Goal: Information Seeking & Learning: Learn about a topic

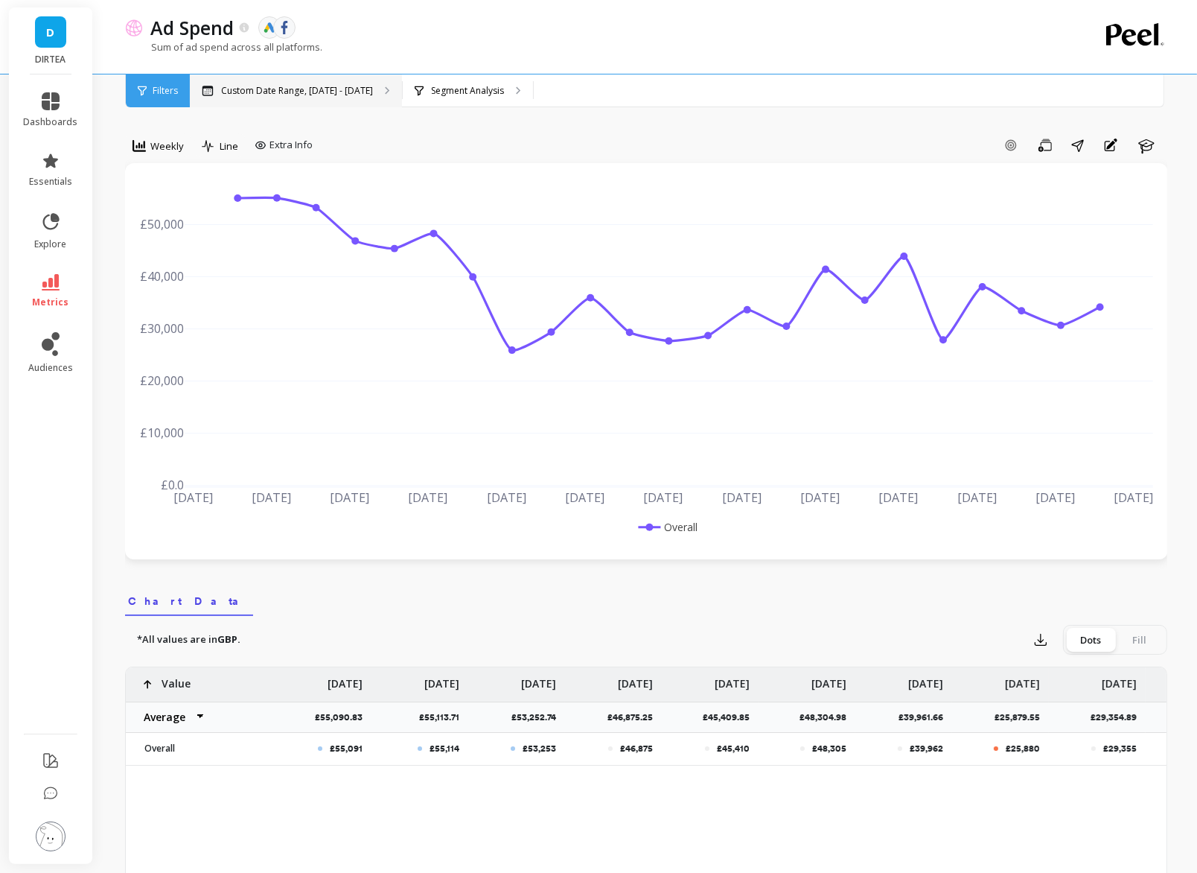
click at [322, 88] on p "Custom Date Range, [DATE] - [DATE]" at bounding box center [297, 91] width 152 height 12
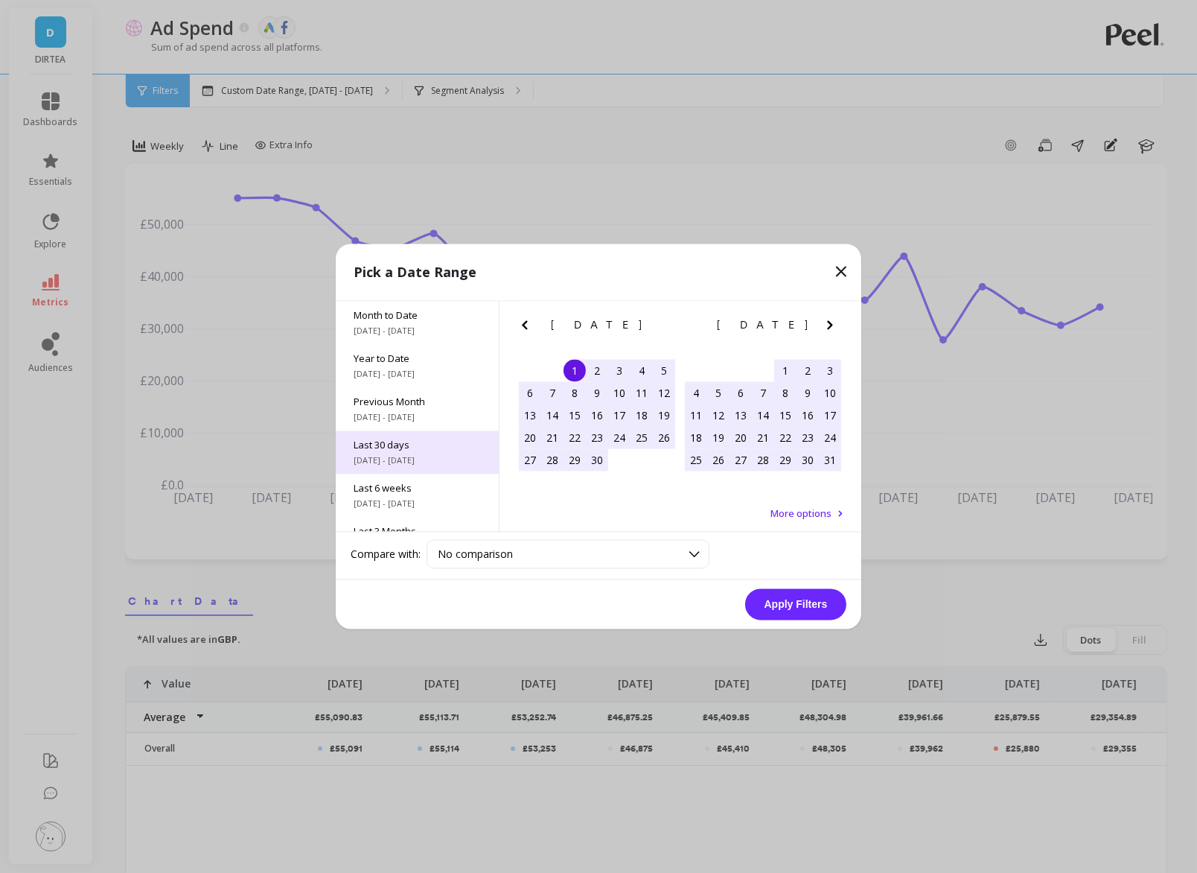
click at [404, 439] on span "Last 30 days" at bounding box center [417, 445] width 127 height 13
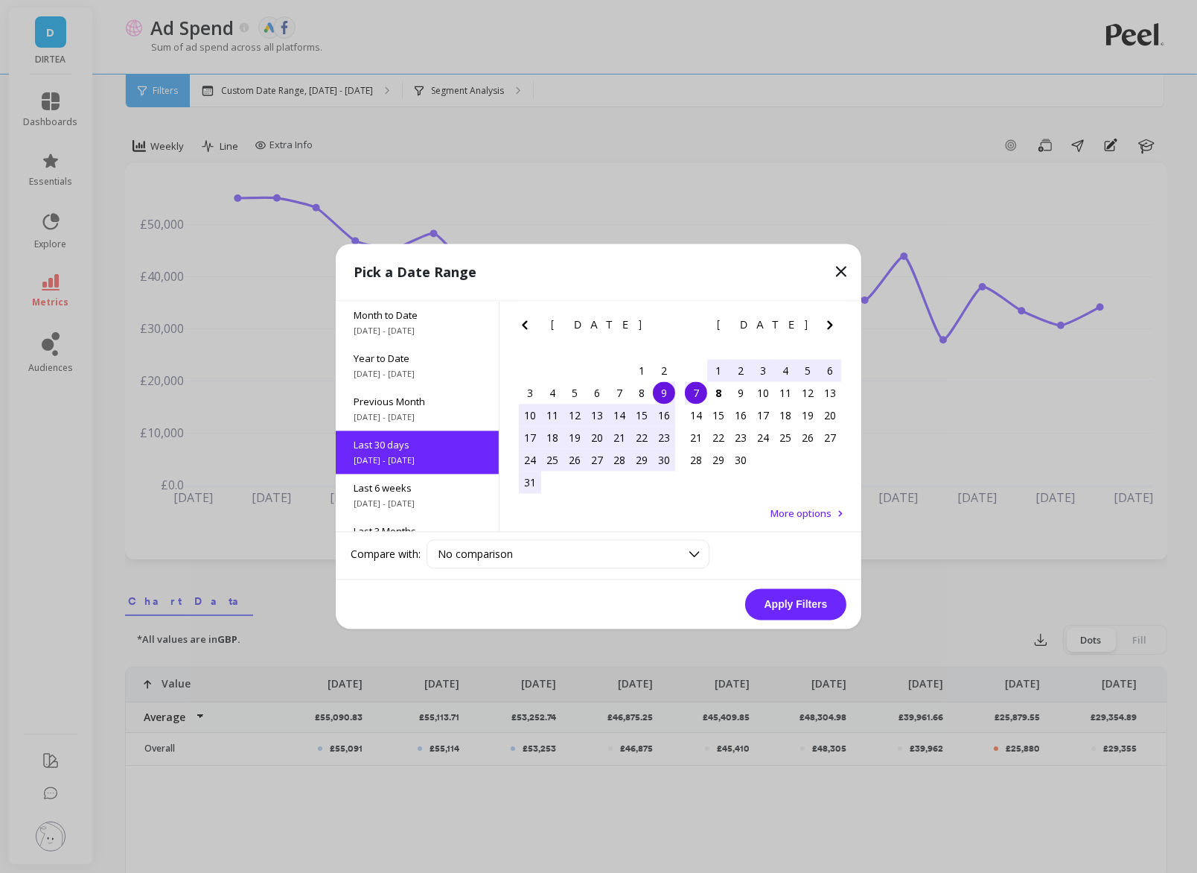
scroll to position [36, 0]
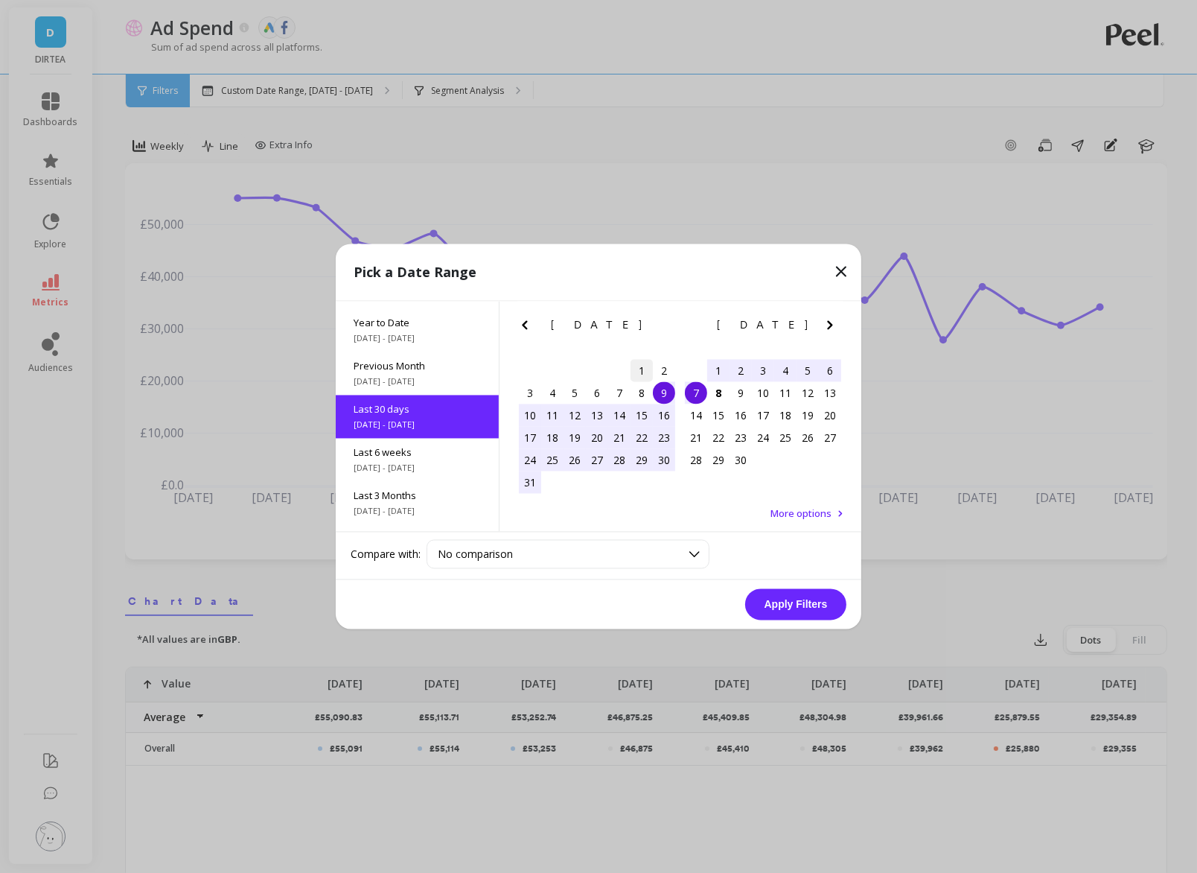
click at [642, 377] on div "1" at bounding box center [642, 371] width 22 height 22
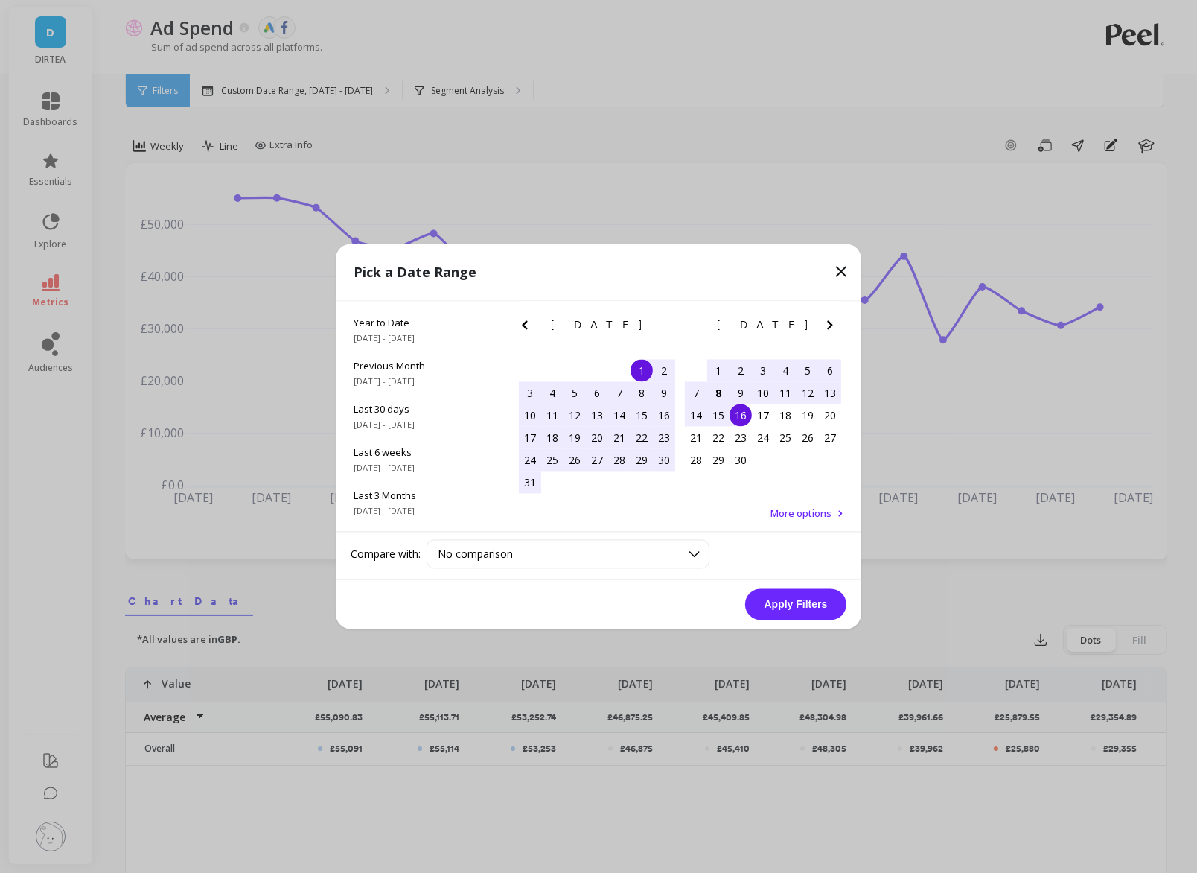
click at [724, 404] on div "15" at bounding box center [718, 415] width 22 height 22
click at [642, 373] on div "1" at bounding box center [642, 371] width 22 height 22
click at [719, 387] on div "8" at bounding box center [718, 393] width 22 height 22
click at [806, 599] on button "Apply Filters" at bounding box center [795, 604] width 101 height 31
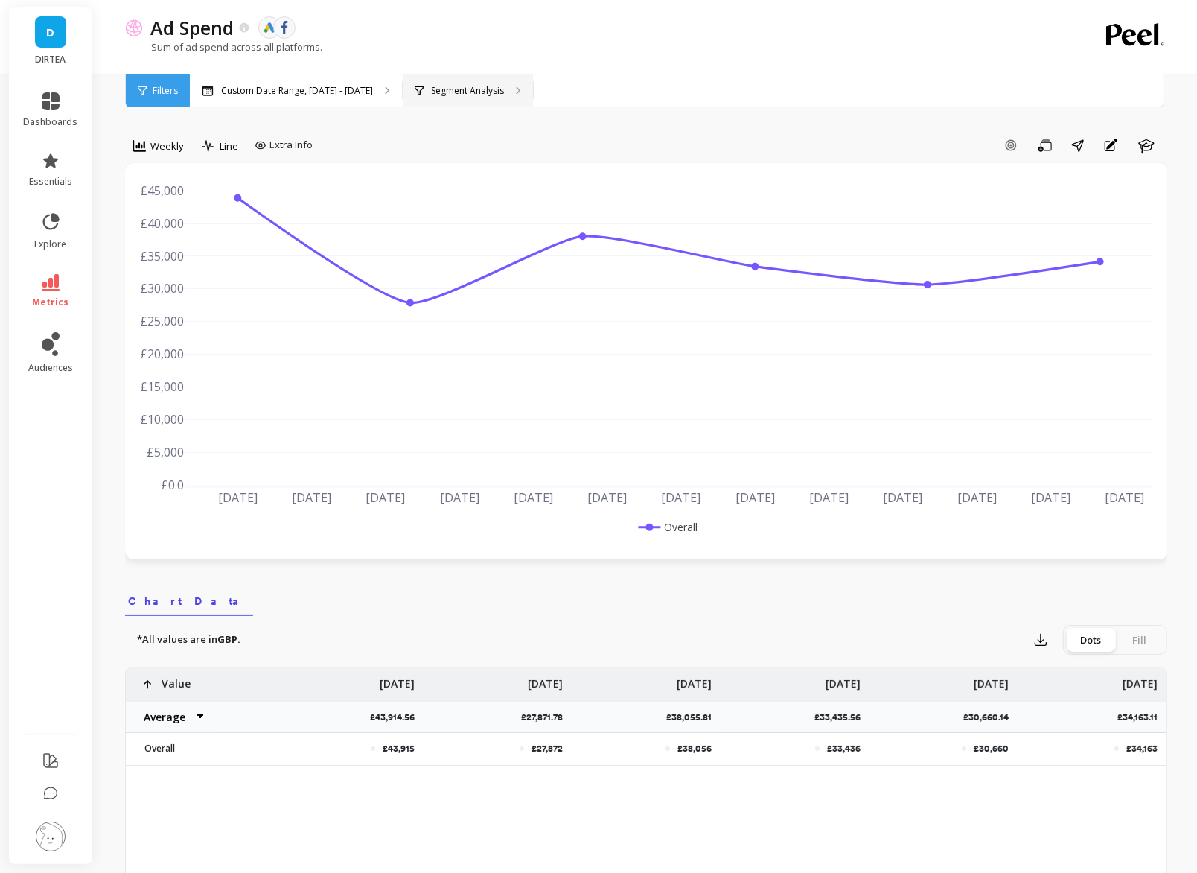
click at [471, 93] on p "Segment Analysis" at bounding box center [467, 91] width 73 height 12
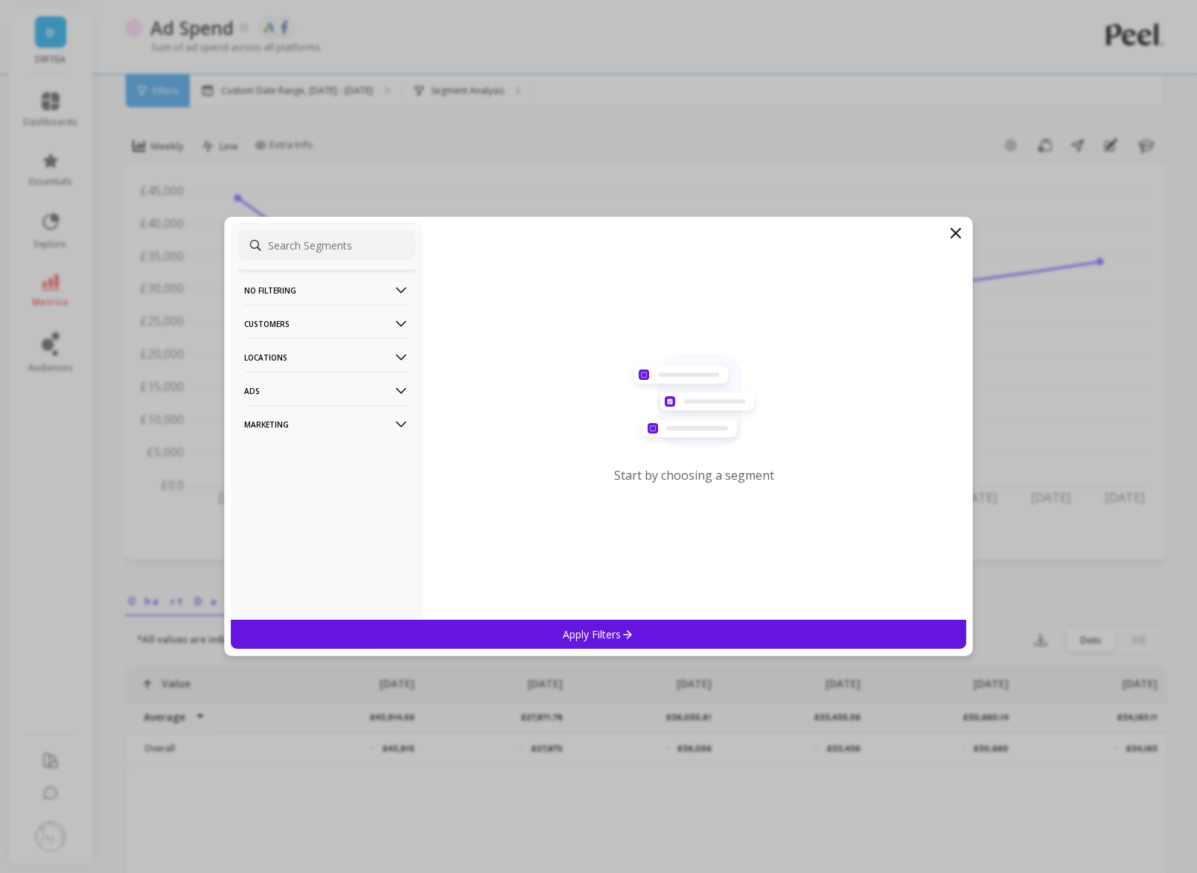
click at [374, 358] on p "Locations" at bounding box center [326, 357] width 165 height 38
click at [304, 388] on div "Countries" at bounding box center [326, 386] width 177 height 24
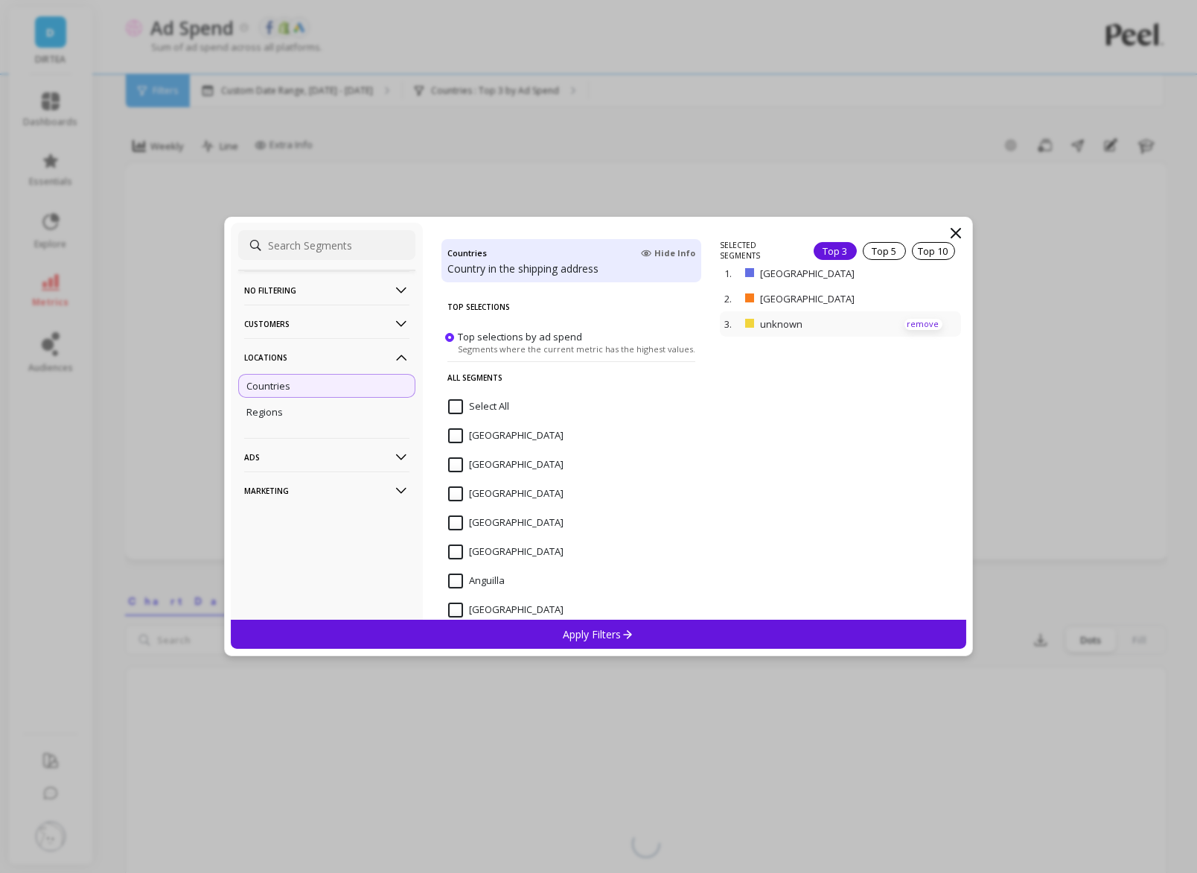
click at [915, 325] on p "remove" at bounding box center [924, 324] width 38 height 11
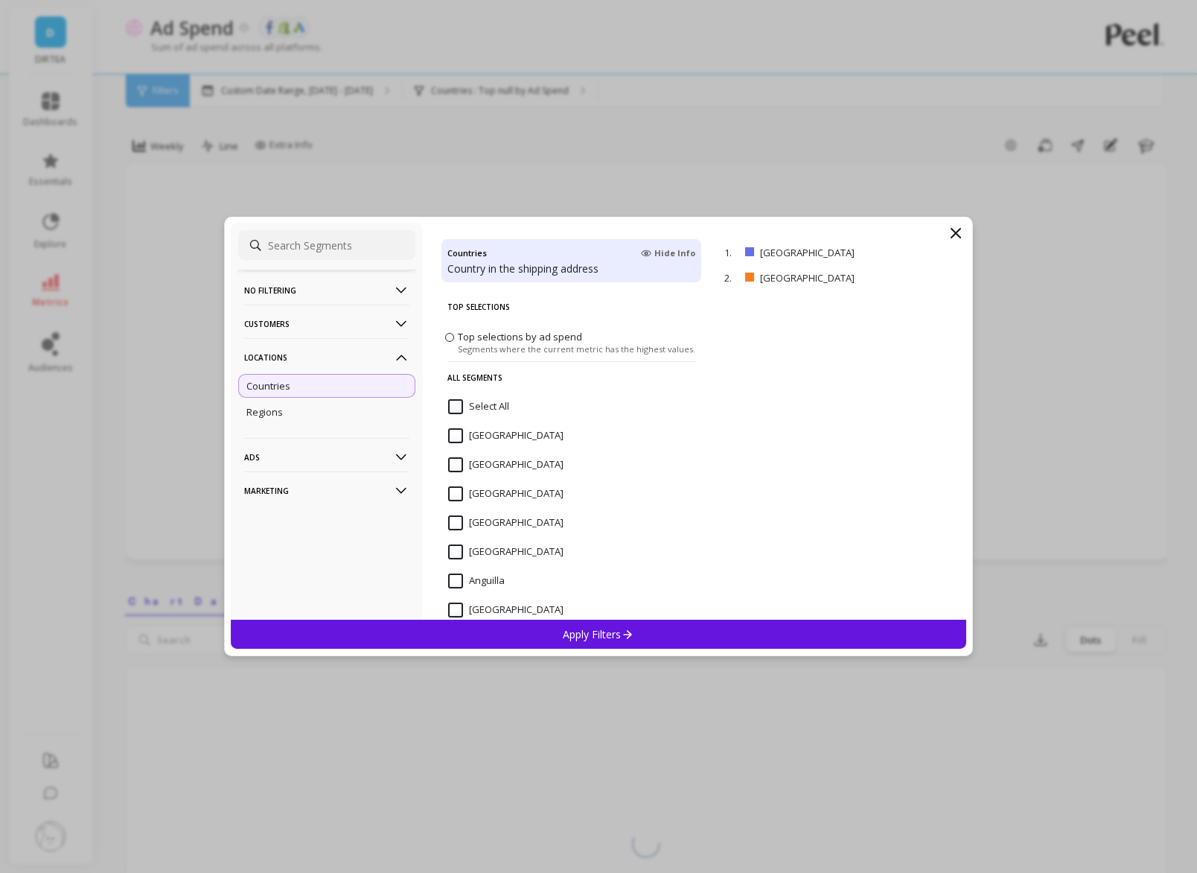
click at [694, 629] on div "Apply Filters" at bounding box center [599, 634] width 736 height 29
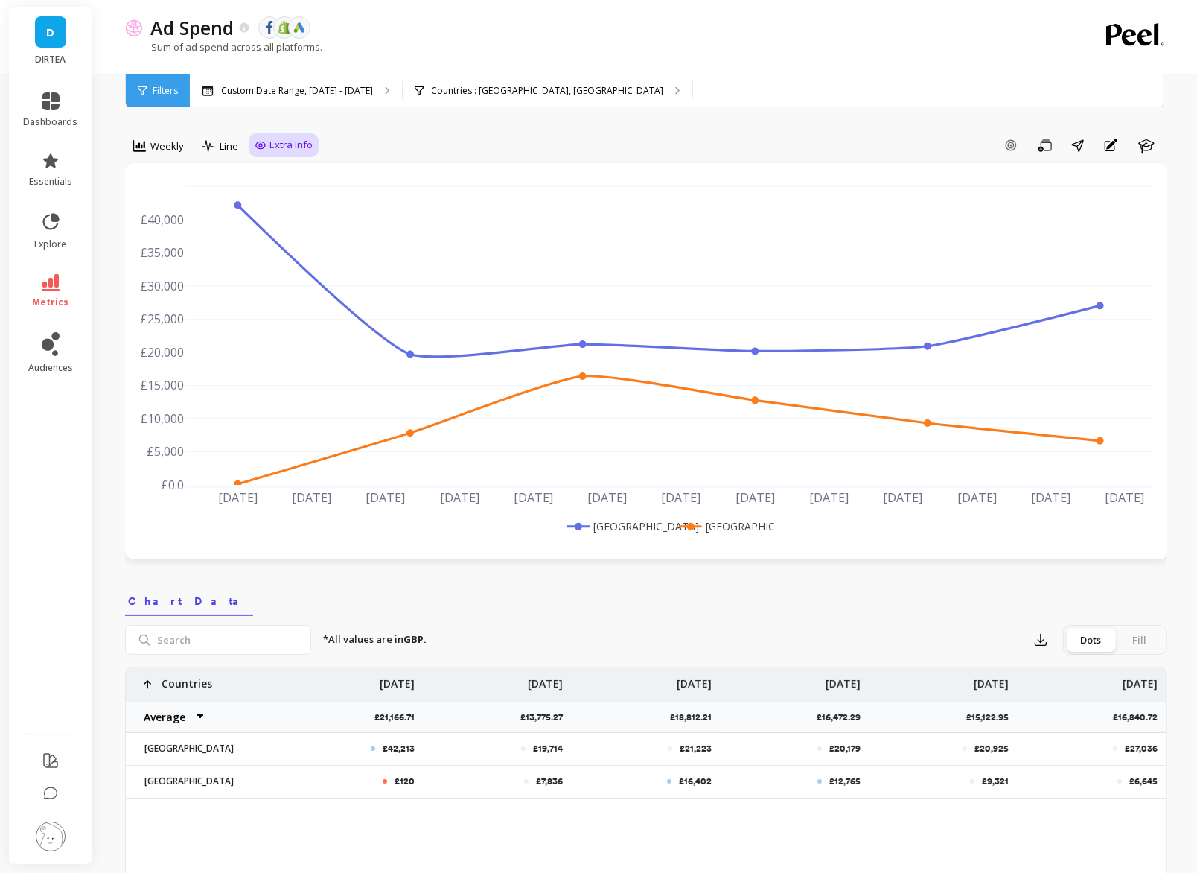
click at [300, 148] on span "Extra Info" at bounding box center [291, 145] width 43 height 15
click at [283, 227] on input "Values" at bounding box center [287, 232] width 52 height 15
checkbox input "true"
click at [164, 139] on span "Weekly" at bounding box center [167, 146] width 34 height 14
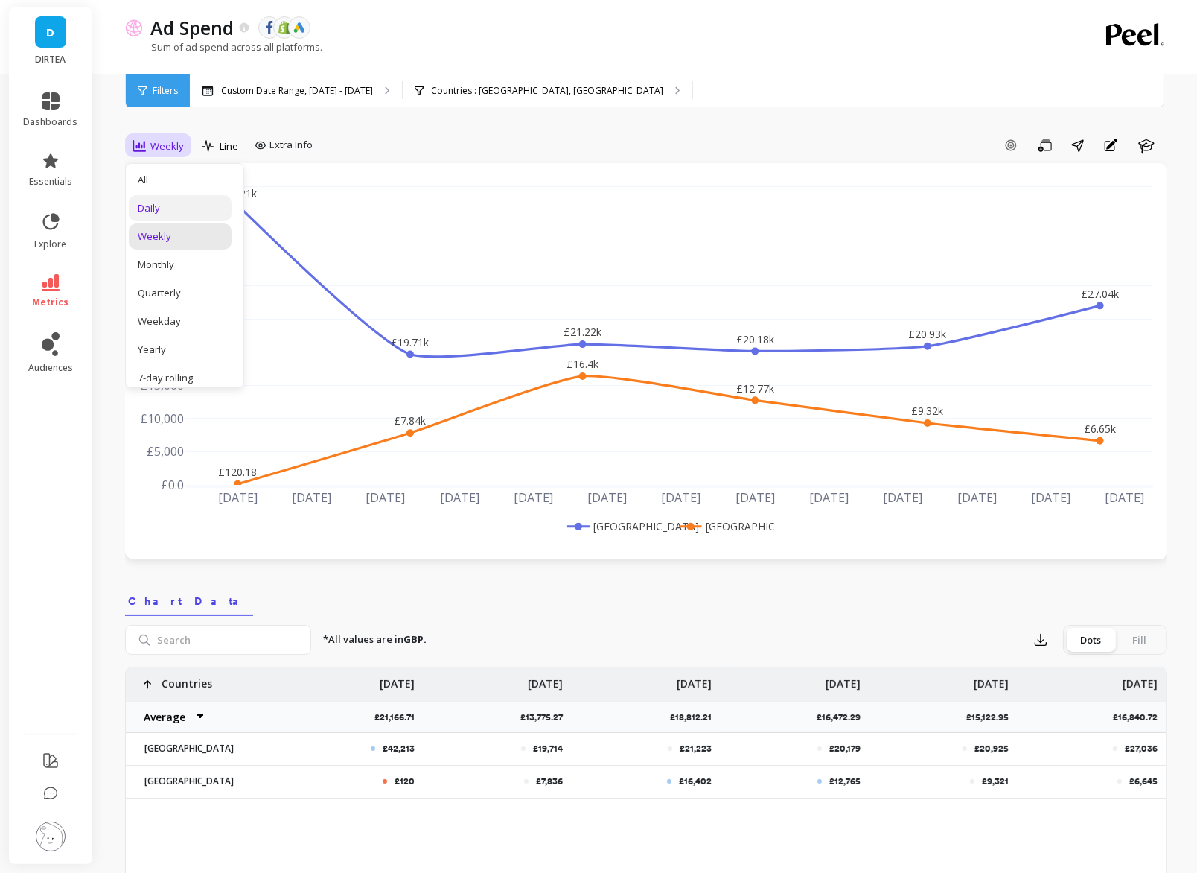
click at [163, 207] on div "Daily" at bounding box center [180, 208] width 85 height 14
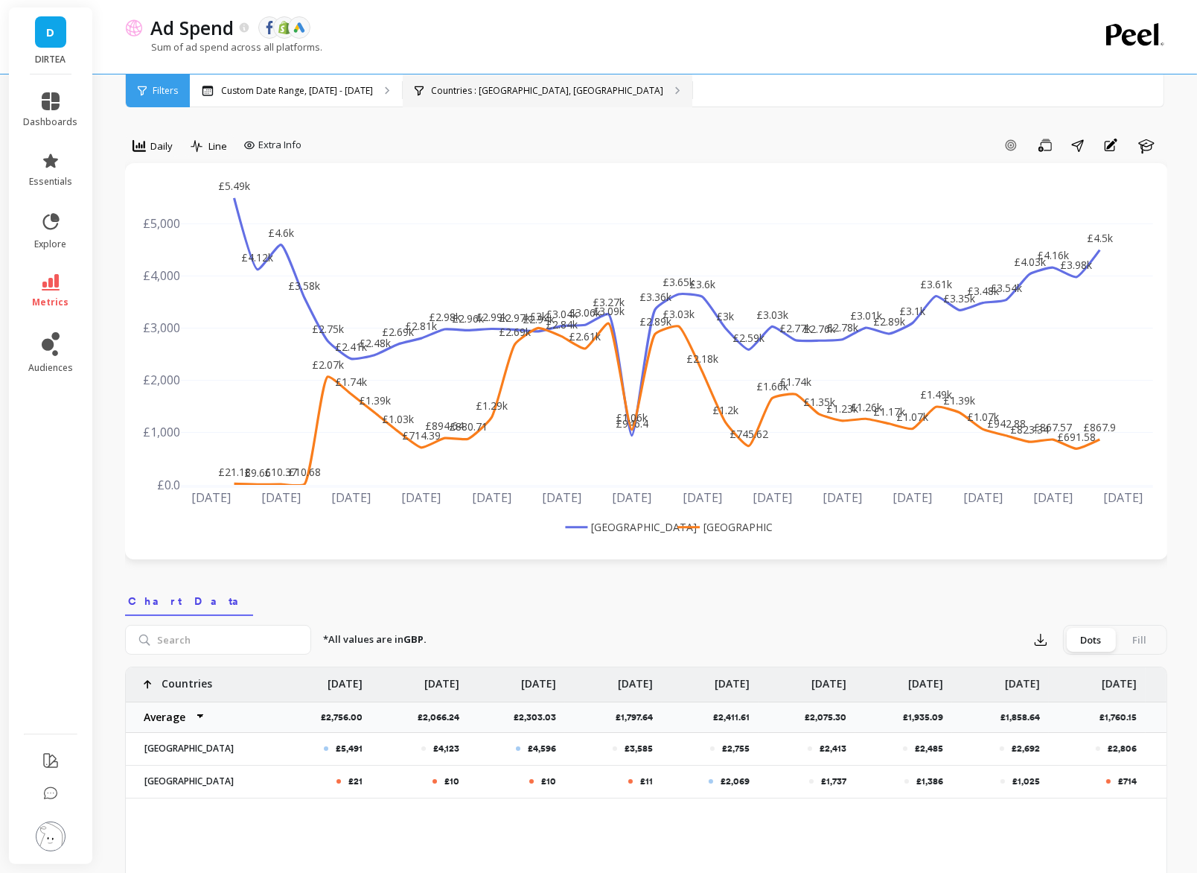
click at [482, 93] on p "Countries : United Kingdom, United States" at bounding box center [547, 91] width 232 height 12
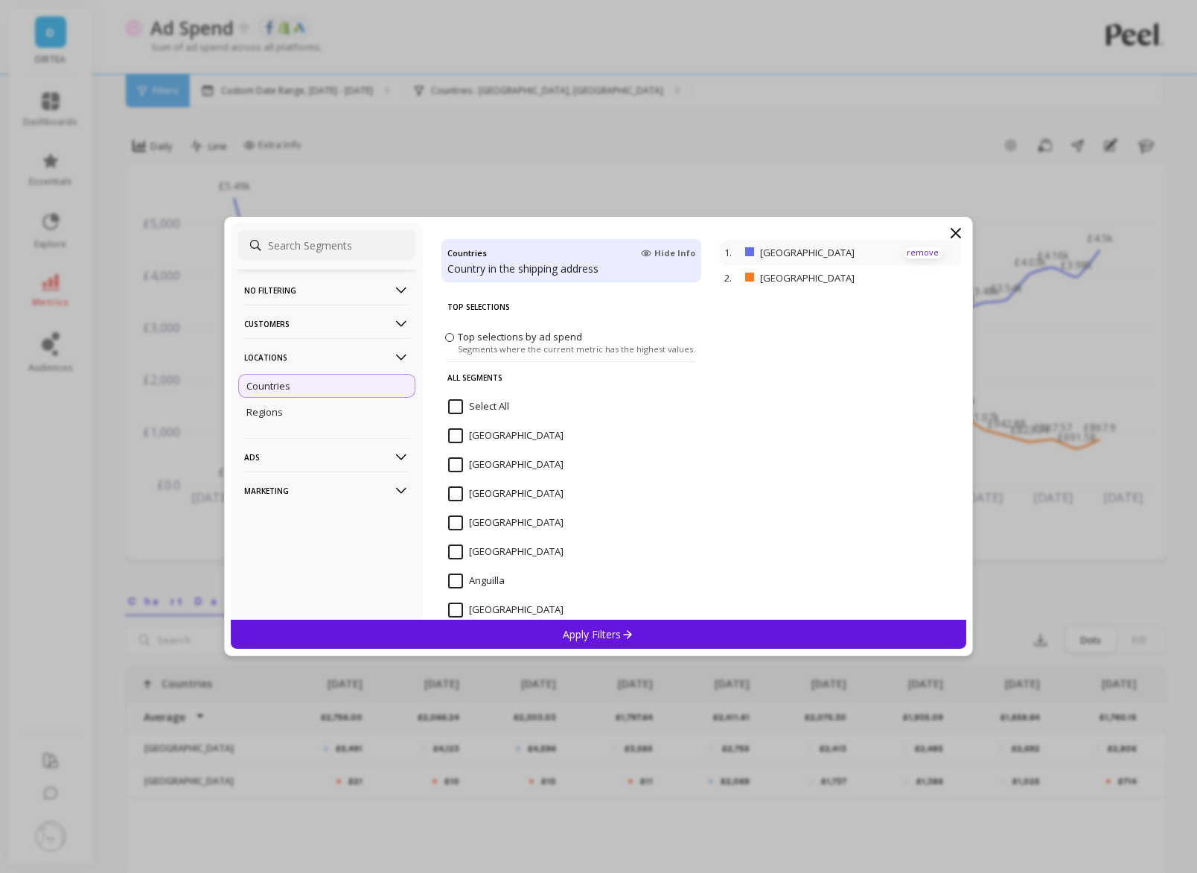
click at [923, 249] on p "remove" at bounding box center [924, 252] width 38 height 11
click at [659, 630] on div "Apply Filters" at bounding box center [599, 634] width 736 height 29
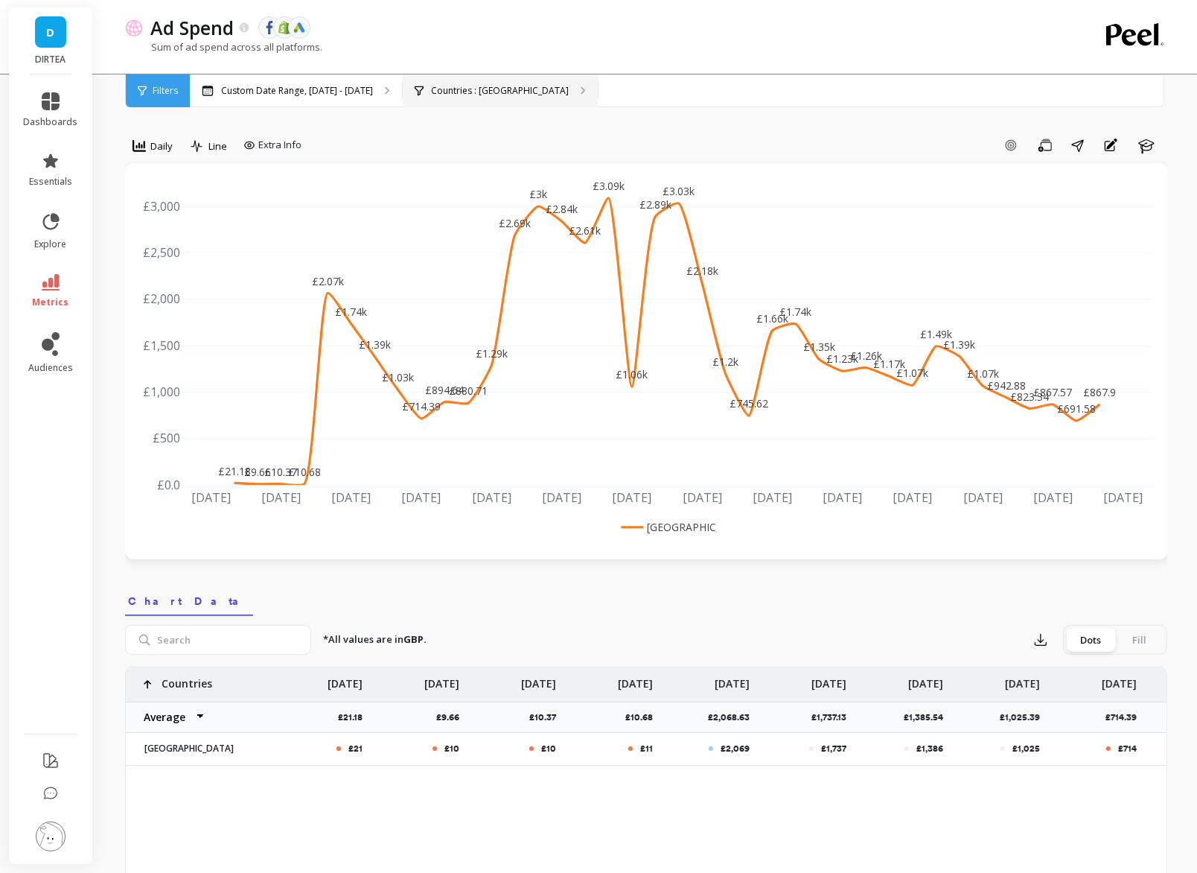
click at [487, 89] on p "Countries : United States" at bounding box center [500, 91] width 138 height 12
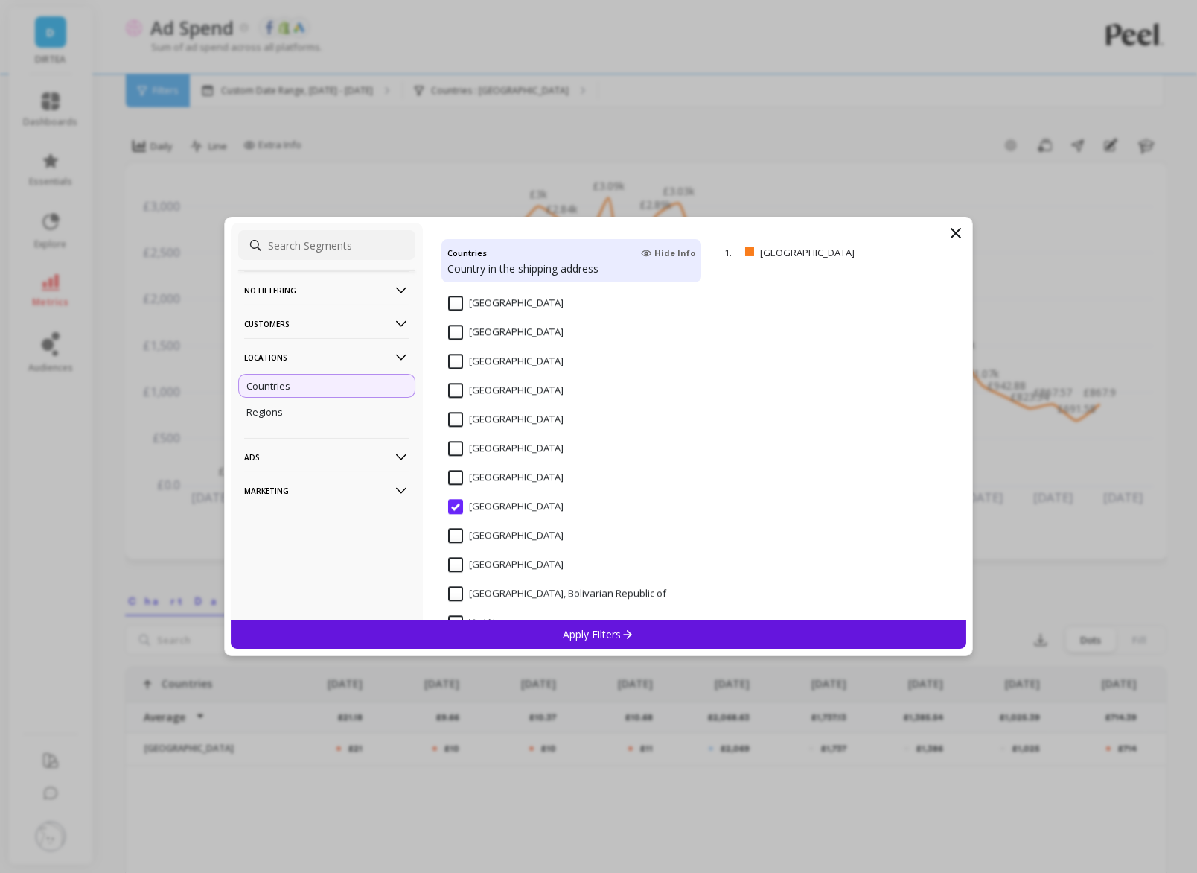
scroll to position [4578, 0]
click at [454, 475] on input "United Kingdom" at bounding box center [505, 475] width 115 height 15
click at [456, 500] on input "United States" at bounding box center [505, 504] width 115 height 15
click at [567, 631] on p "Apply Filters" at bounding box center [599, 634] width 71 height 14
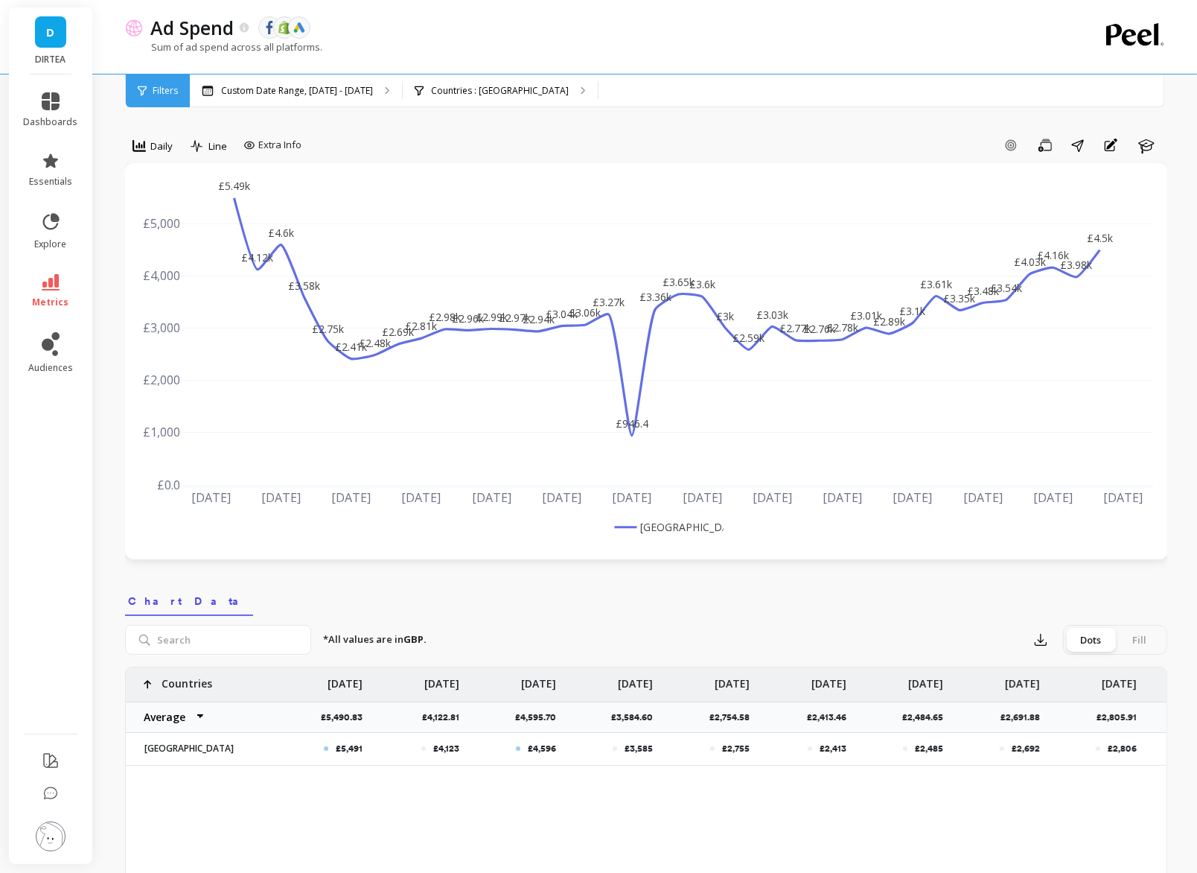
click at [804, 132] on div "option Daily, selected. Daily Line Extra Info Add Goal Save Share Annotations L…" at bounding box center [646, 855] width 1043 height 1590
click at [46, 289] on icon at bounding box center [51, 282] width 18 height 16
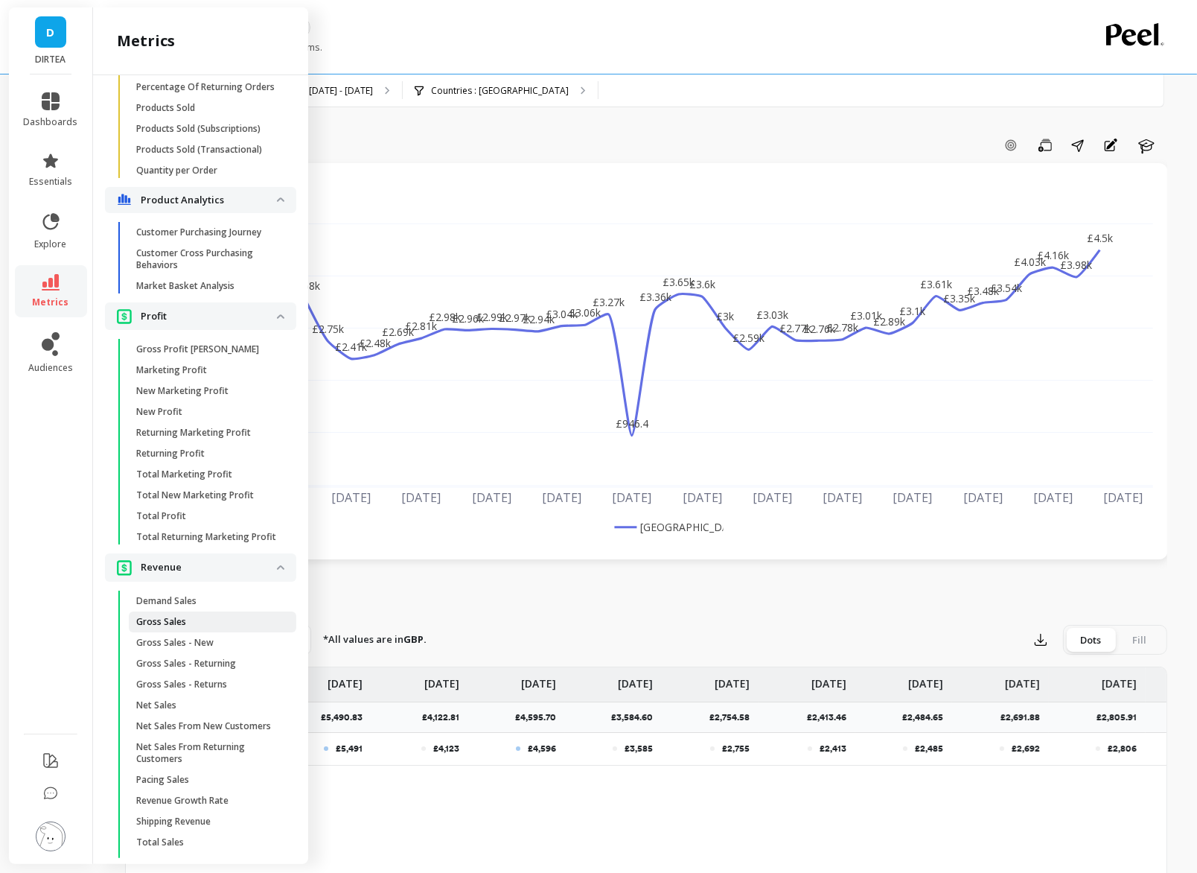
scroll to position [2895, 0]
click at [224, 620] on span "Gross Sales" at bounding box center [207, 620] width 142 height 12
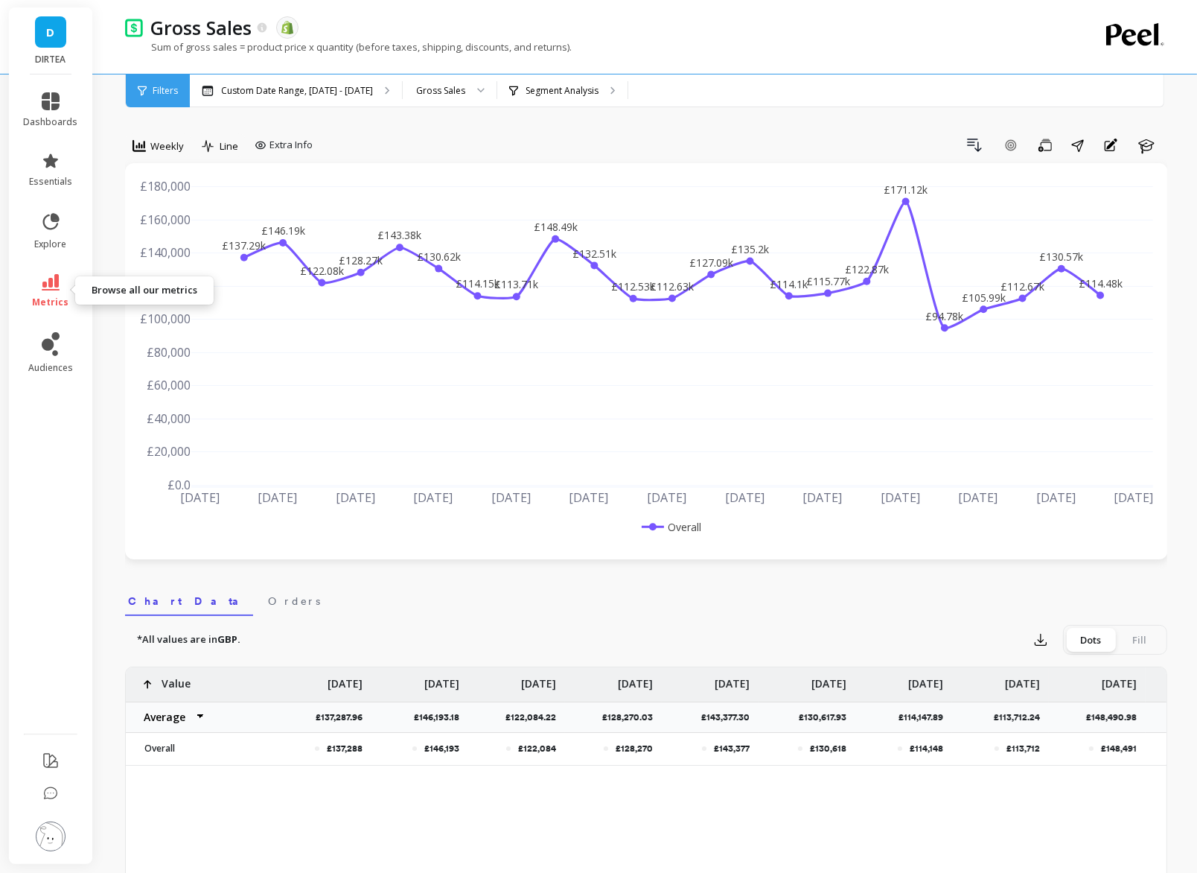
click at [53, 284] on icon at bounding box center [51, 282] width 18 height 16
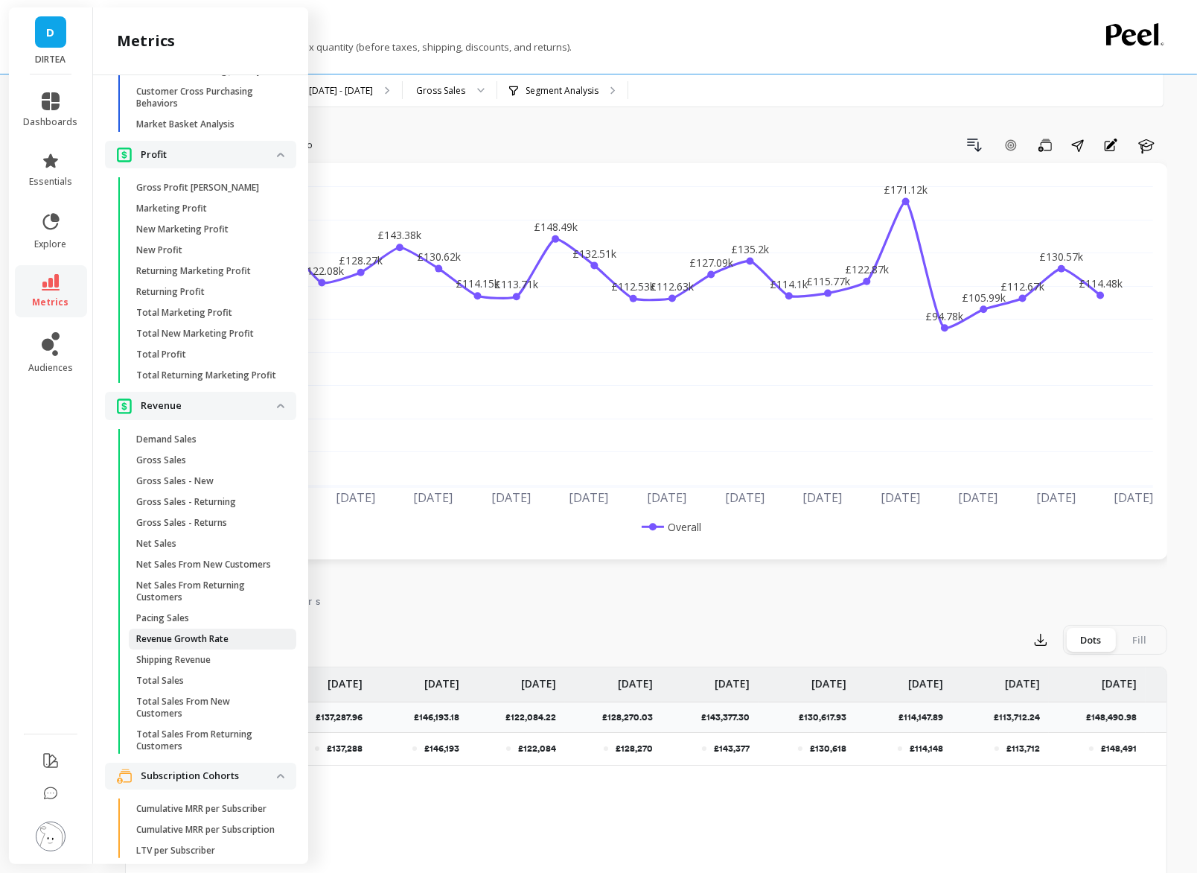
scroll to position [3056, 0]
click at [179, 673] on p "Total Sales" at bounding box center [160, 679] width 48 height 12
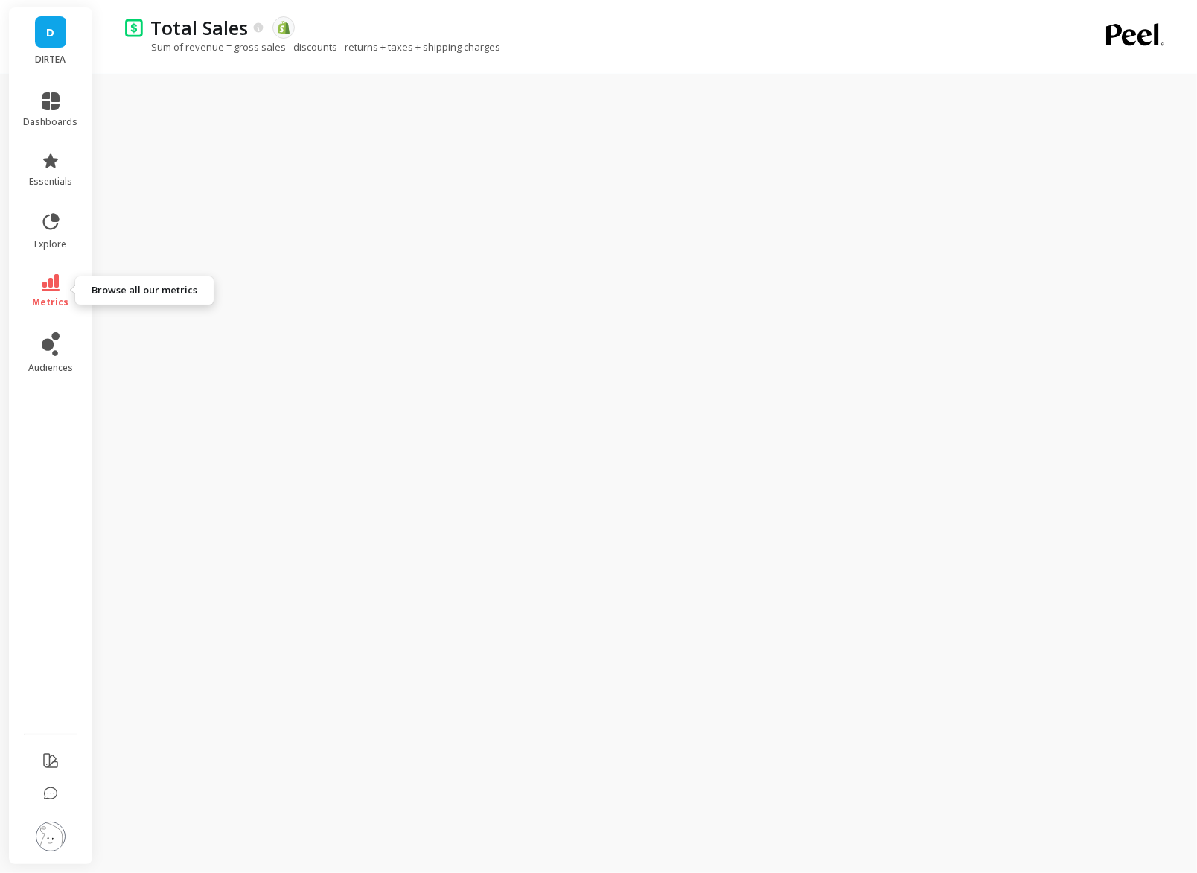
click at [54, 281] on icon at bounding box center [51, 282] width 18 height 16
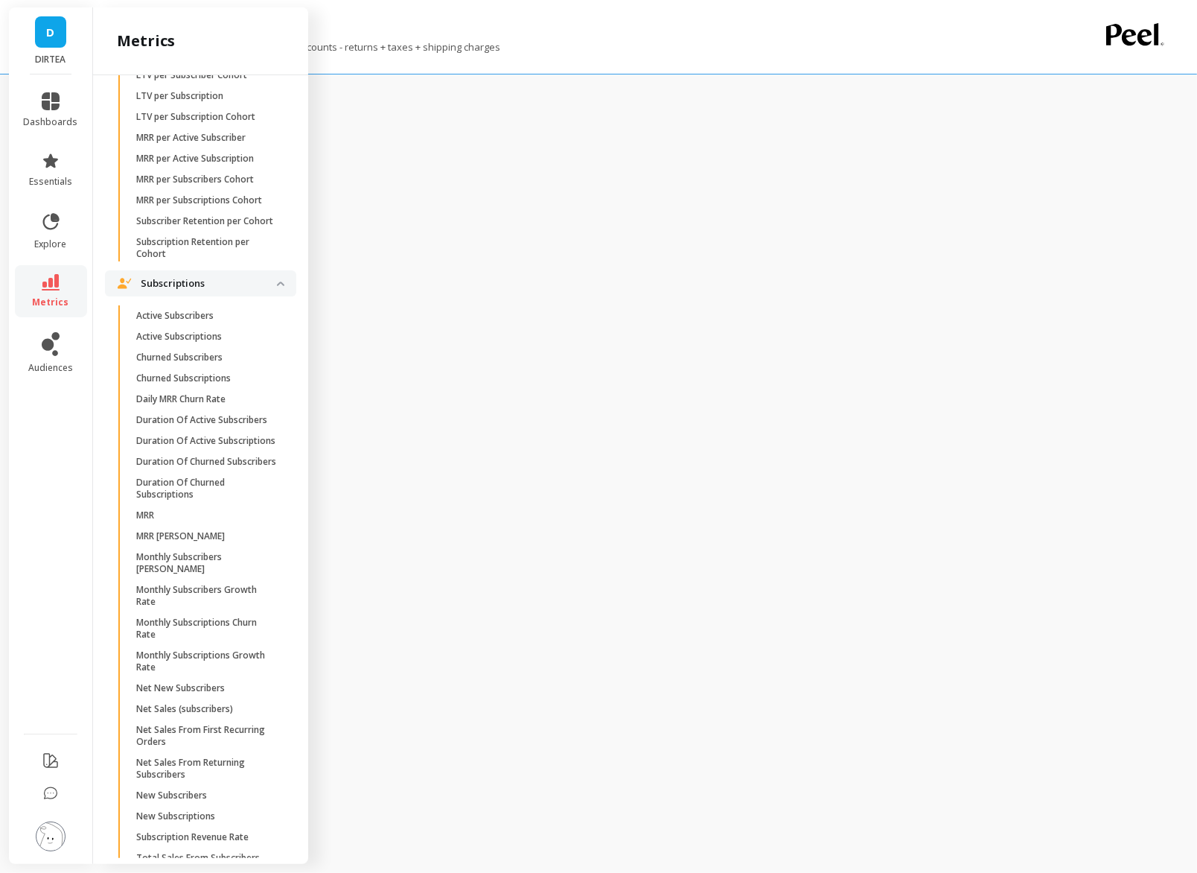
scroll to position [4168, 0]
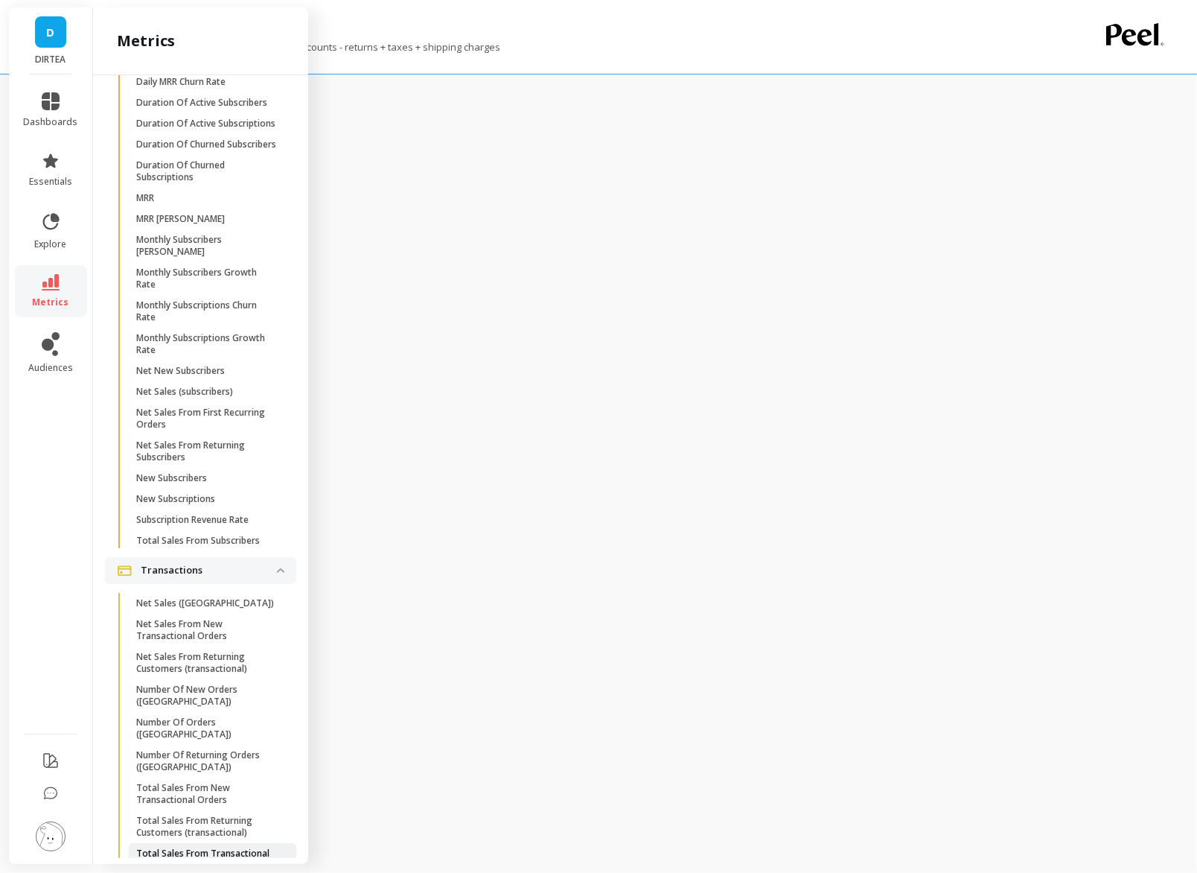
click at [206, 847] on p "Total Sales From Transactional Orders" at bounding box center [207, 859] width 142 height 24
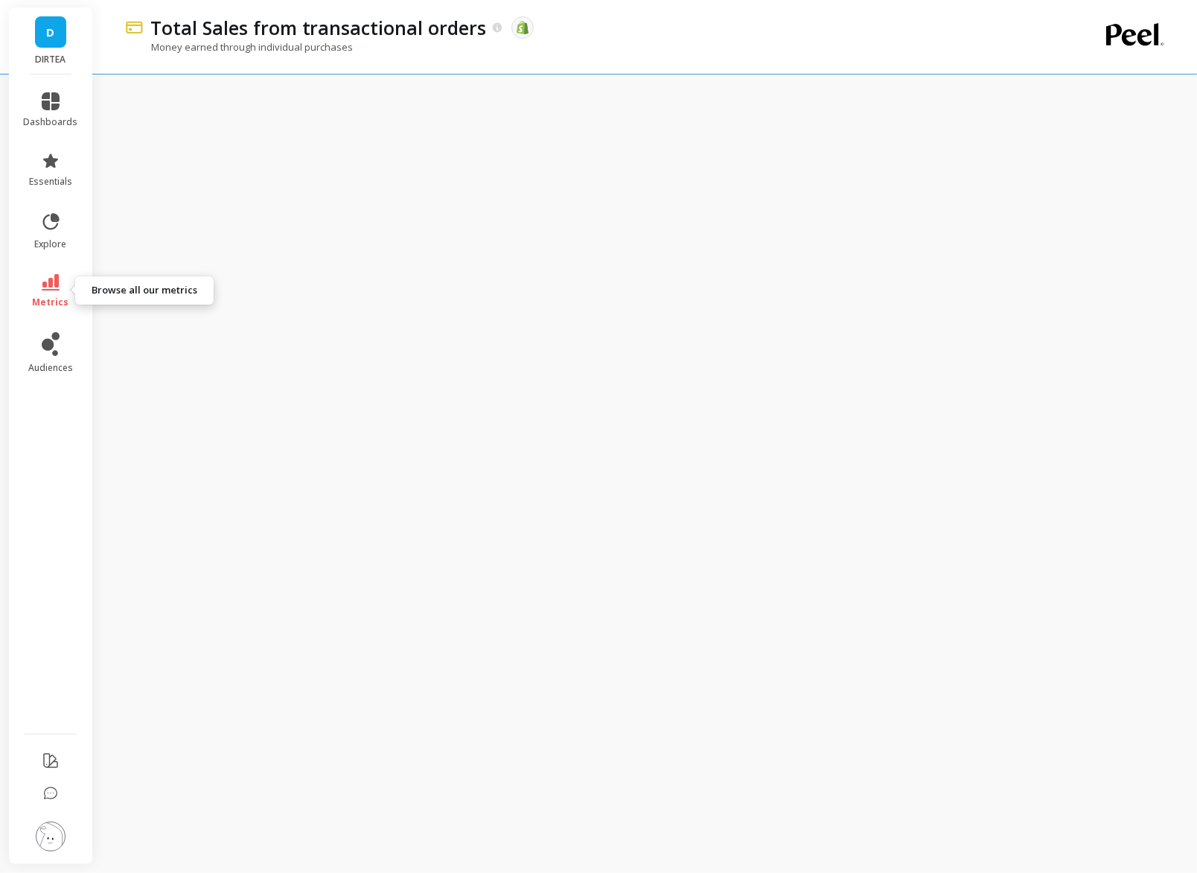
click at [55, 293] on link "metrics" at bounding box center [51, 291] width 54 height 34
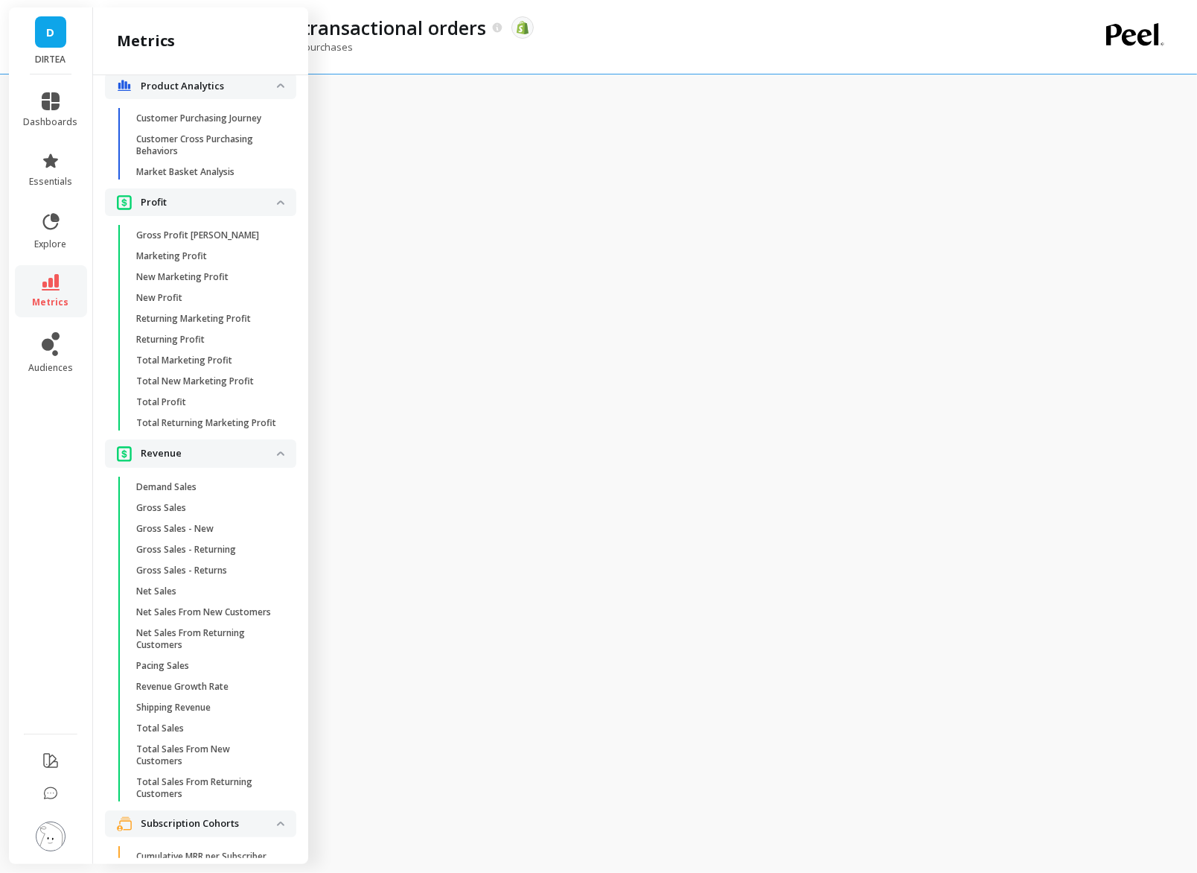
scroll to position [2959, 0]
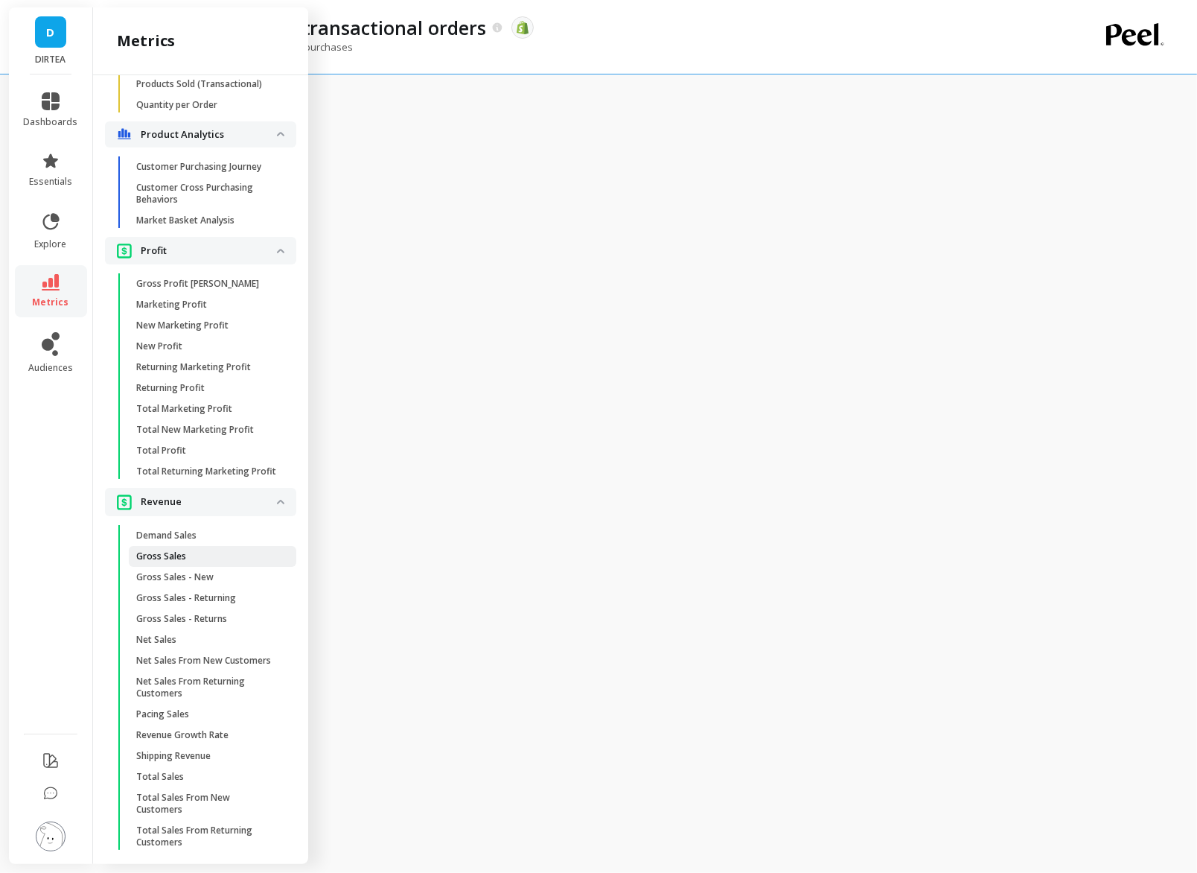
click at [185, 553] on span "Gross Sales" at bounding box center [207, 556] width 142 height 12
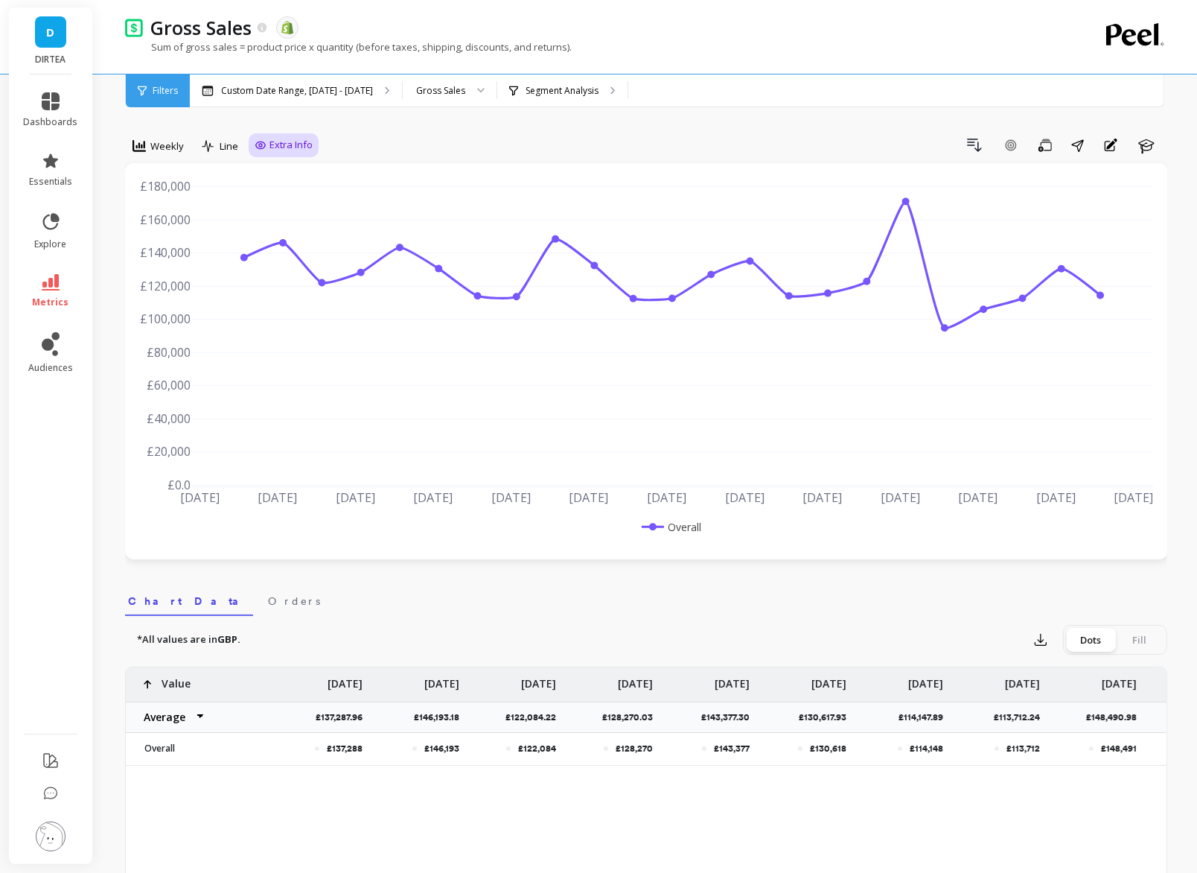
click at [281, 145] on span "Extra Info" at bounding box center [291, 145] width 43 height 15
click at [282, 235] on input "Values" at bounding box center [287, 232] width 52 height 15
checkbox input "true"
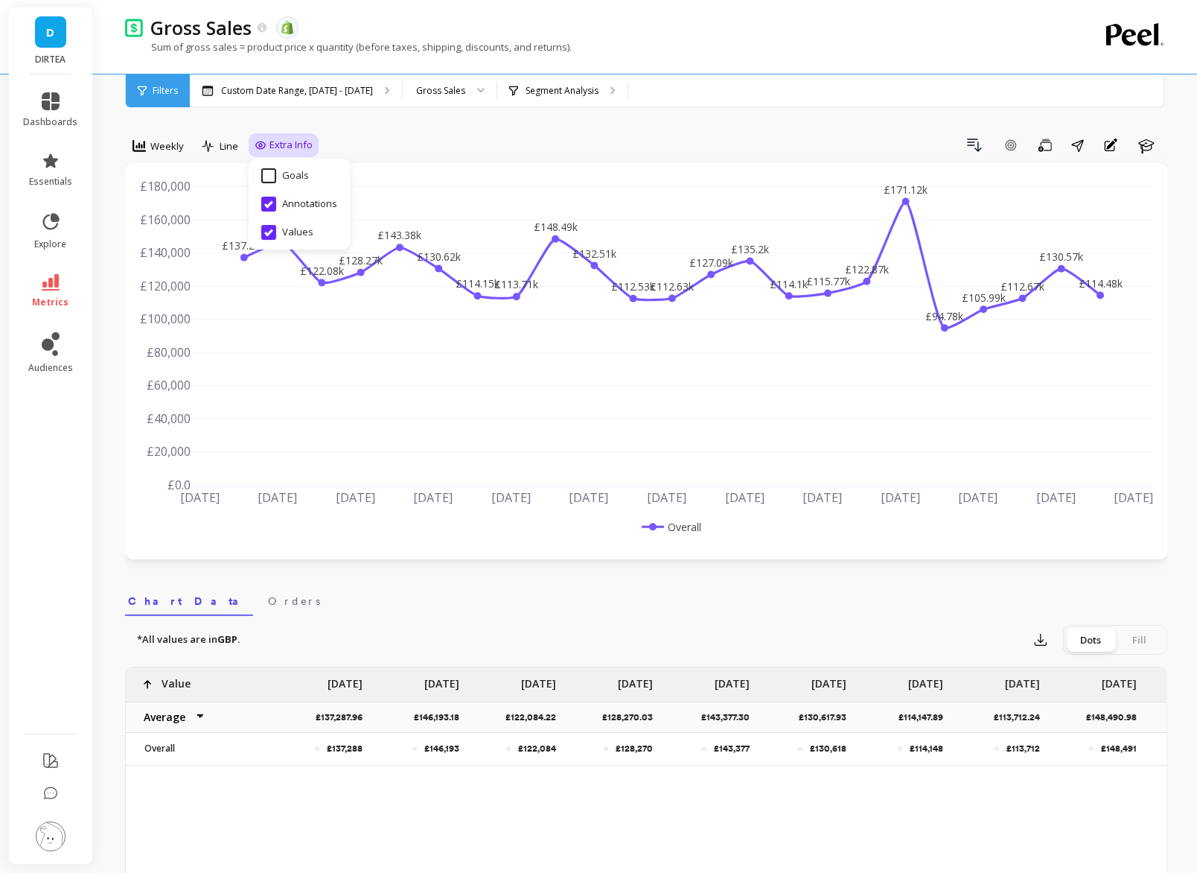
click at [369, 124] on div "Weekly Line Extra Info Hide Goals from chart Goals Hide Annotations from chart …" at bounding box center [646, 854] width 1043 height 1588
click at [330, 91] on p "Custom Date Range, [DATE] - [DATE]" at bounding box center [297, 91] width 152 height 12
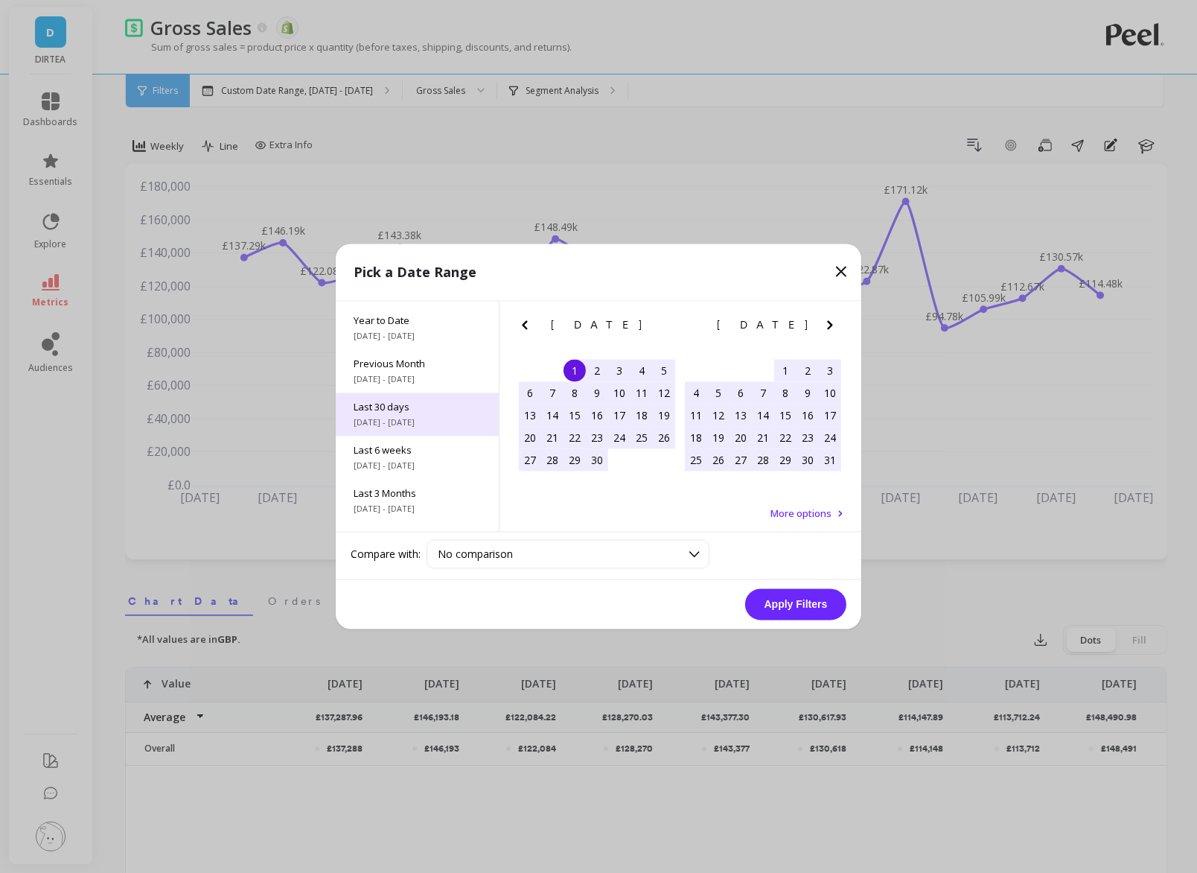
click at [400, 407] on span "Last 30 days" at bounding box center [417, 407] width 127 height 13
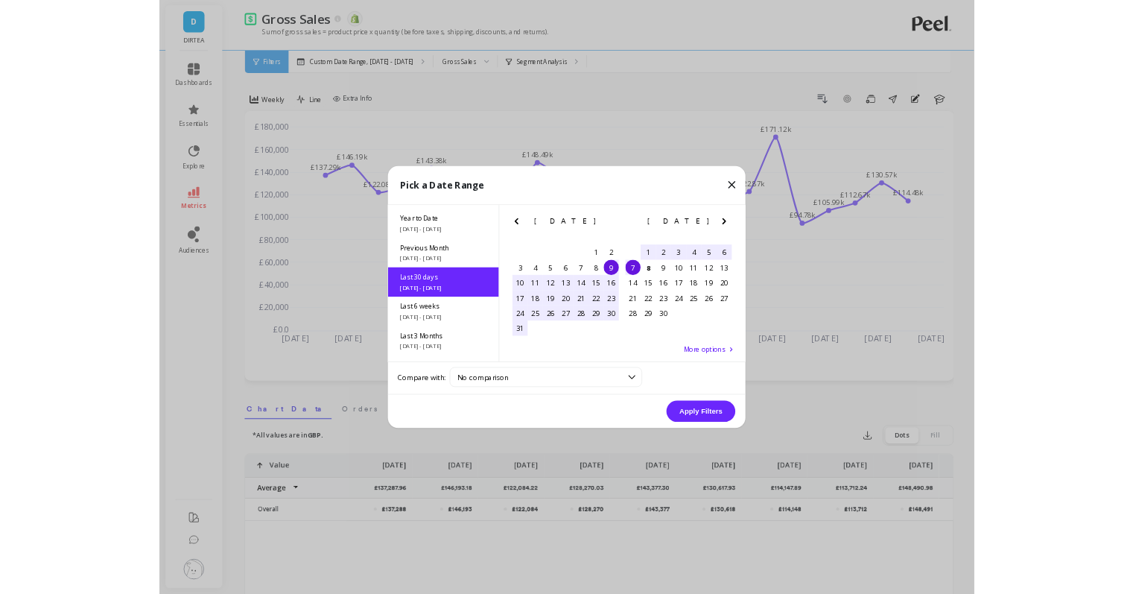
scroll to position [36, 0]
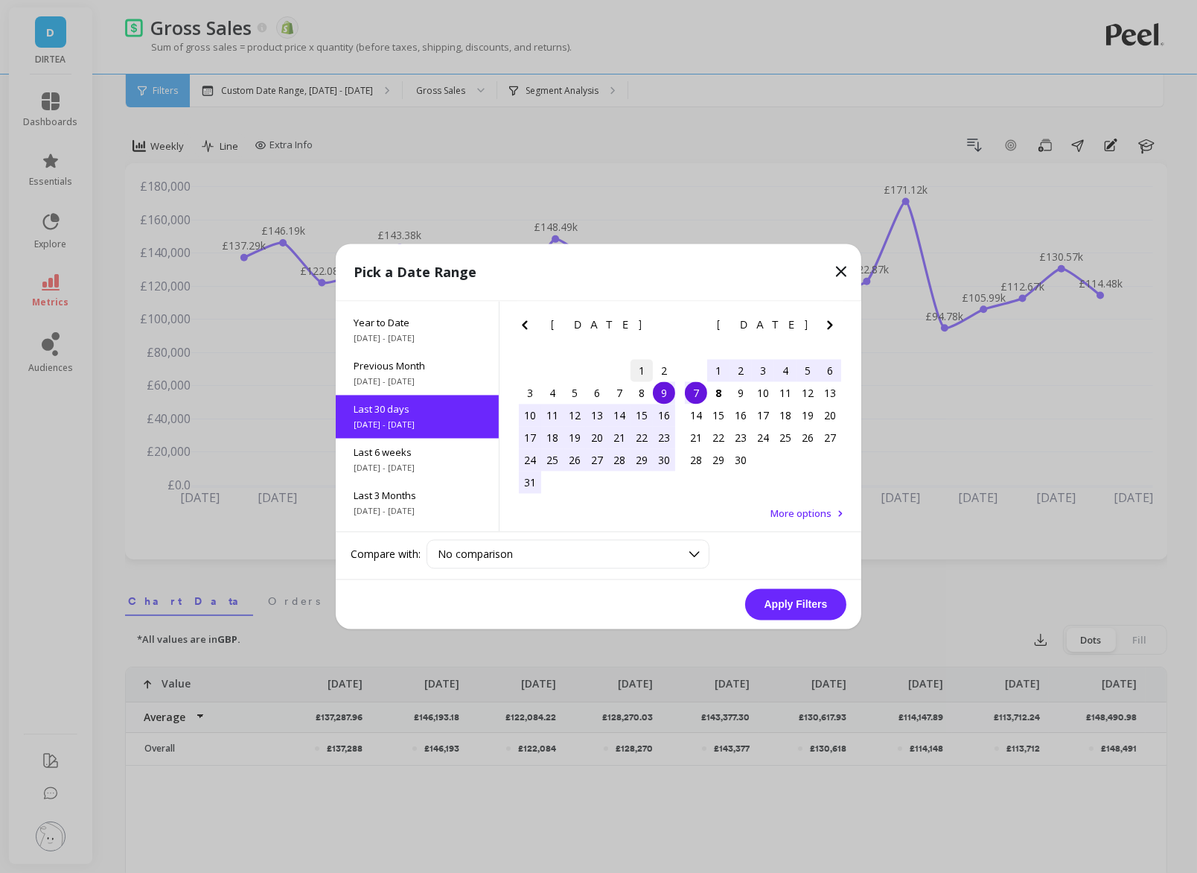
click at [643, 370] on div "1" at bounding box center [642, 371] width 22 height 22
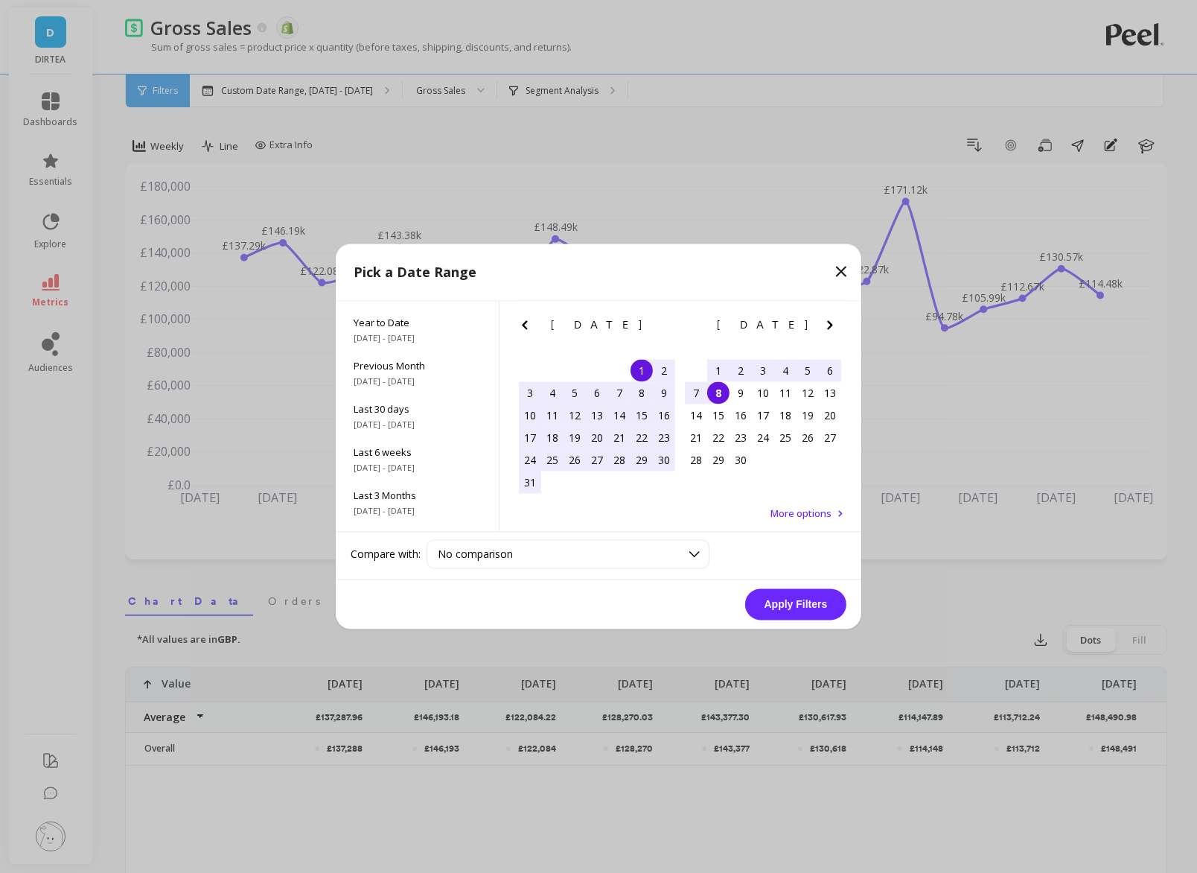
click at [722, 394] on div "8" at bounding box center [718, 393] width 22 height 22
click at [781, 614] on button "Apply Filters" at bounding box center [795, 604] width 101 height 31
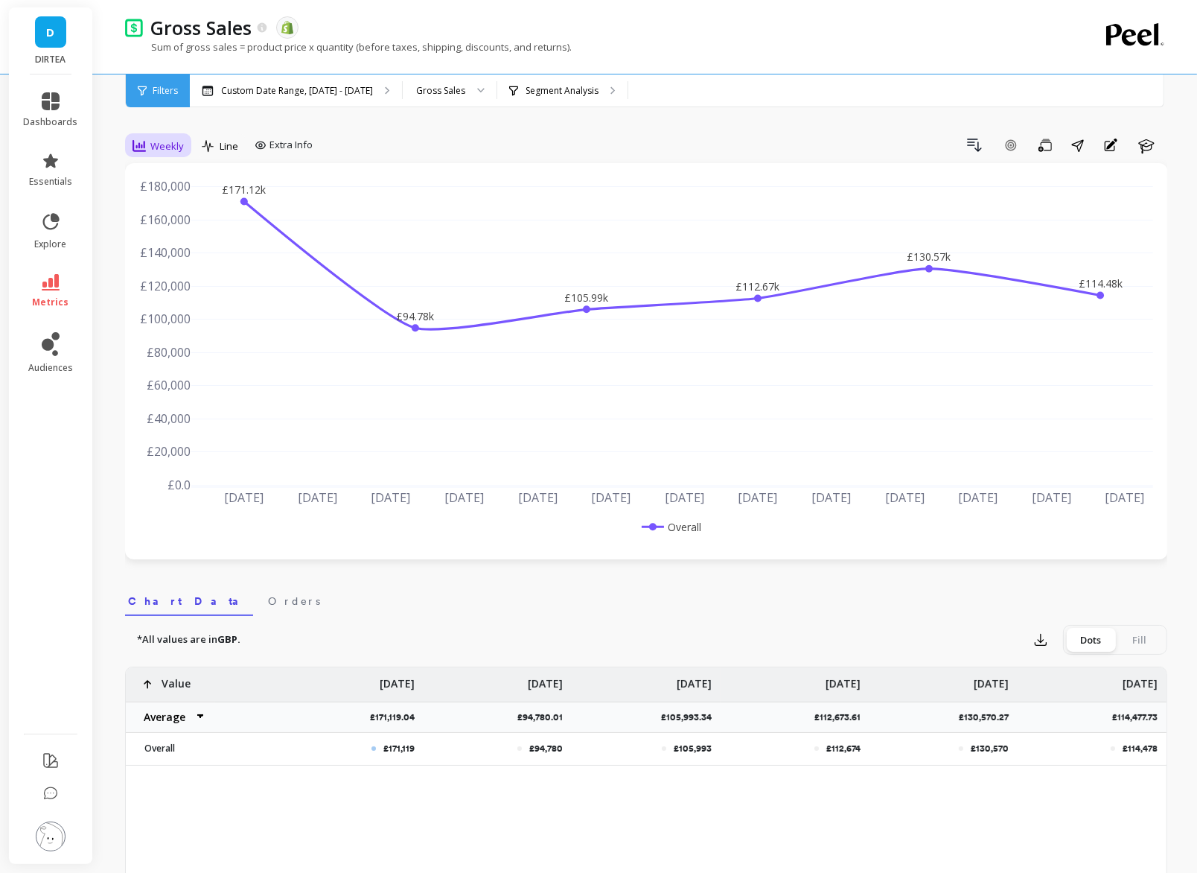
click at [177, 139] on span "Weekly" at bounding box center [167, 146] width 34 height 14
click at [180, 209] on div "Daily" at bounding box center [180, 208] width 85 height 14
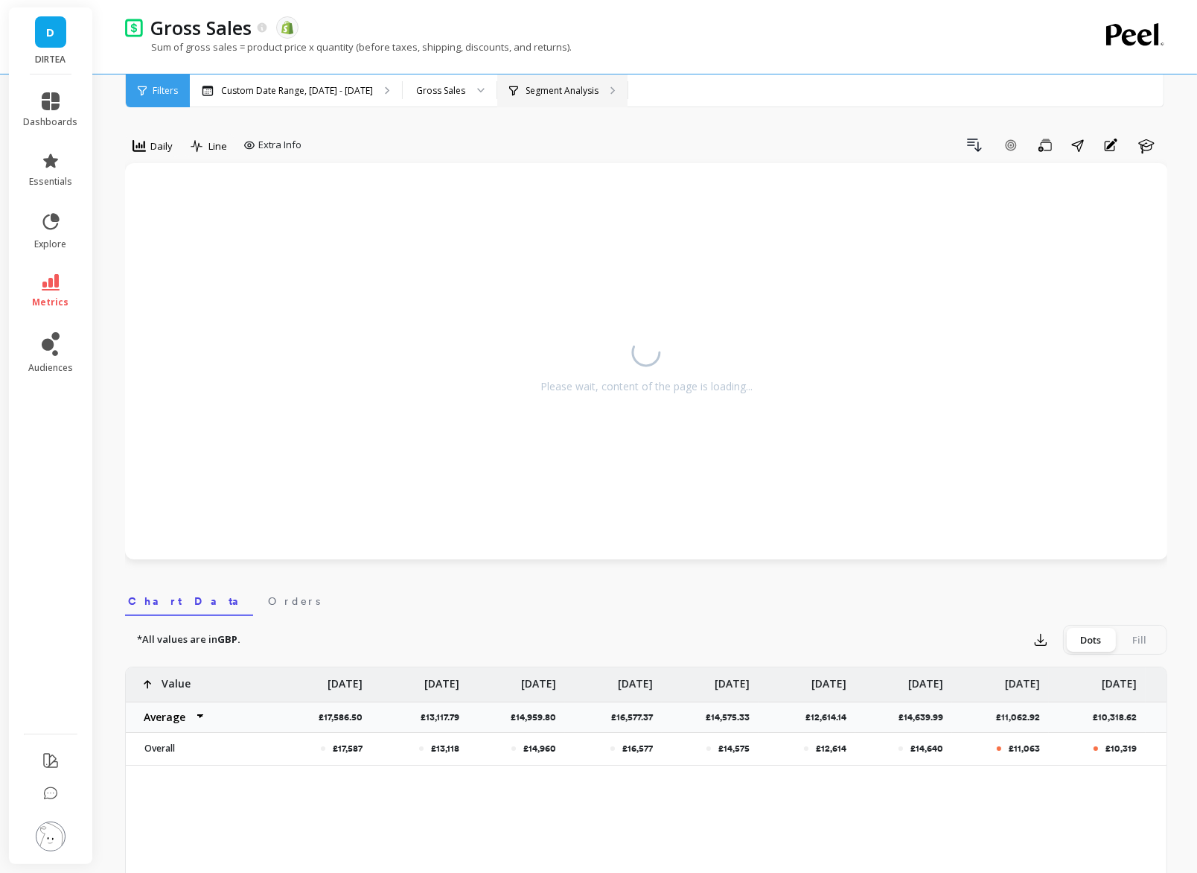
click at [561, 93] on p "Segment Analysis" at bounding box center [562, 91] width 73 height 12
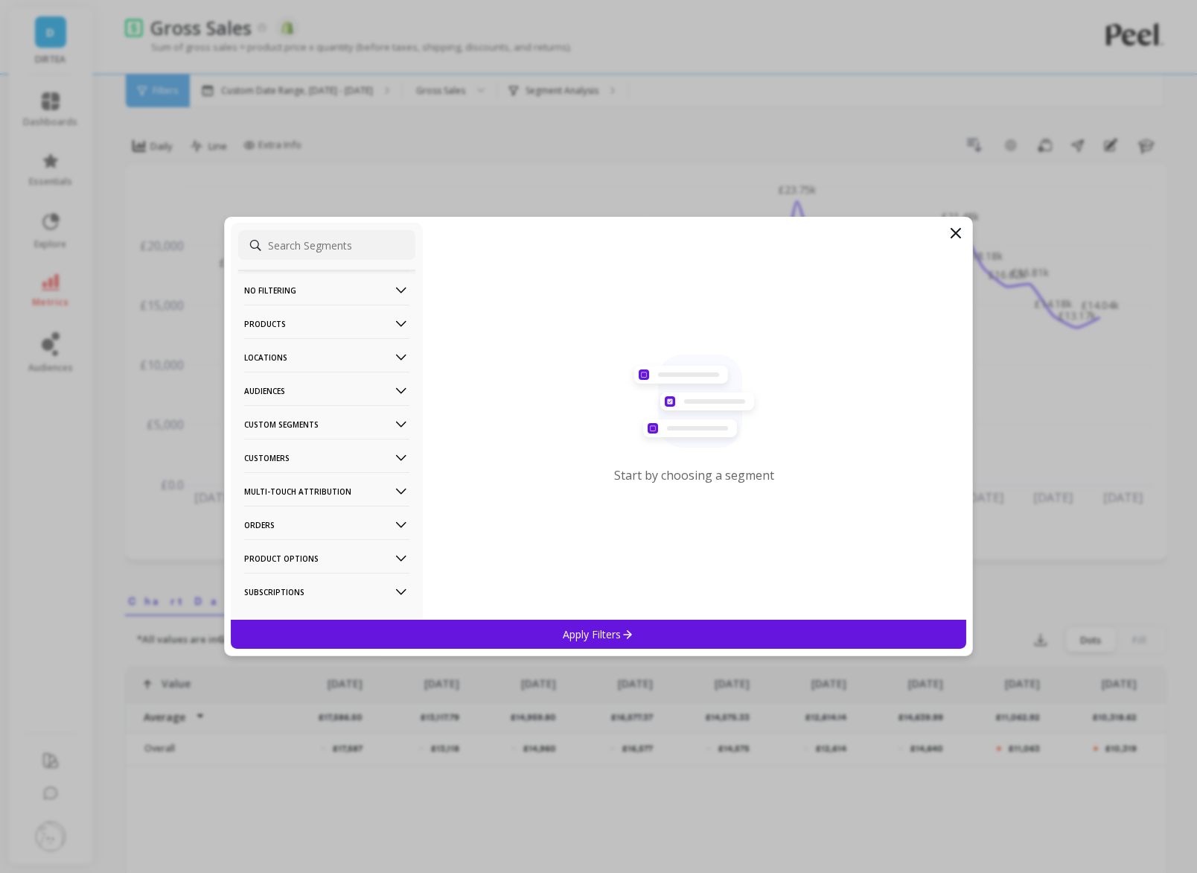
click at [363, 322] on p "Products" at bounding box center [326, 324] width 165 height 38
click at [364, 325] on p "Products" at bounding box center [326, 324] width 165 height 38
click at [358, 357] on p "Locations" at bounding box center [326, 357] width 165 height 38
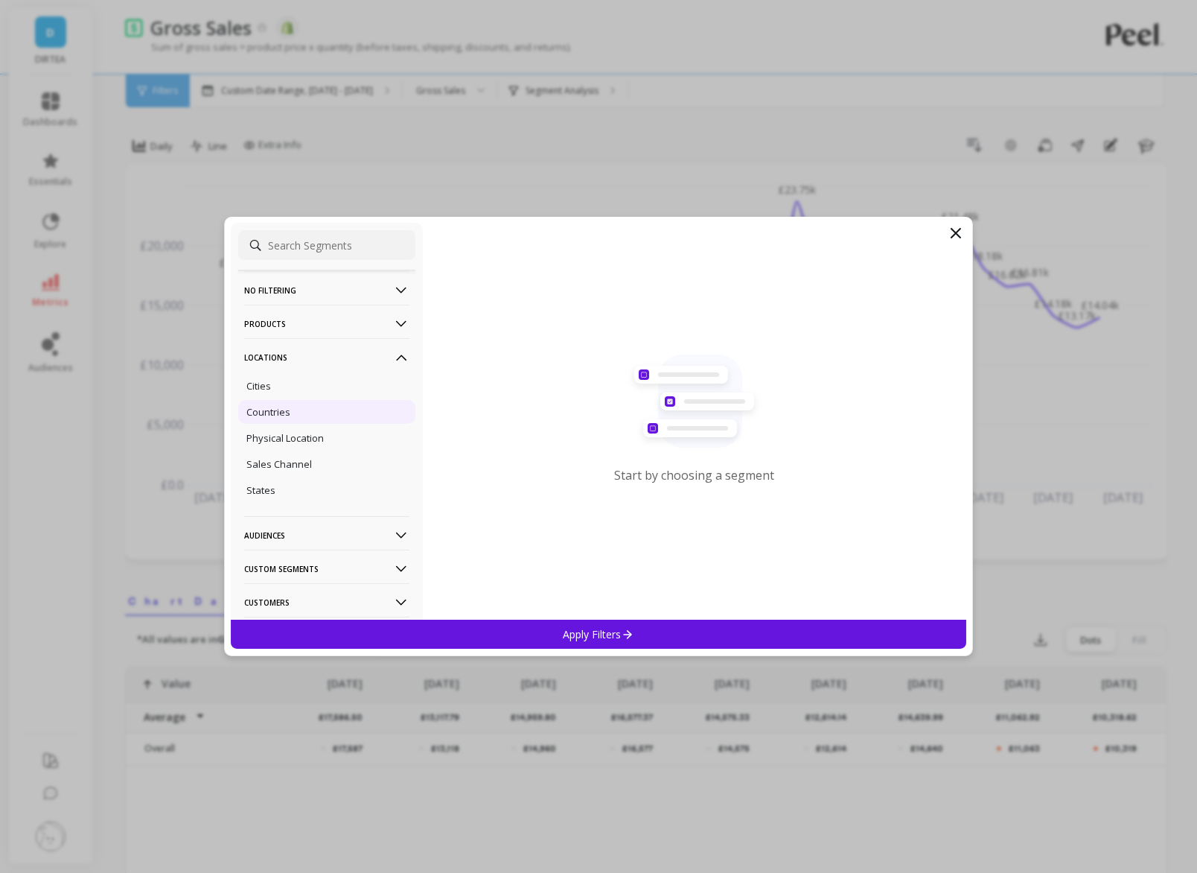
click at [308, 413] on div "Countries" at bounding box center [326, 412] width 177 height 24
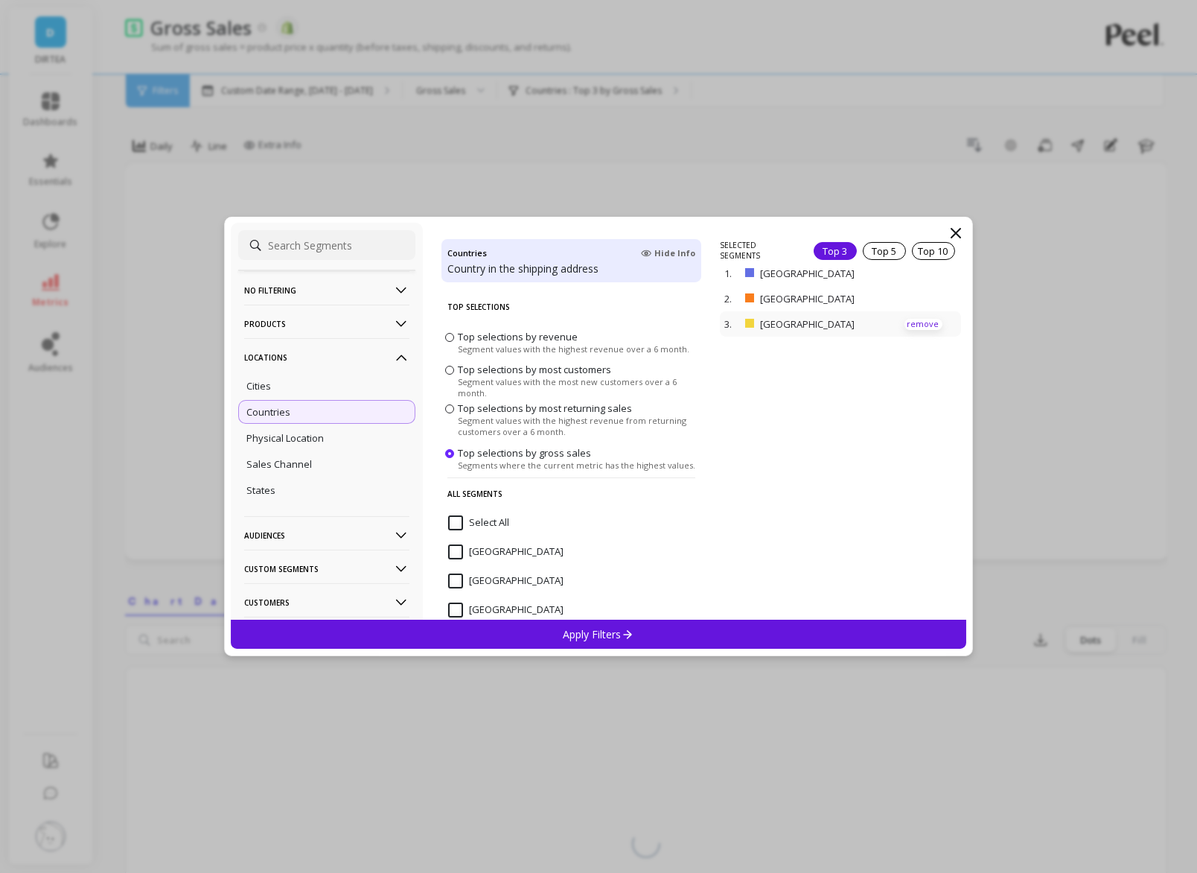
click at [919, 325] on p "remove" at bounding box center [924, 324] width 38 height 11
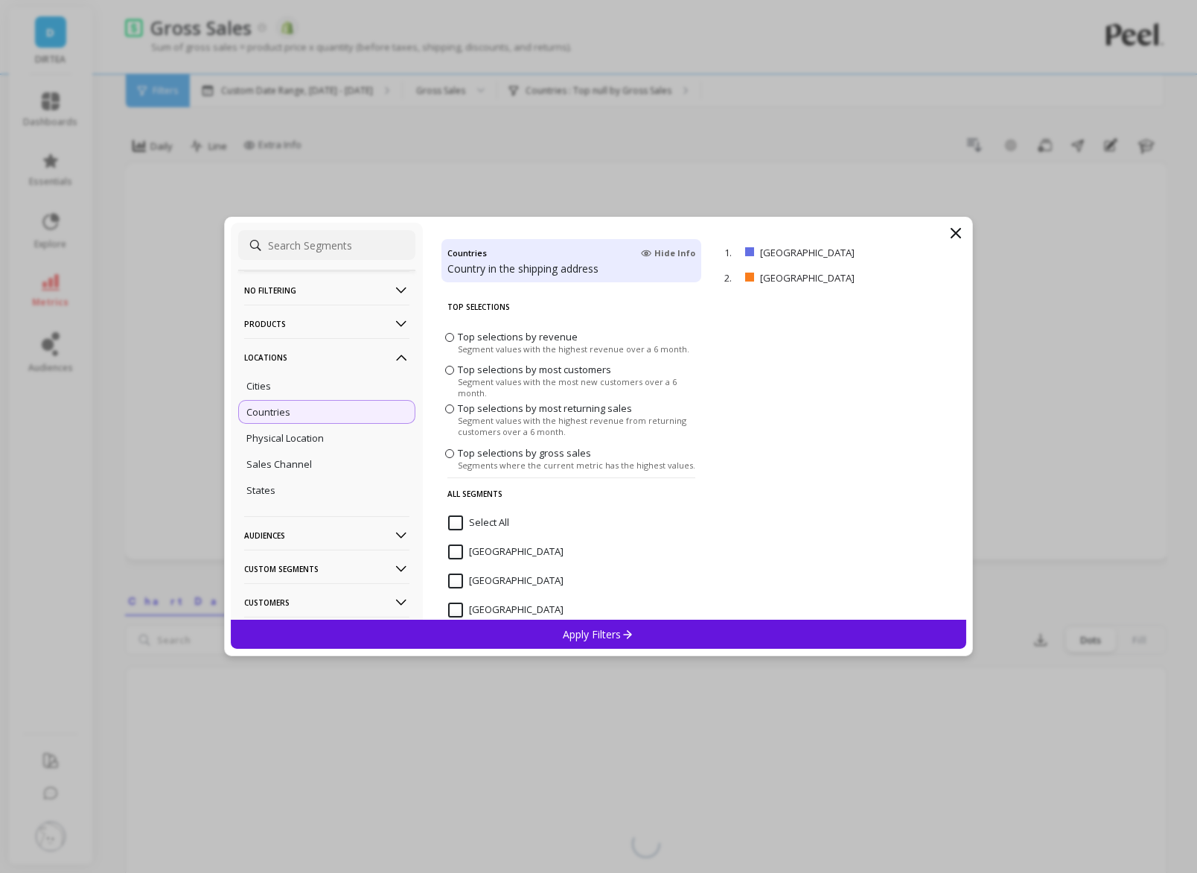
click at [739, 633] on div "Apply Filters" at bounding box center [599, 634] width 736 height 29
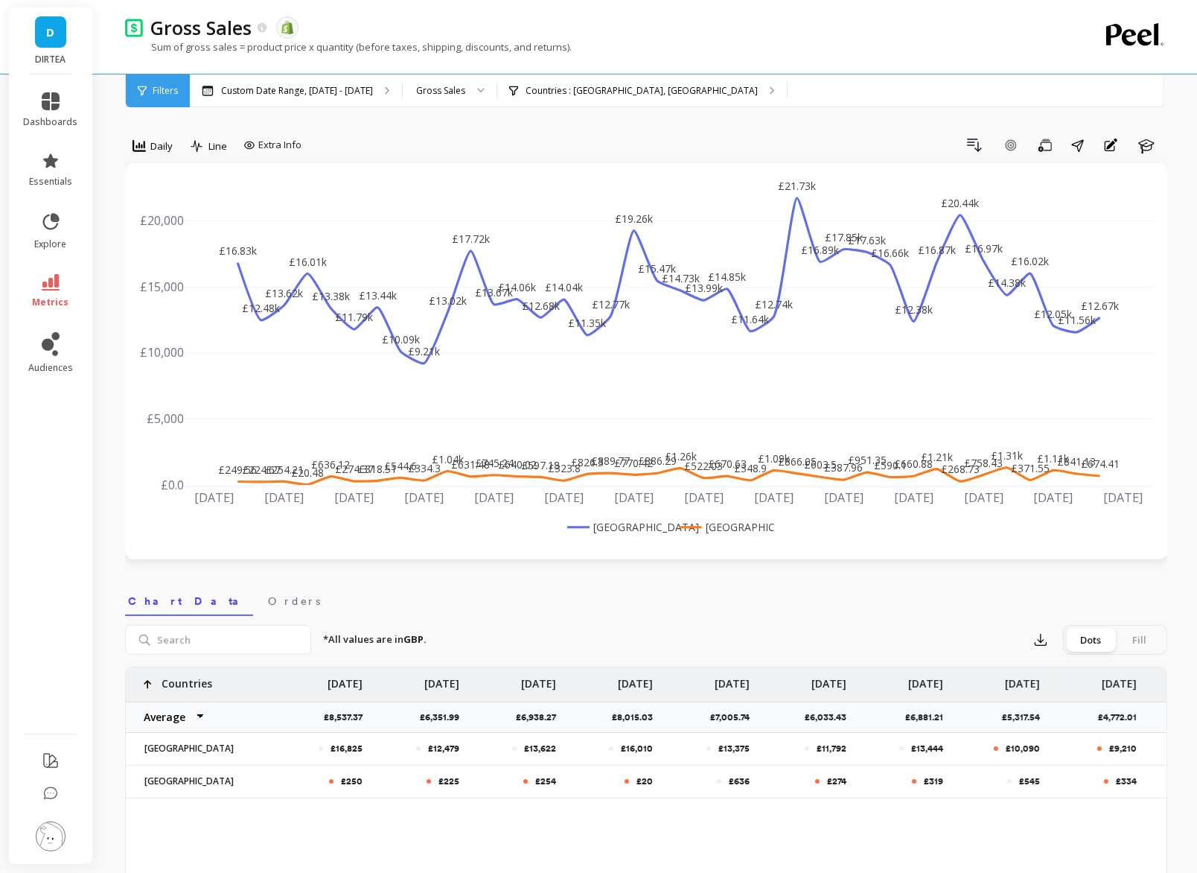
click at [640, 530] on rect at bounding box center [619, 527] width 110 height 16
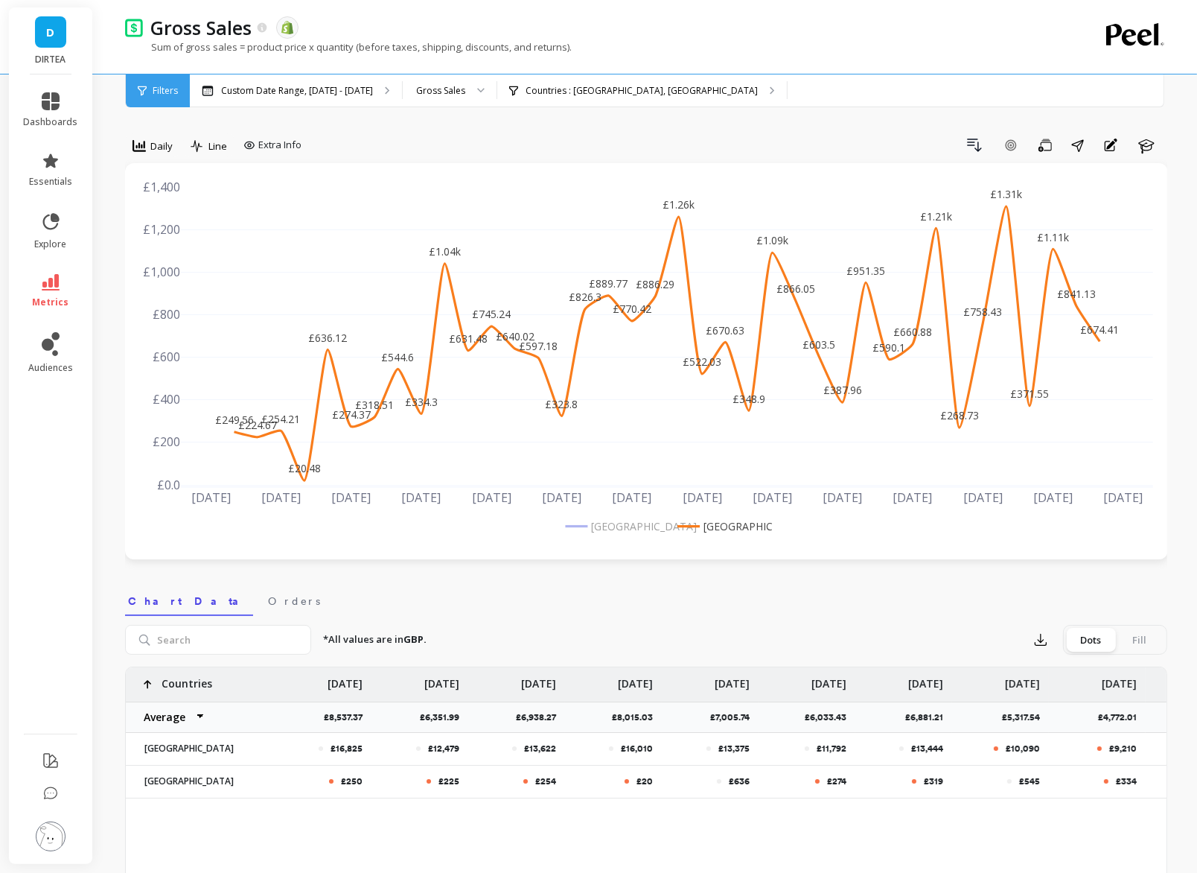
click at [626, 521] on rect at bounding box center [617, 526] width 110 height 16
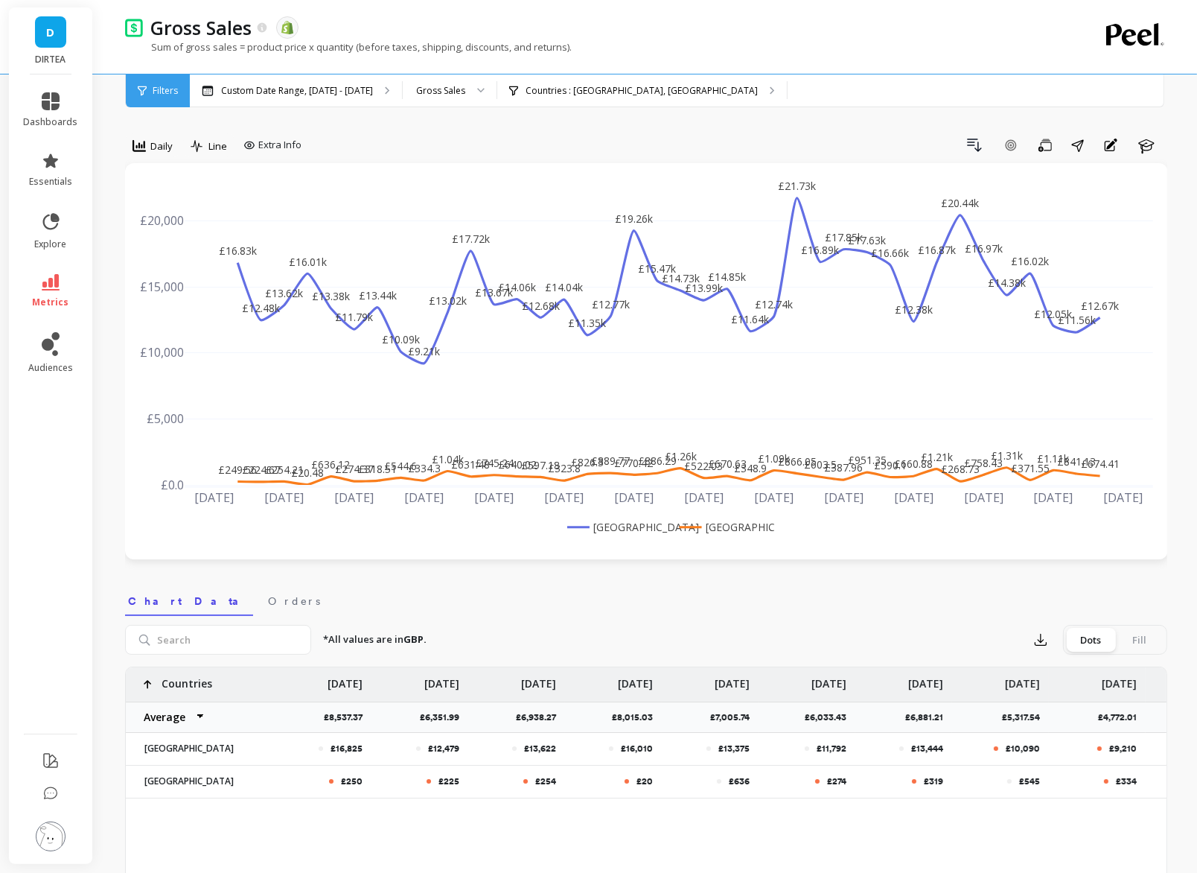
click at [719, 526] on rect at bounding box center [724, 527] width 97 height 16
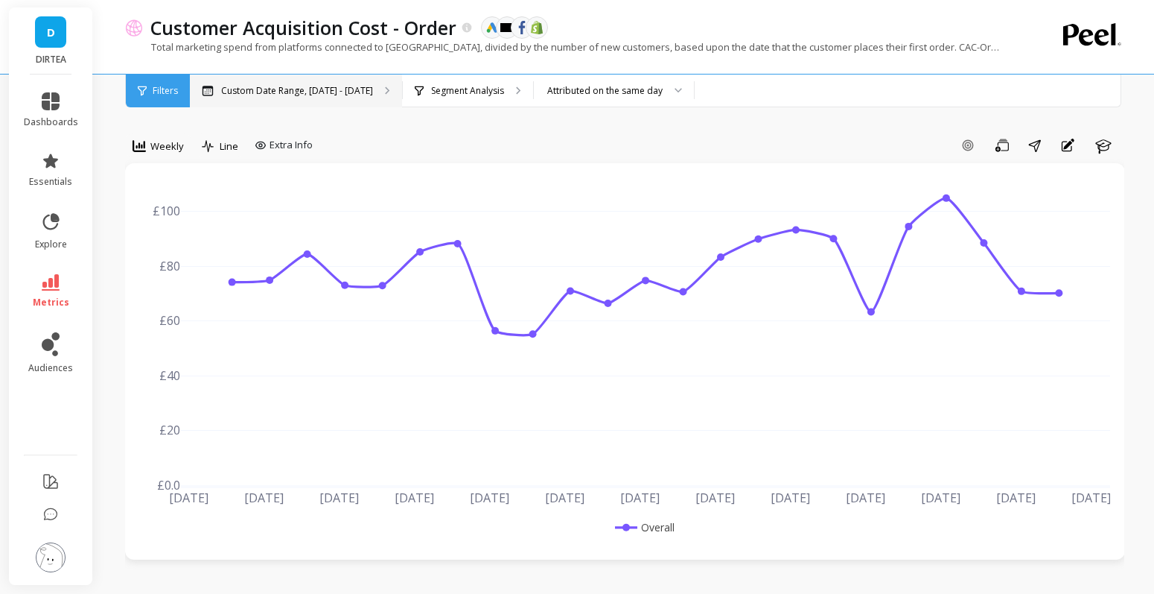
click at [313, 96] on p "Custom Date Range, [DATE] - [DATE]" at bounding box center [297, 91] width 152 height 12
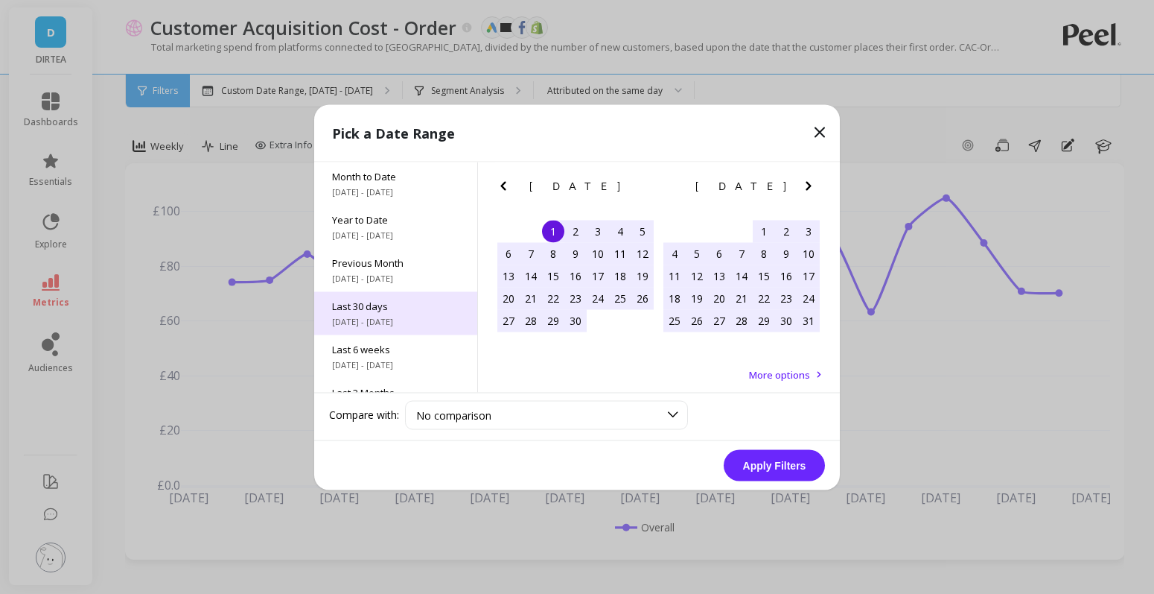
click at [366, 305] on span "Last 30 days" at bounding box center [395, 305] width 127 height 13
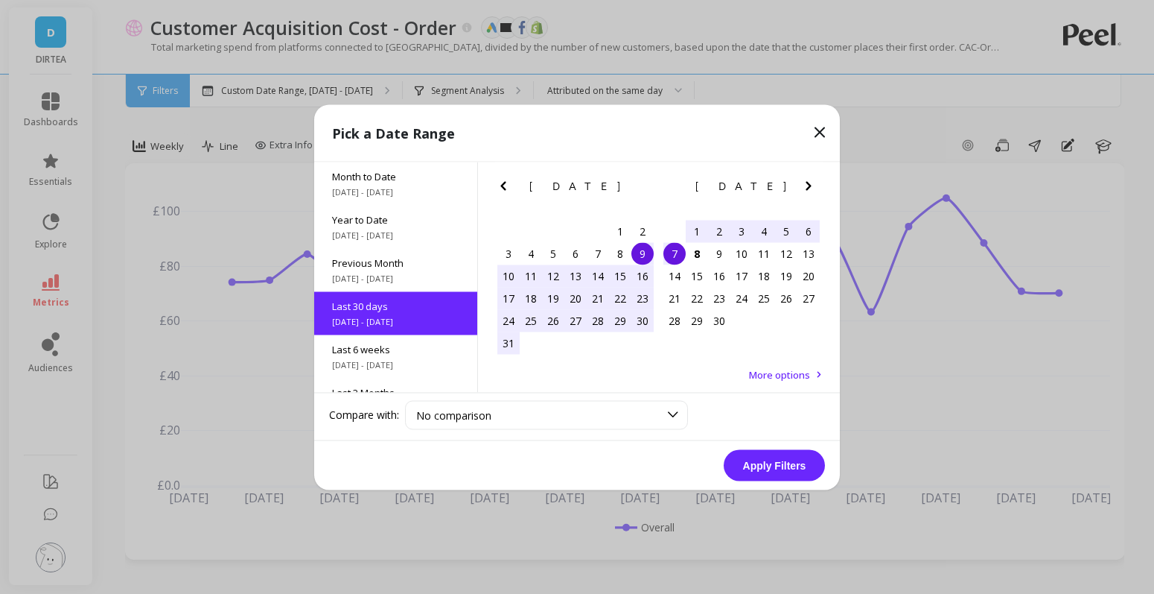
scroll to position [36, 0]
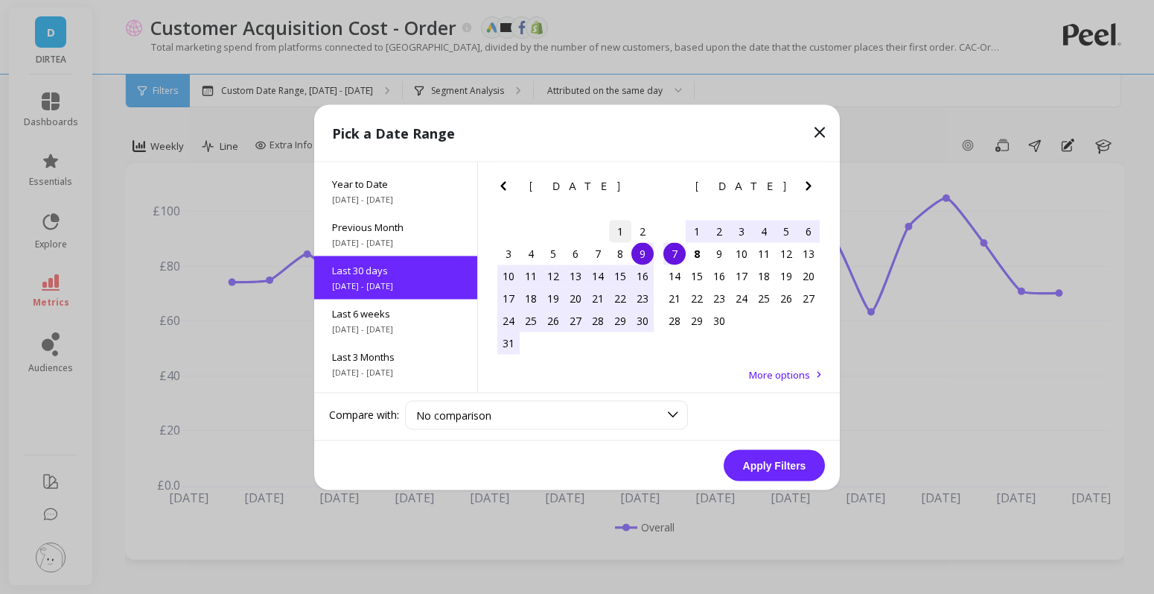
click at [621, 226] on div "1" at bounding box center [620, 231] width 22 height 22
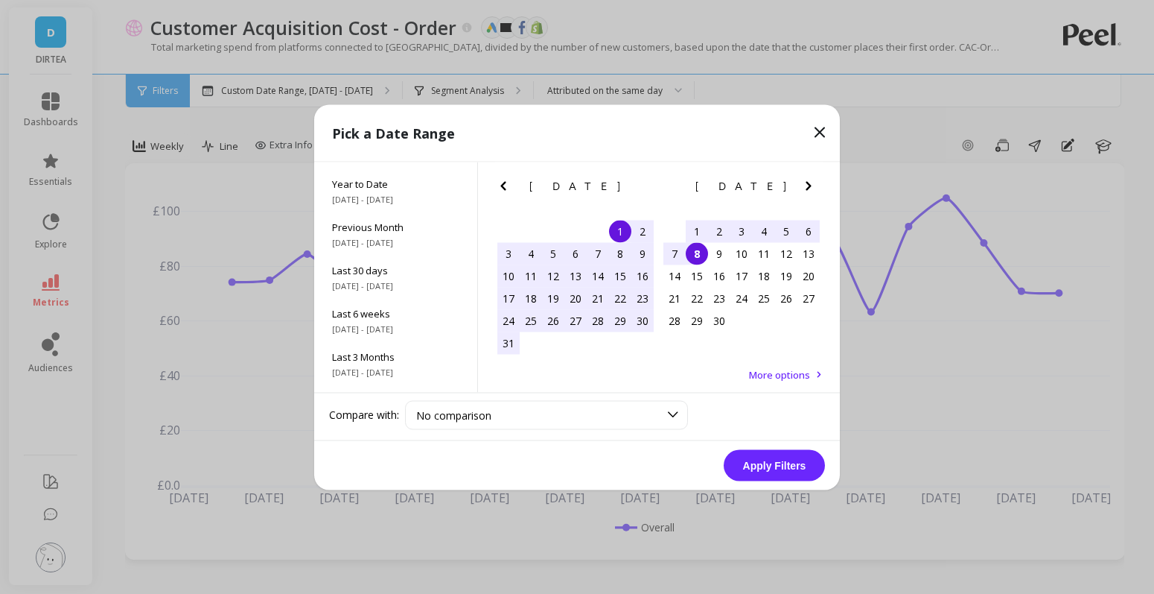
click at [699, 249] on div "8" at bounding box center [697, 253] width 22 height 22
click at [759, 465] on button "Apply Filters" at bounding box center [774, 464] width 101 height 31
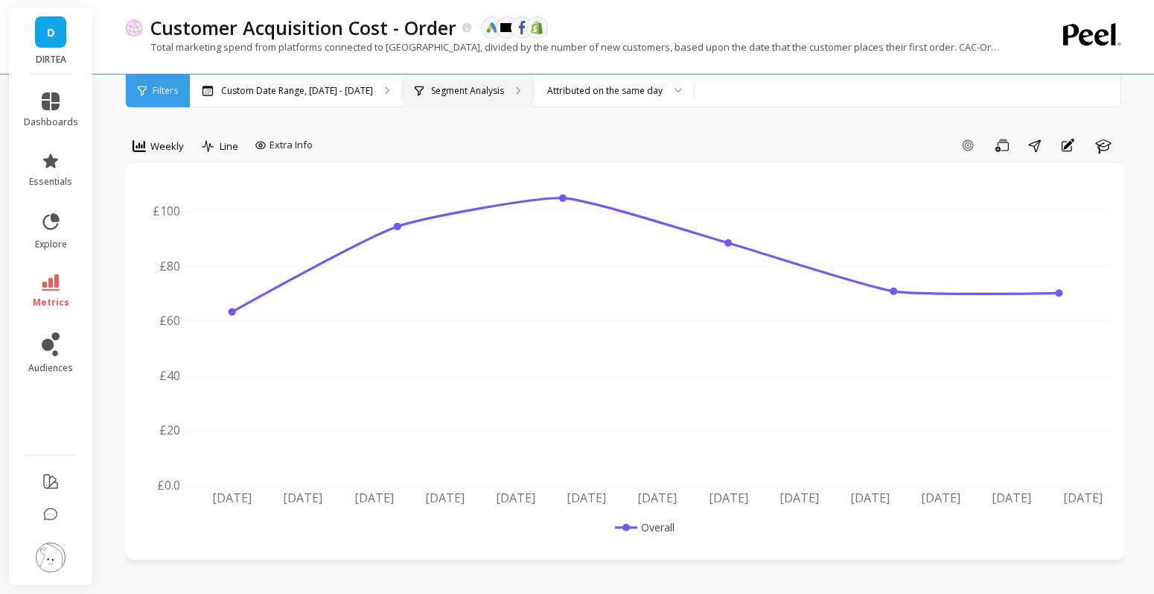
click at [455, 101] on div "Segment Analysis" at bounding box center [468, 90] width 130 height 33
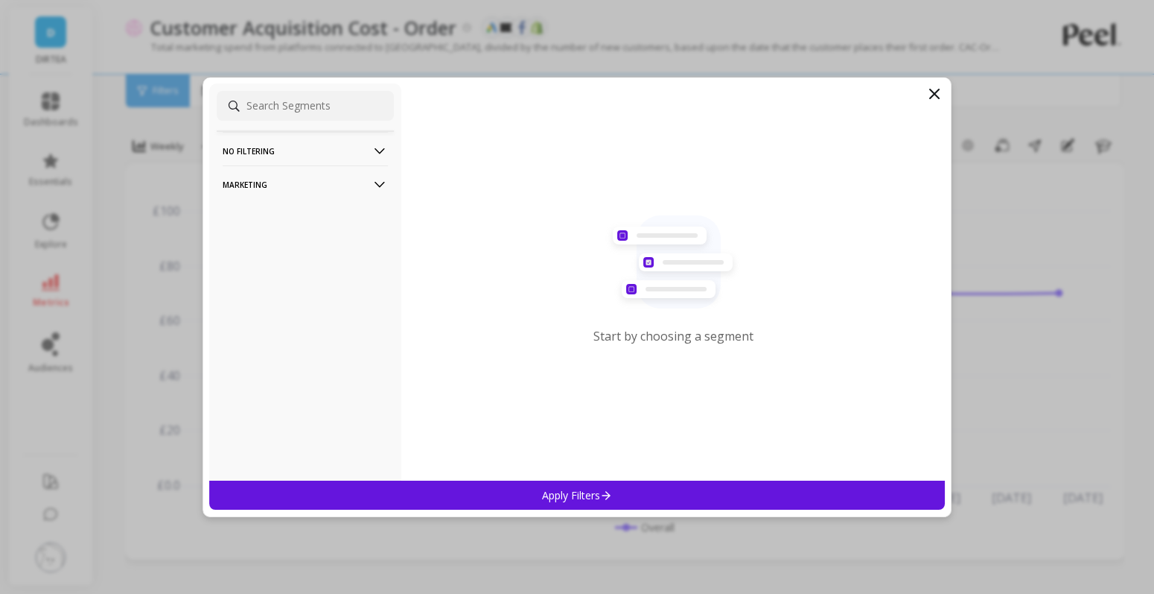
click at [351, 182] on p "Marketing" at bounding box center [305, 184] width 165 height 38
click at [278, 263] on div "Countries" at bounding box center [305, 265] width 177 height 24
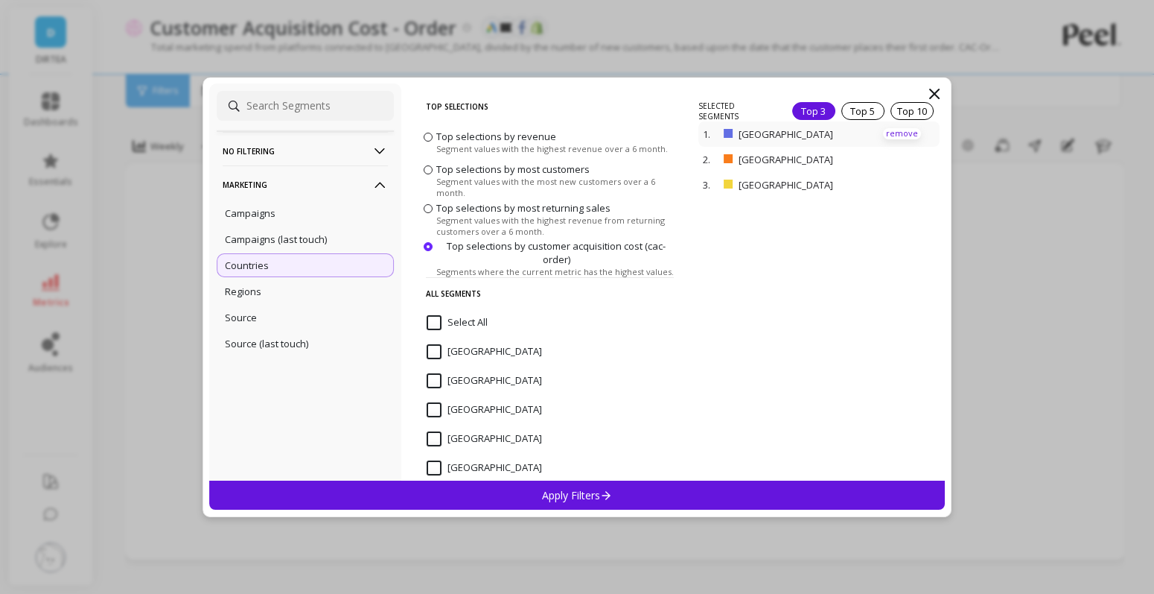
click at [906, 130] on p "remove" at bounding box center [902, 133] width 38 height 11
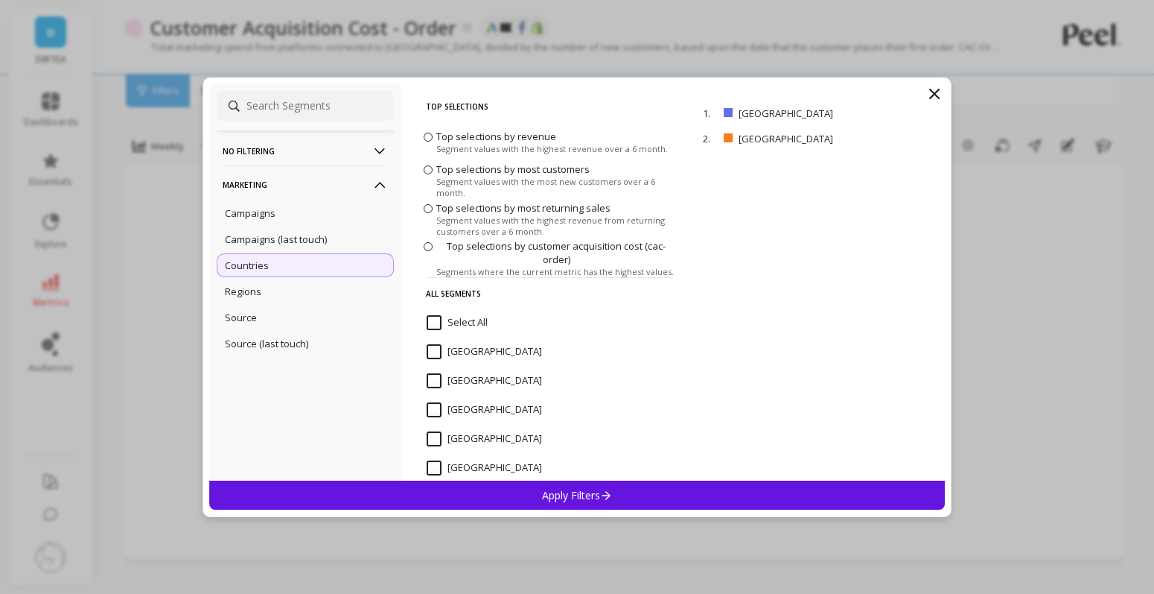
click at [569, 490] on p "Apply Filters" at bounding box center [577, 495] width 71 height 14
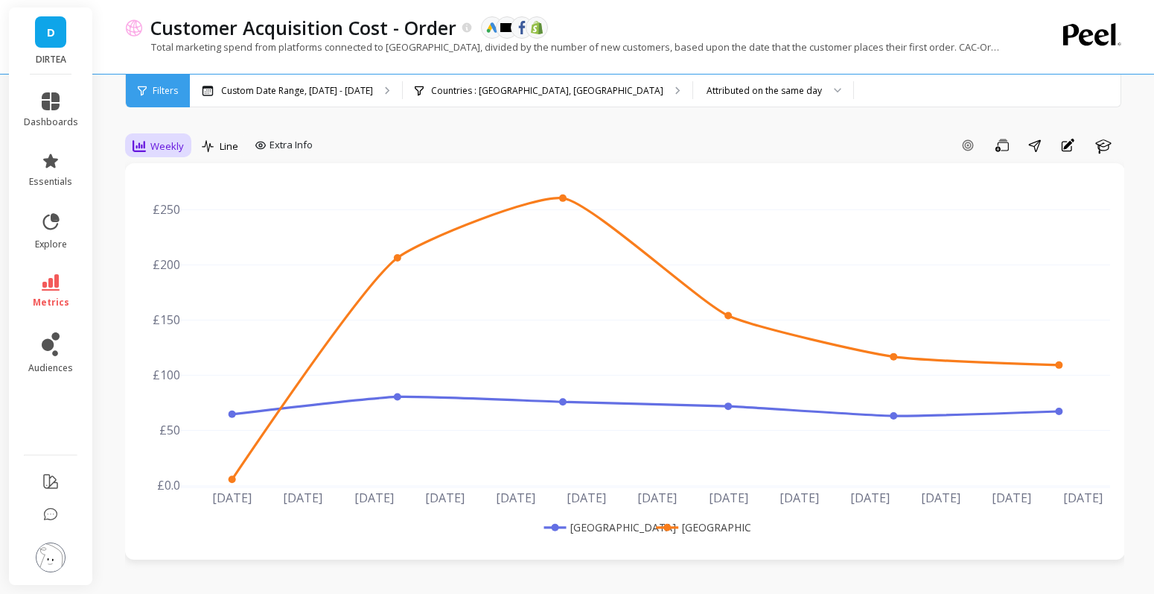
click at [184, 150] on div "Weekly" at bounding box center [158, 145] width 60 height 25
click at [171, 206] on div "Daily" at bounding box center [180, 208] width 85 height 14
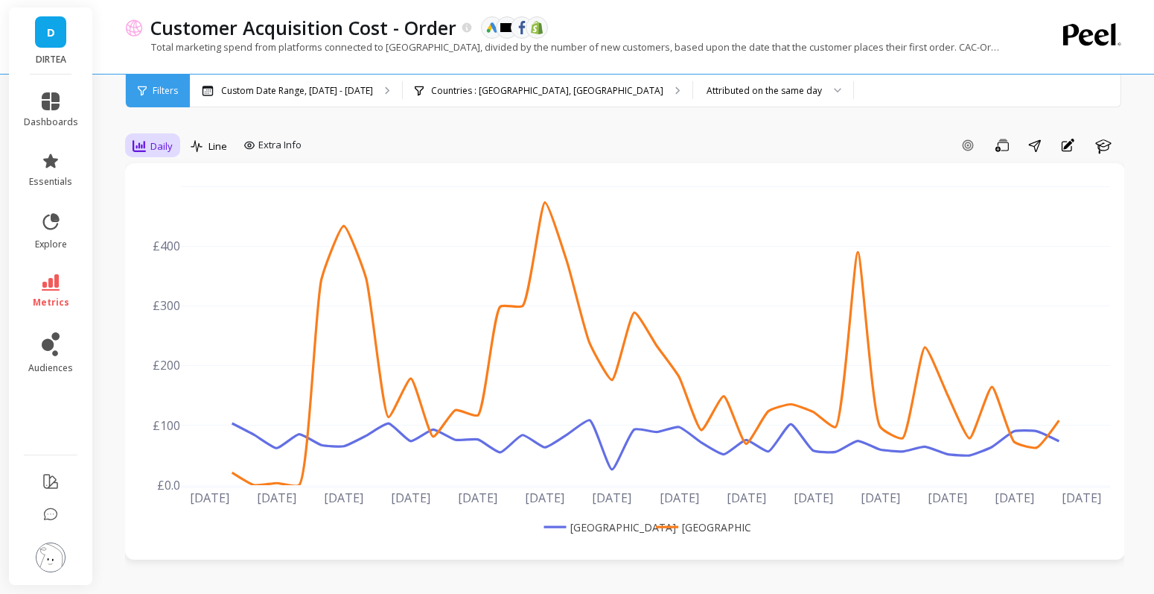
click at [157, 135] on div "Daily" at bounding box center [152, 145] width 49 height 25
click at [165, 230] on div "Weekly" at bounding box center [180, 236] width 85 height 14
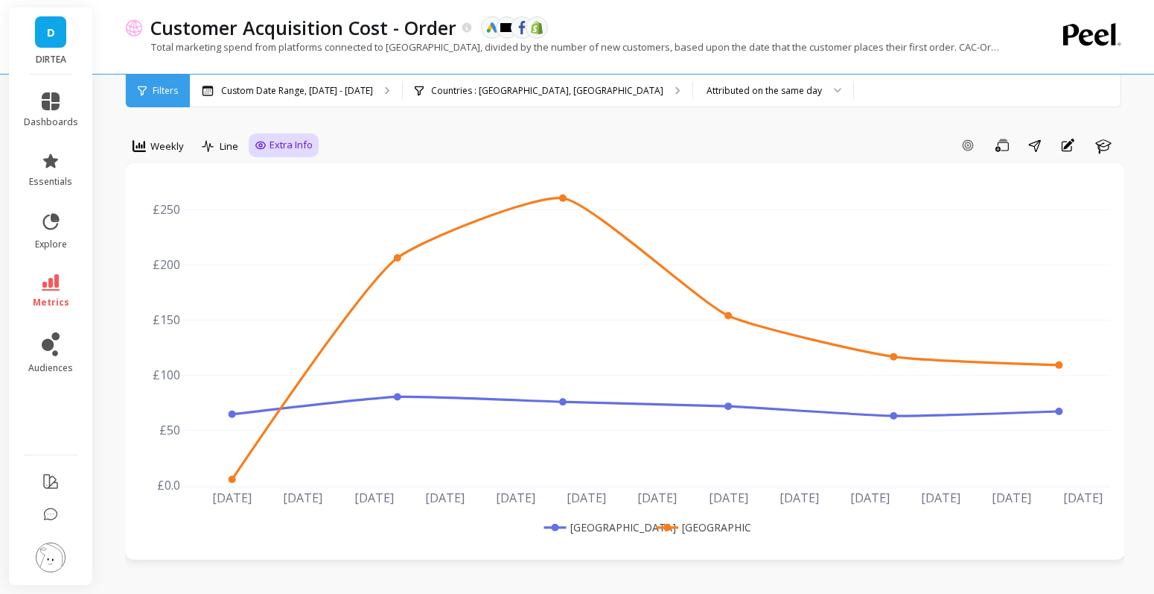
click at [273, 147] on span "Extra Info" at bounding box center [291, 145] width 43 height 15
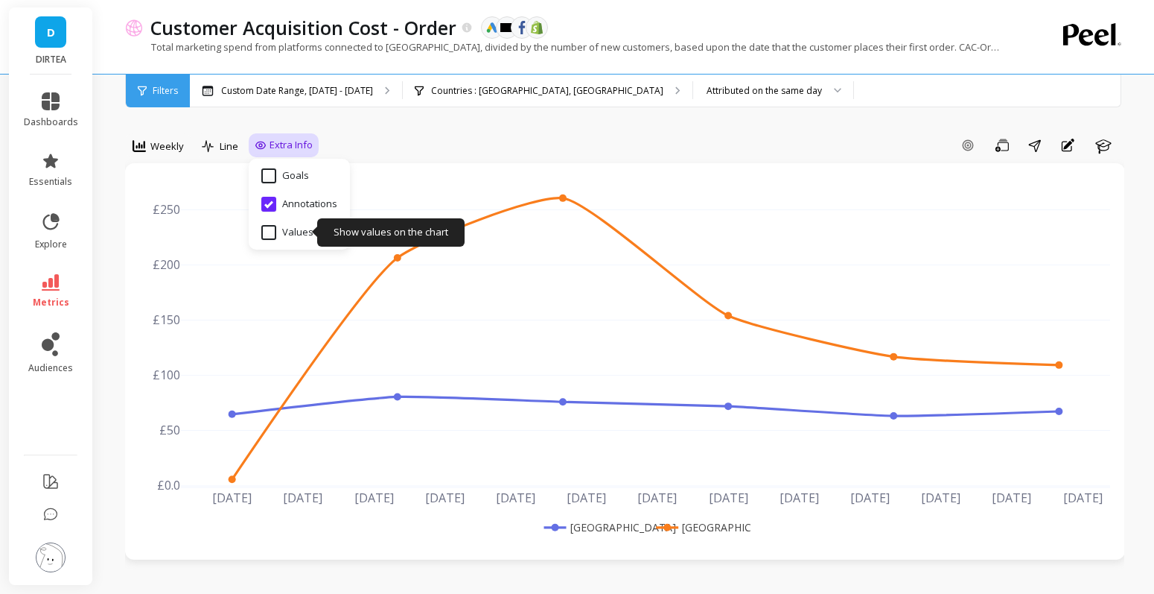
click at [270, 233] on input "Values" at bounding box center [287, 232] width 52 height 15
checkbox input "true"
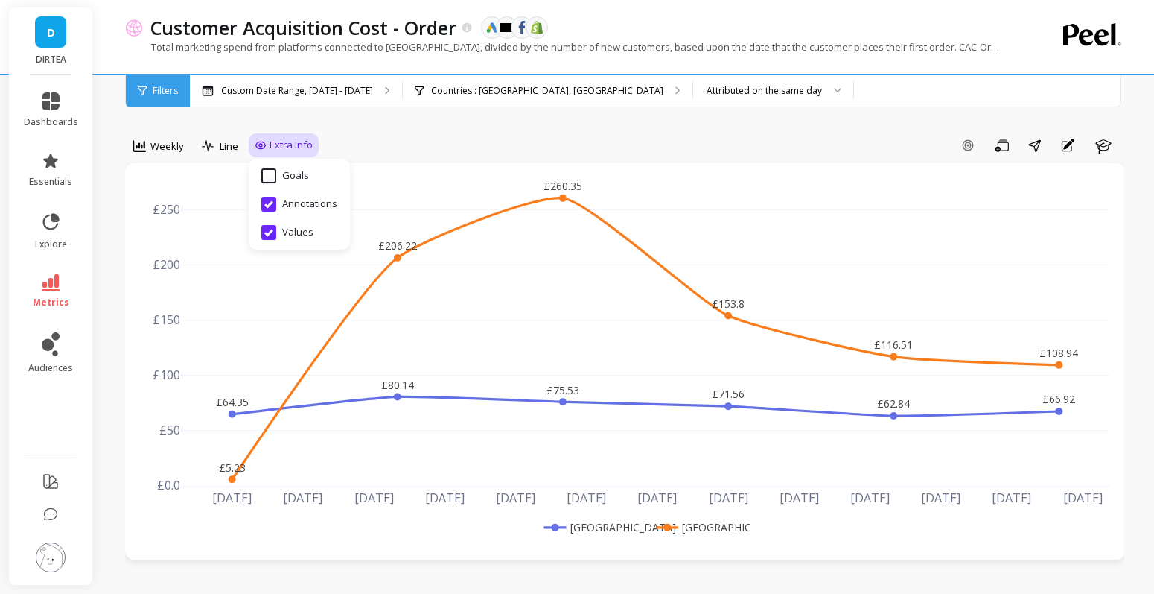
click at [518, 133] on div "Add Goal Save Share Annotations Learn" at bounding box center [722, 145] width 806 height 24
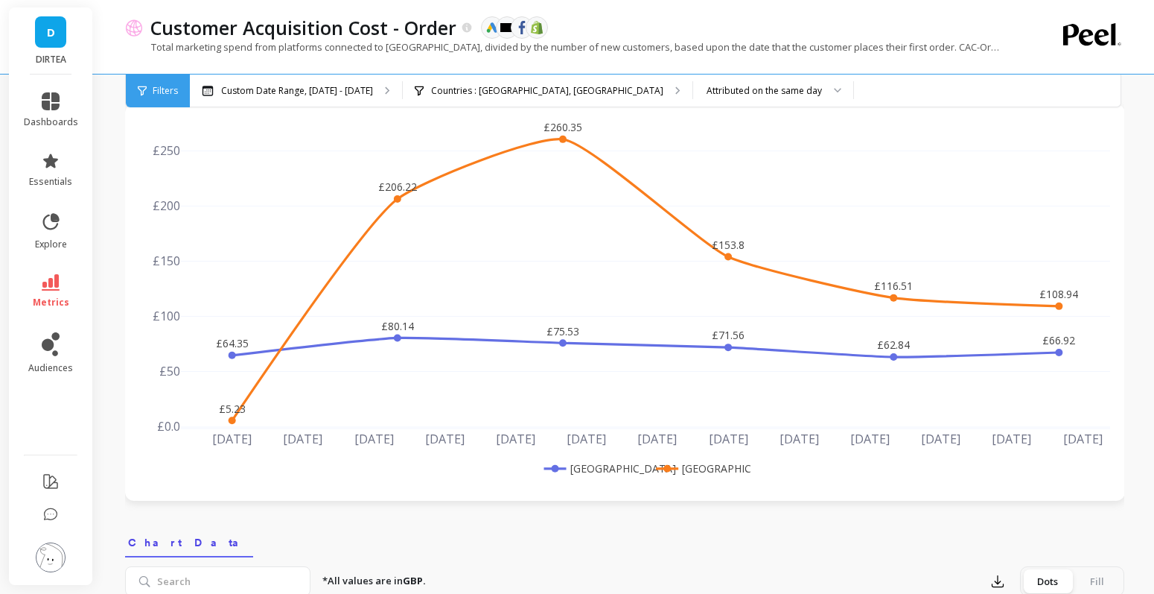
scroll to position [52, 0]
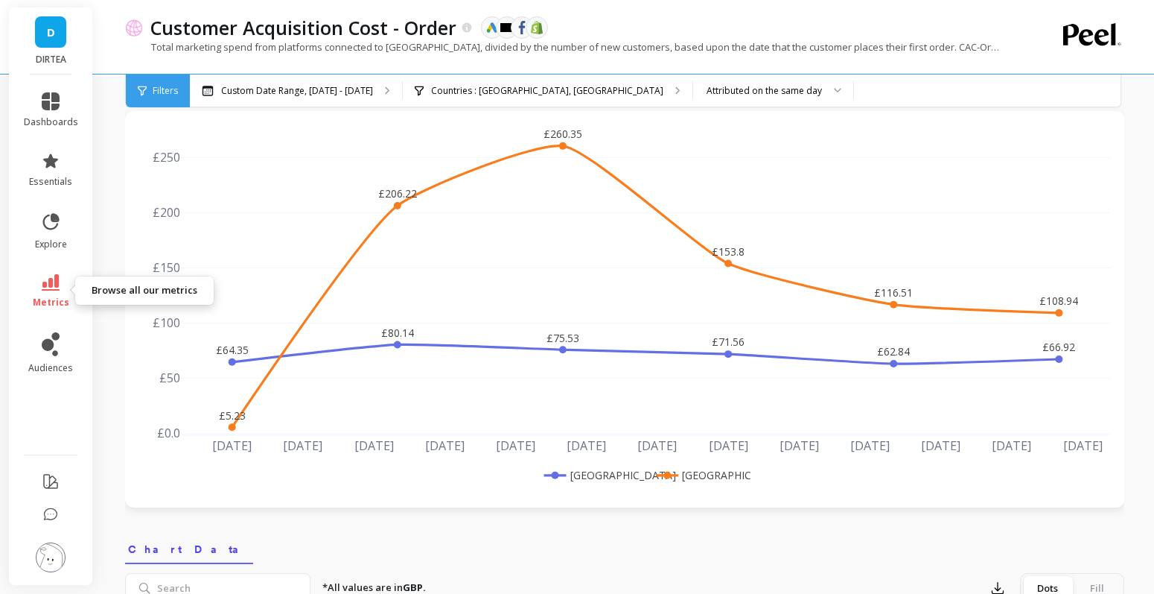
click at [58, 287] on icon at bounding box center [51, 282] width 18 height 16
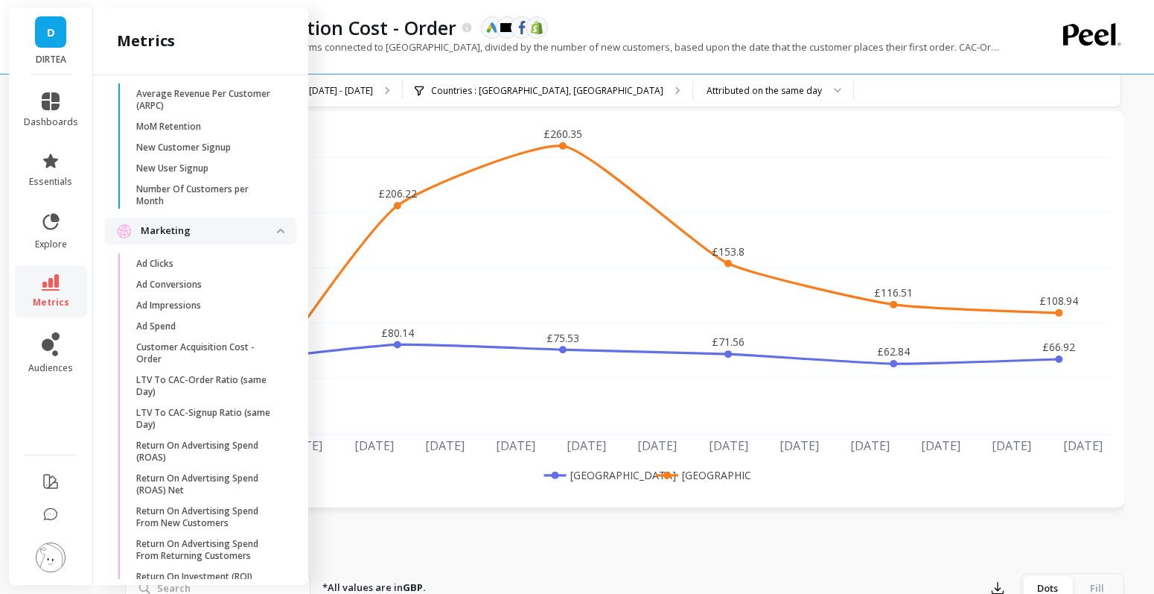
scroll to position [1261, 0]
click at [203, 327] on span "Ad Spend" at bounding box center [207, 325] width 142 height 12
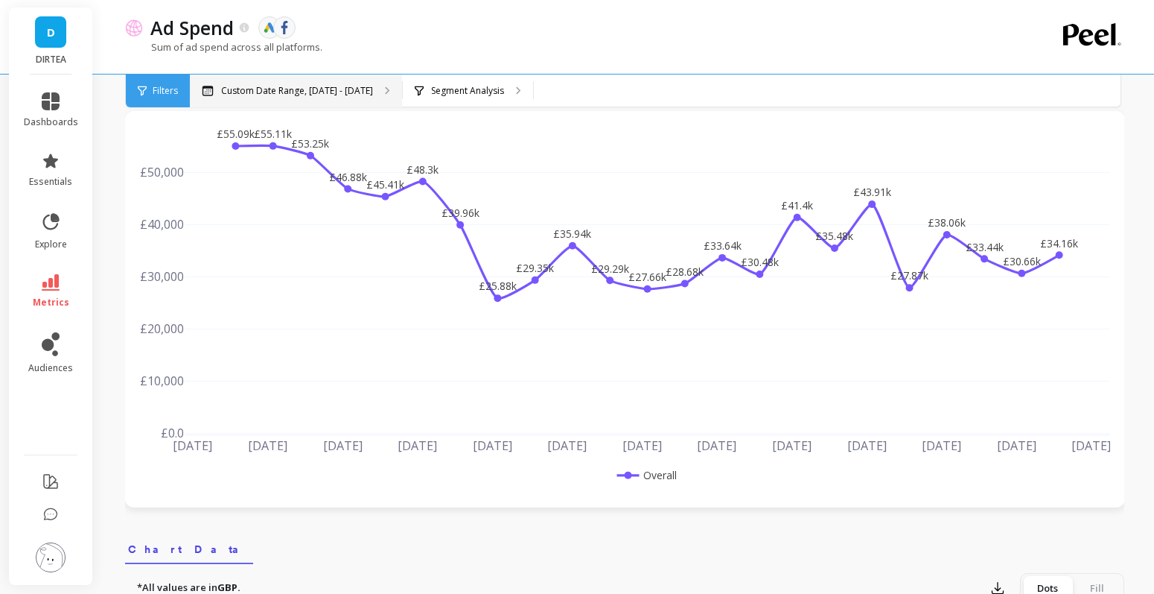
click at [357, 95] on p "Custom Date Range, [DATE] - [DATE]" at bounding box center [297, 91] width 152 height 12
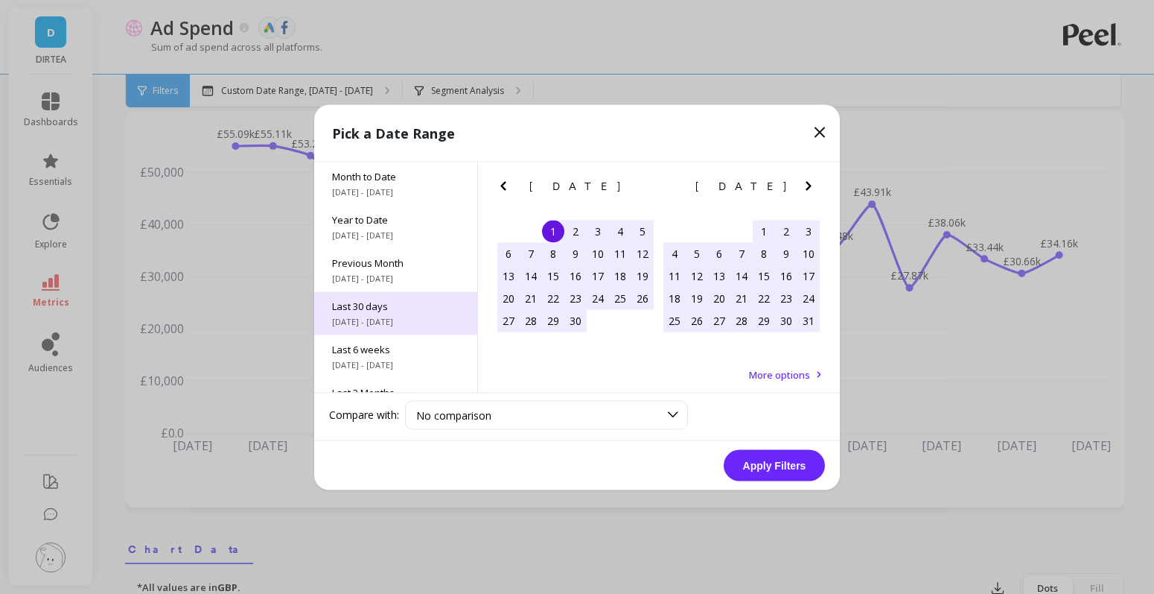
click at [401, 296] on div "Last 30 days 8/9/2025 - 9/7/2025" at bounding box center [395, 312] width 163 height 43
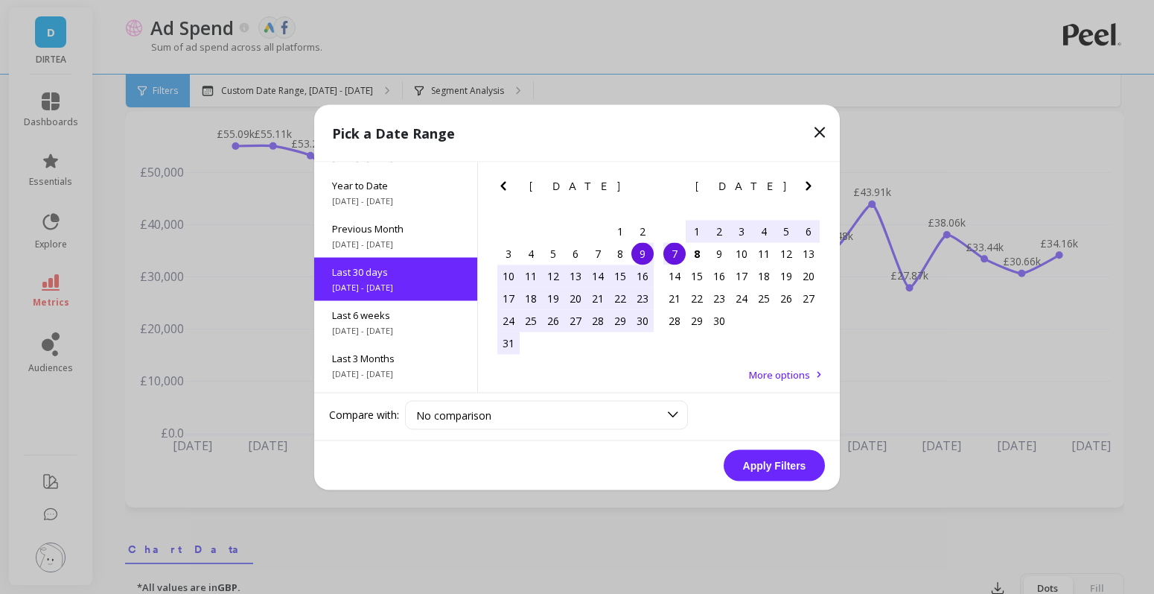
scroll to position [36, 0]
click at [617, 234] on div "1" at bounding box center [620, 231] width 22 height 22
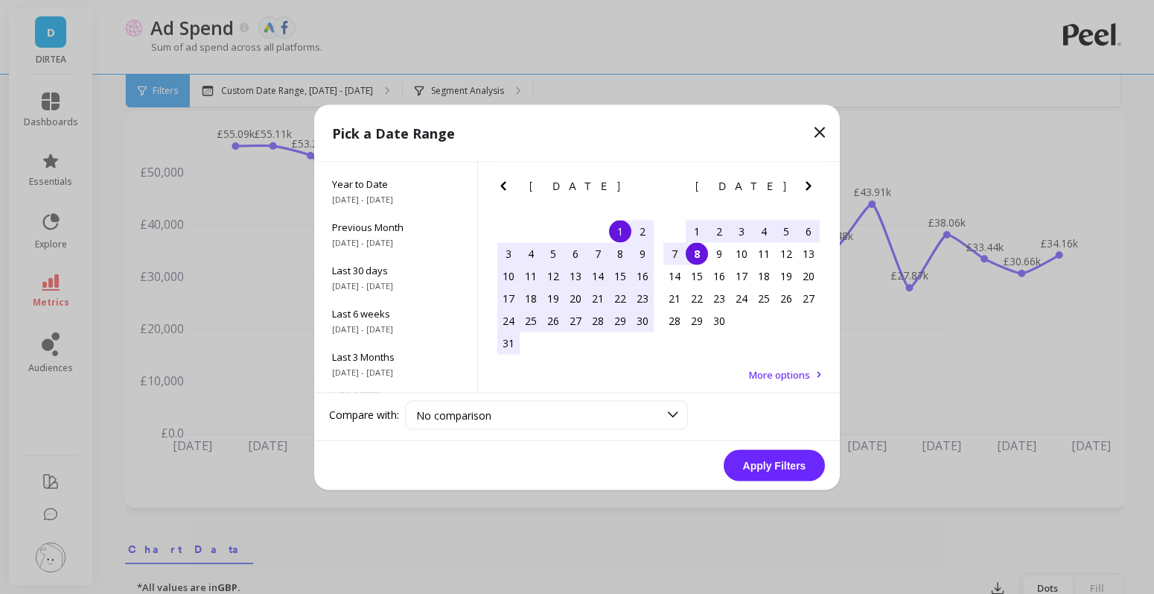
click at [693, 252] on div "8" at bounding box center [697, 253] width 22 height 22
click at [783, 464] on button "Apply Filters" at bounding box center [774, 464] width 101 height 31
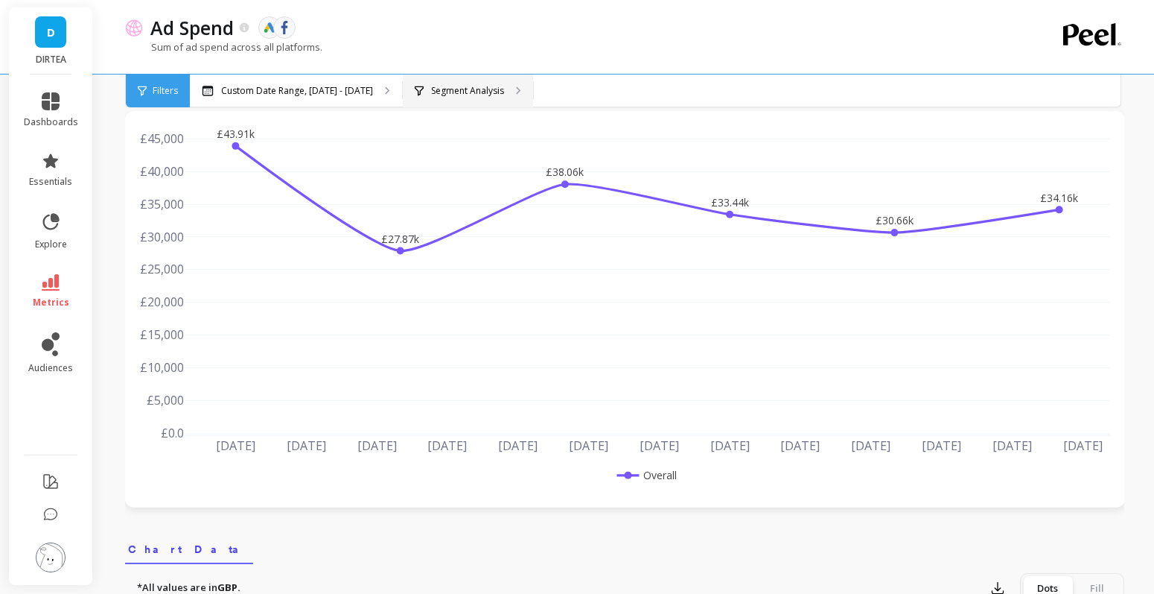
click at [474, 99] on div "Segment Analysis" at bounding box center [468, 90] width 130 height 33
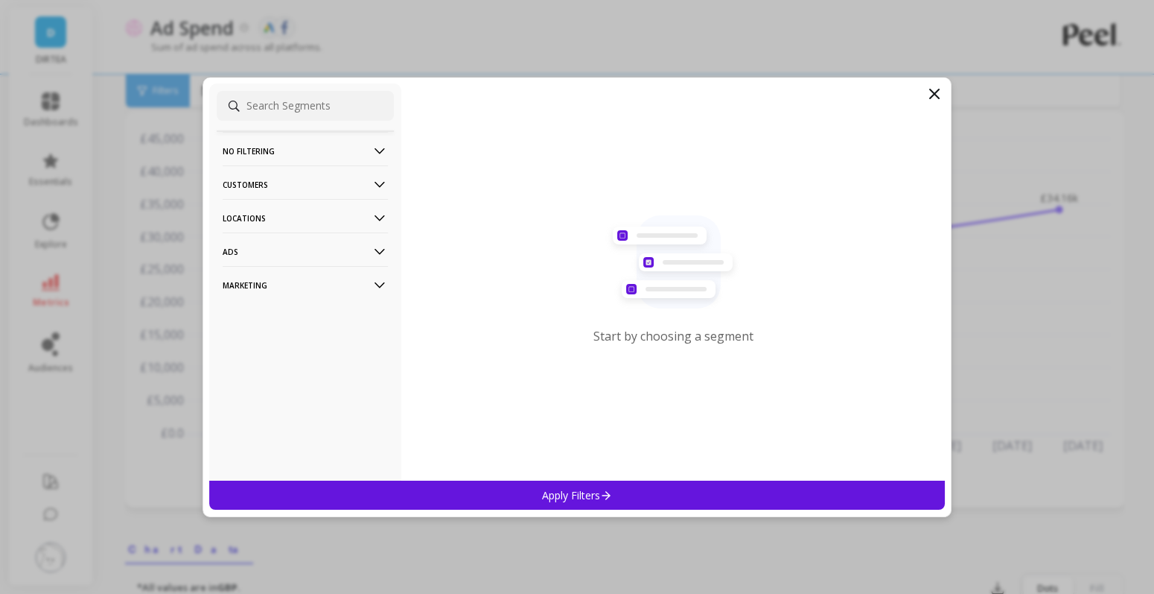
click at [326, 193] on p "Customers" at bounding box center [305, 184] width 165 height 38
click at [325, 207] on p "Locations" at bounding box center [305, 218] width 165 height 38
click at [302, 254] on div "Countries" at bounding box center [305, 247] width 177 height 24
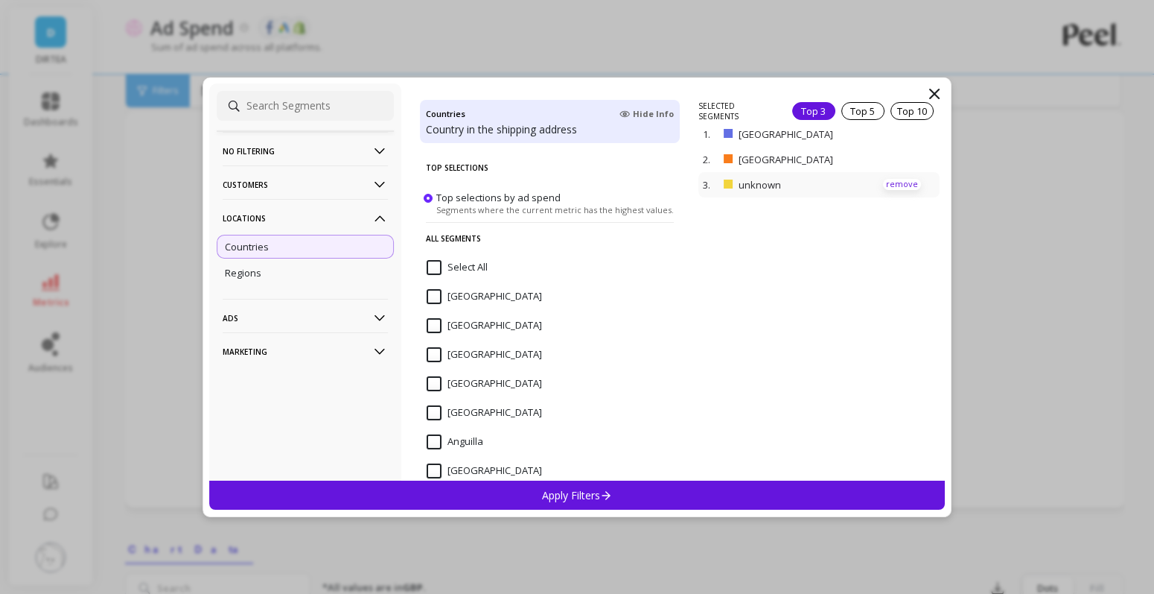
click at [894, 184] on p "remove" at bounding box center [902, 184] width 38 height 11
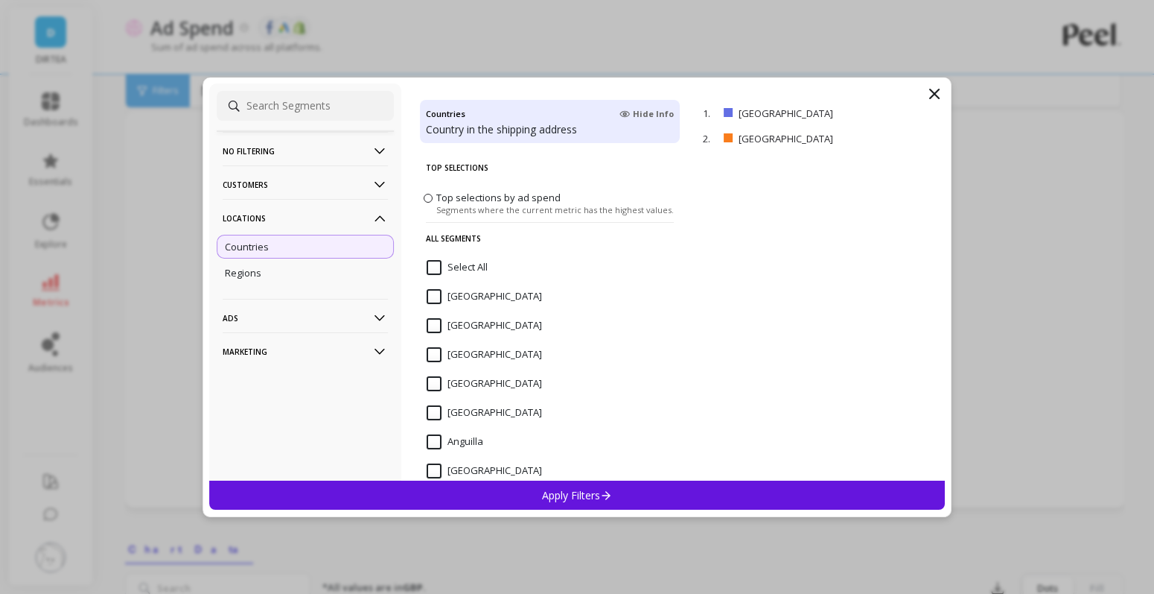
click at [688, 490] on div "Apply Filters" at bounding box center [577, 494] width 736 height 29
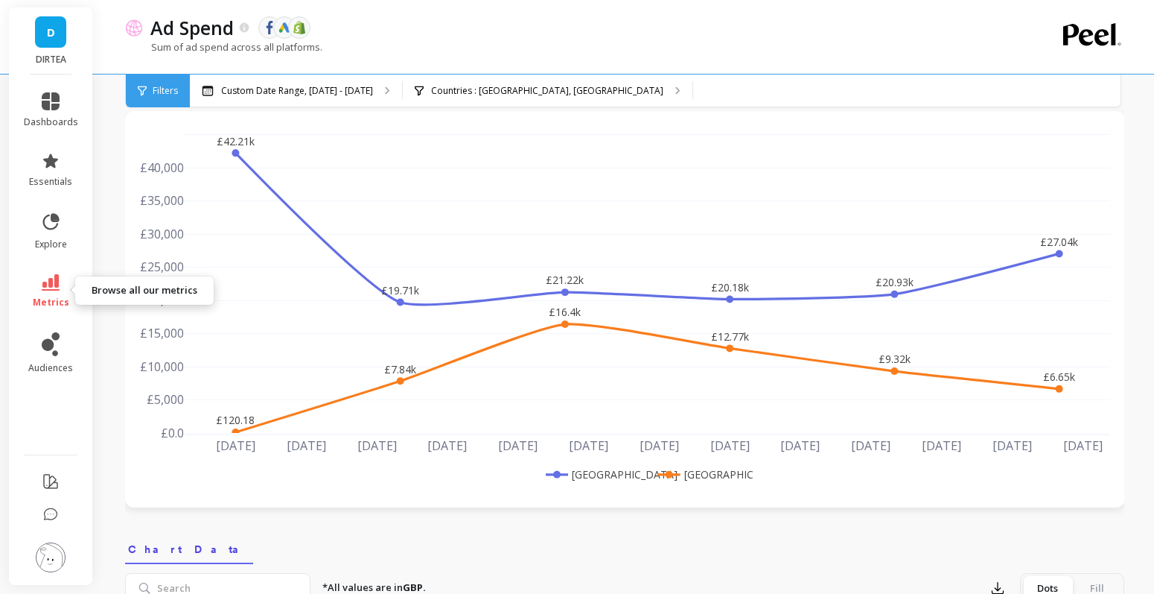
click at [58, 287] on icon at bounding box center [51, 282] width 18 height 16
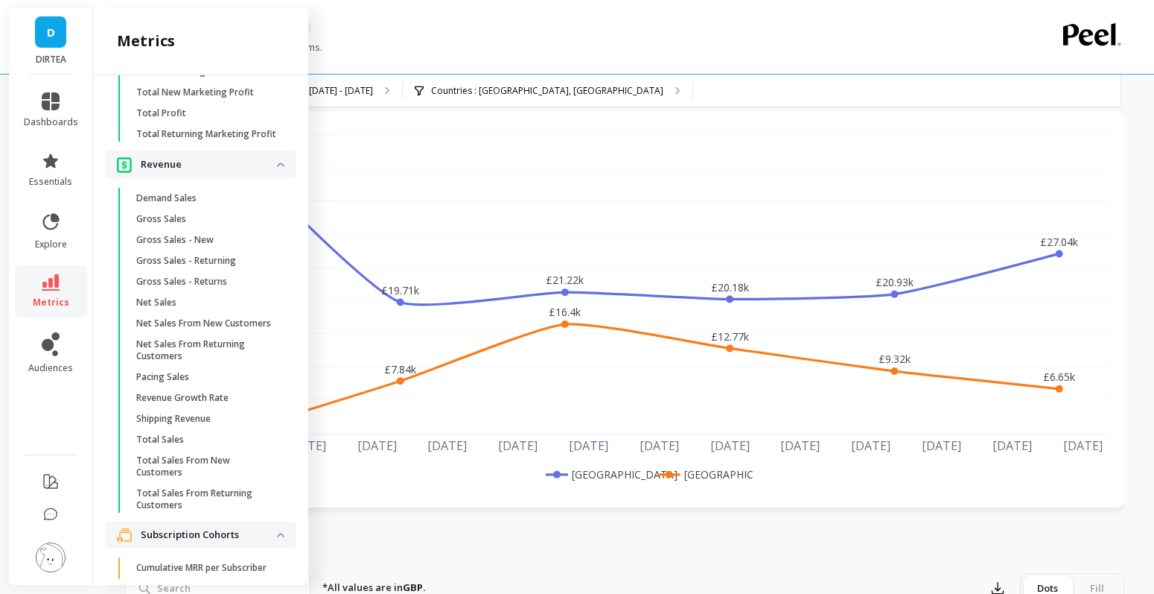
scroll to position [3280, 0]
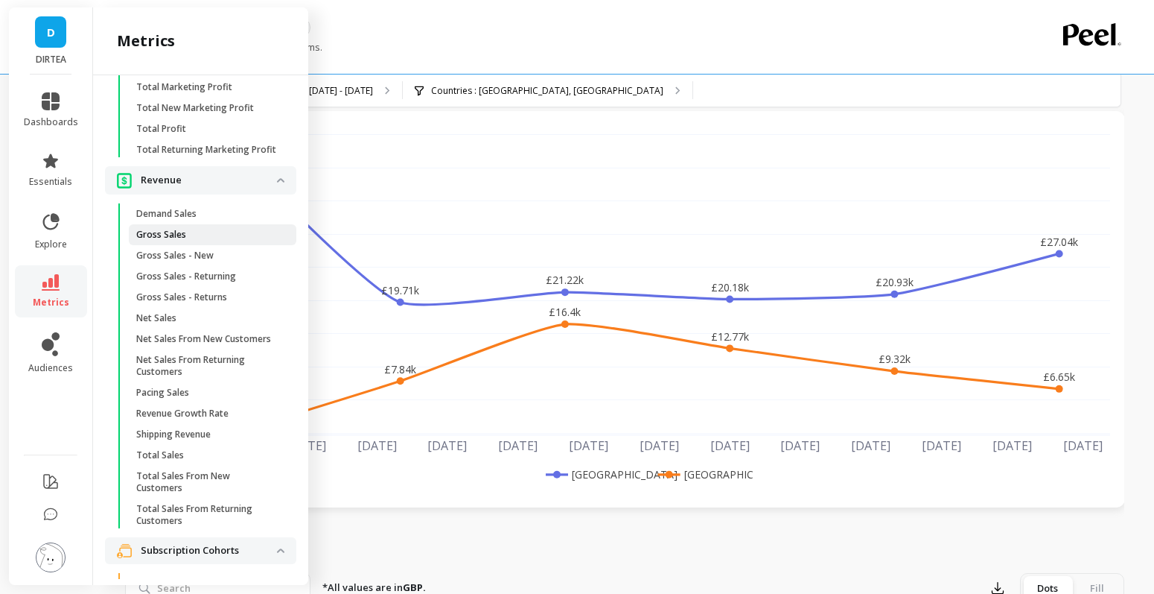
click at [204, 235] on span "Gross Sales" at bounding box center [207, 235] width 142 height 12
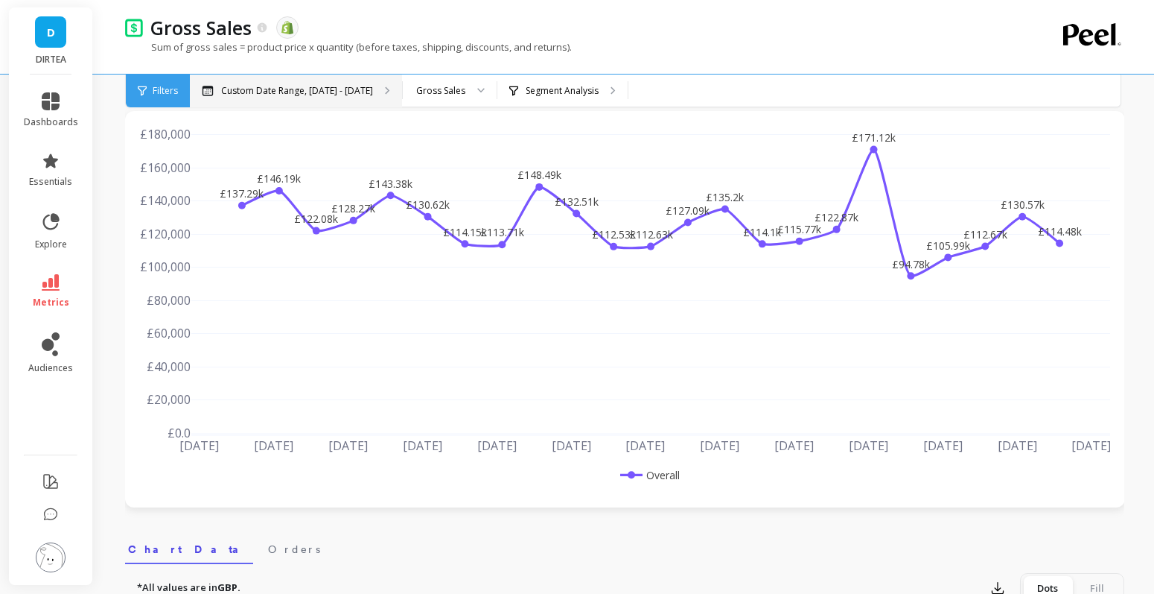
click at [343, 77] on div "Custom Date Range, [DATE] - [DATE]" at bounding box center [296, 90] width 212 height 33
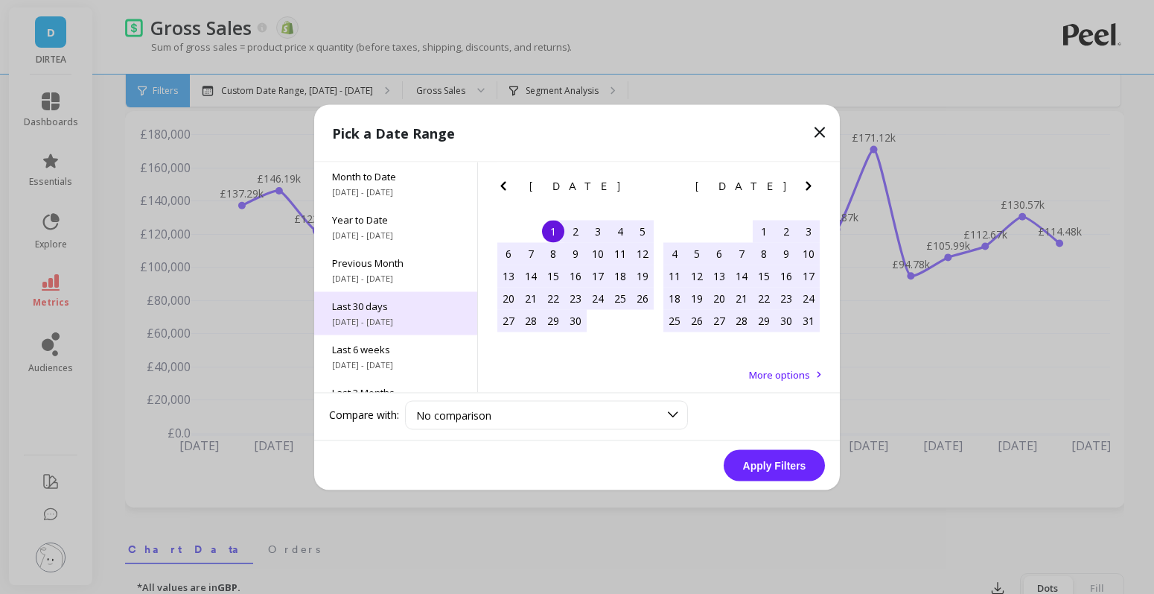
click at [413, 310] on span "Last 30 days" at bounding box center [395, 305] width 127 height 13
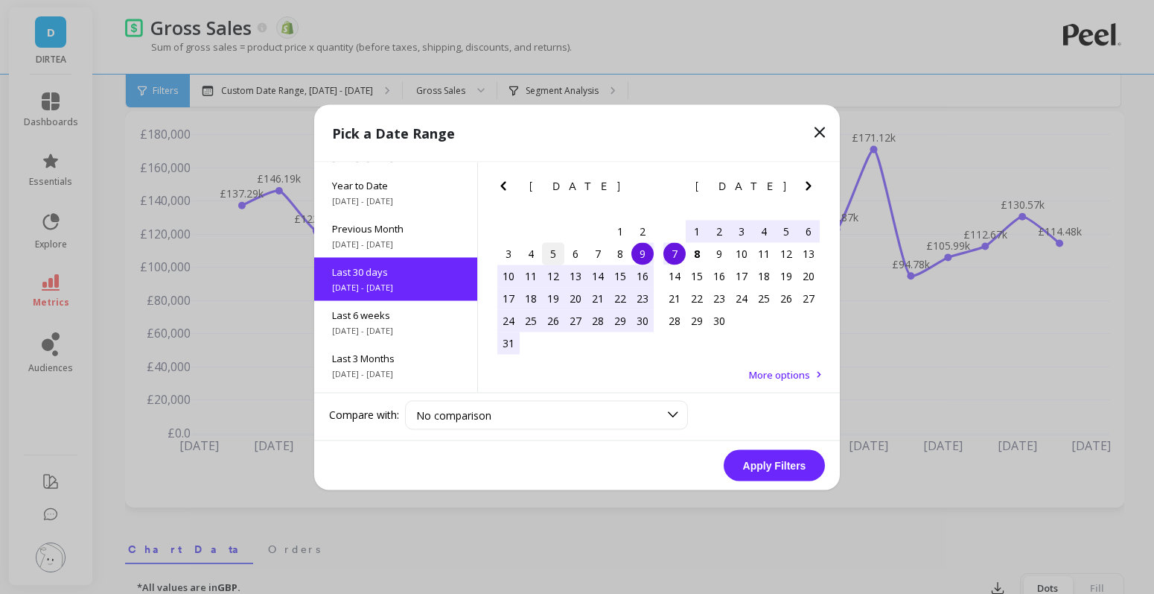
scroll to position [36, 0]
click at [626, 225] on div "1" at bounding box center [620, 231] width 22 height 22
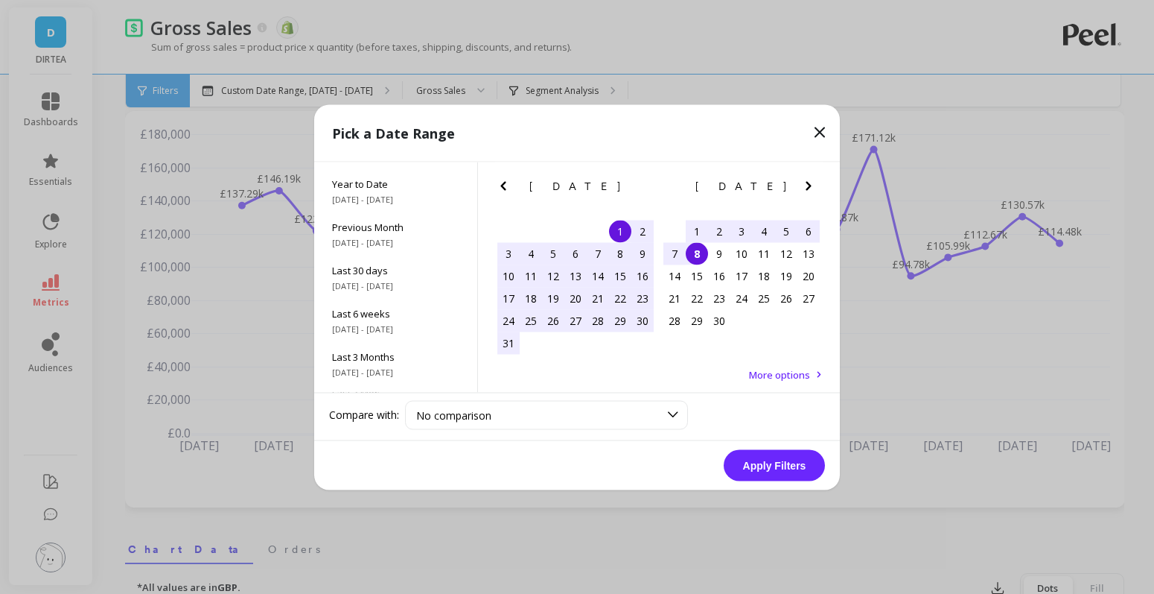
click at [697, 252] on div "8" at bounding box center [697, 253] width 22 height 22
click at [777, 465] on button "Apply Filters" at bounding box center [774, 464] width 101 height 31
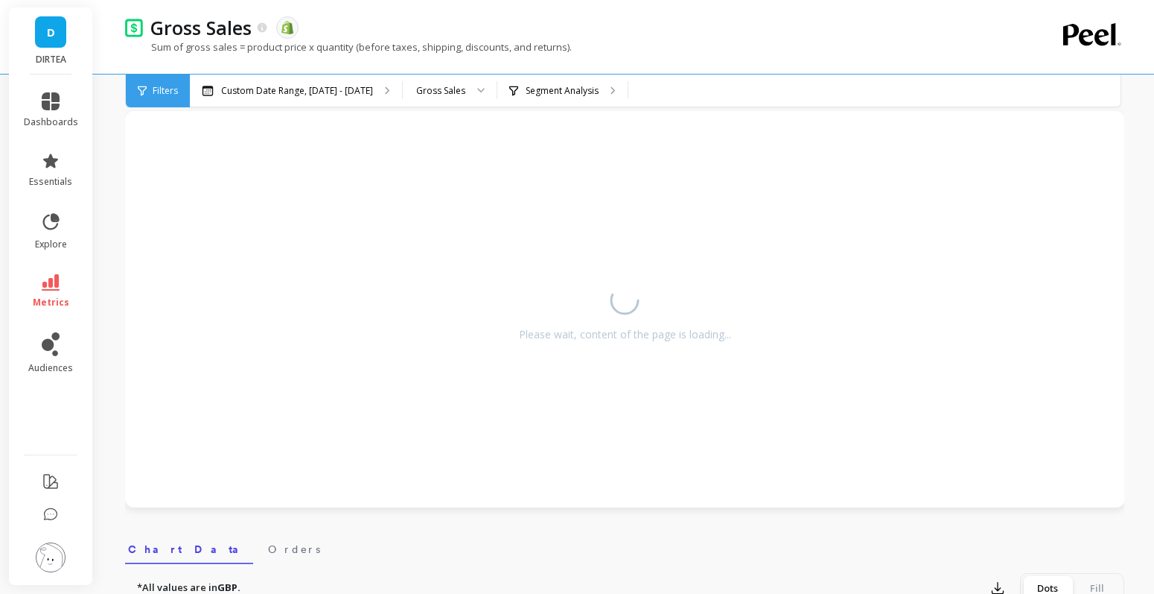
click at [570, 112] on div "Please wait, content of the page is loading..." at bounding box center [625, 309] width 1000 height 396
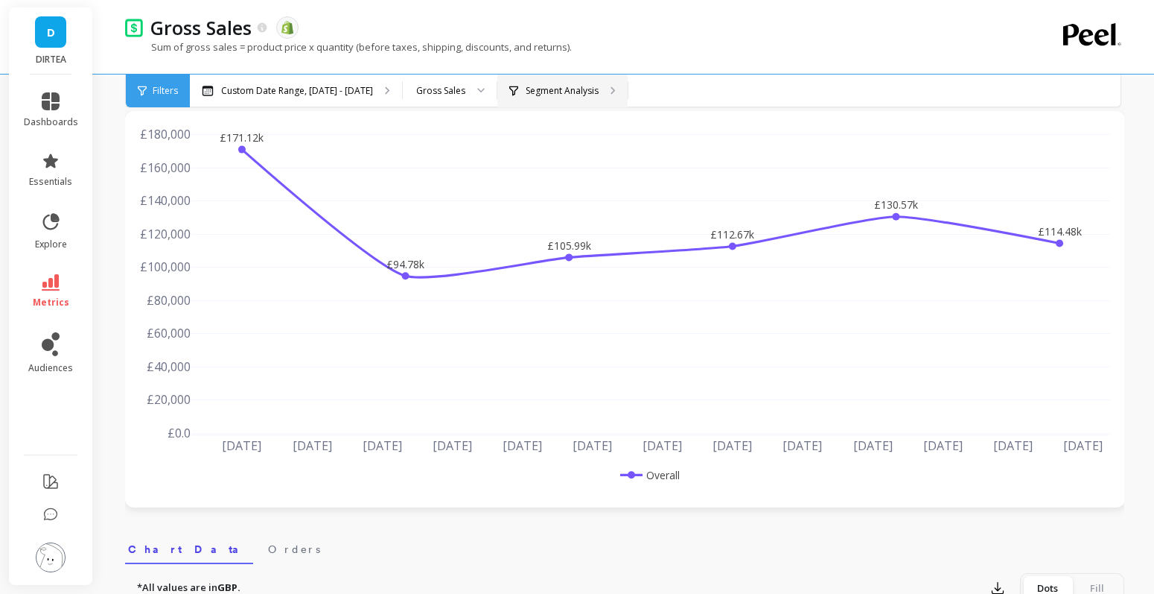
click at [573, 93] on p "Segment Analysis" at bounding box center [562, 91] width 73 height 12
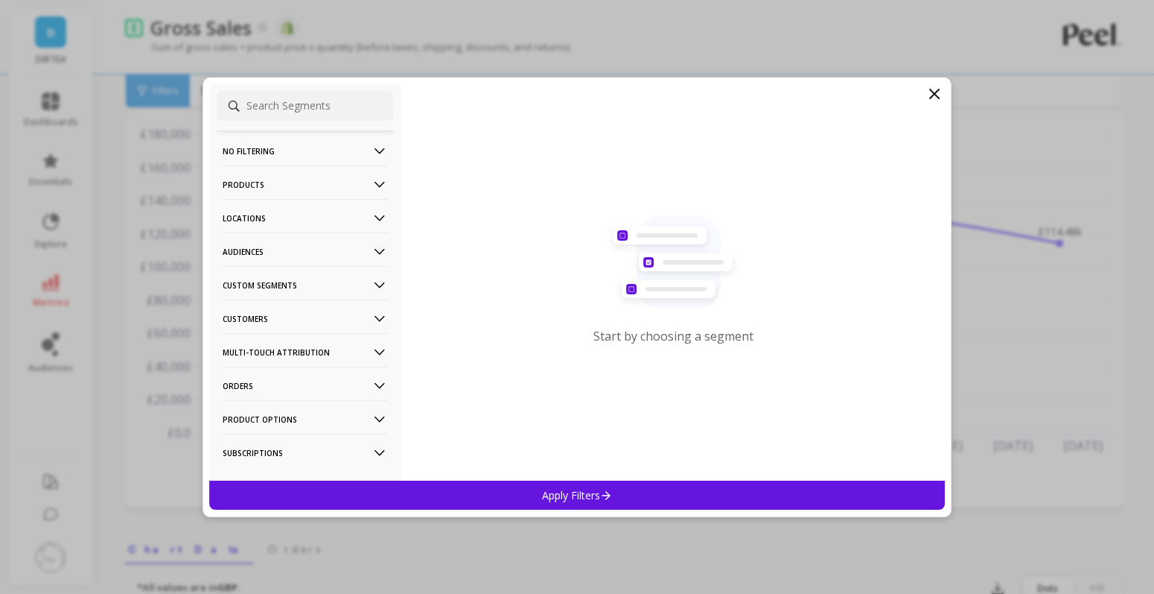
click at [338, 223] on p "Locations" at bounding box center [305, 218] width 165 height 38
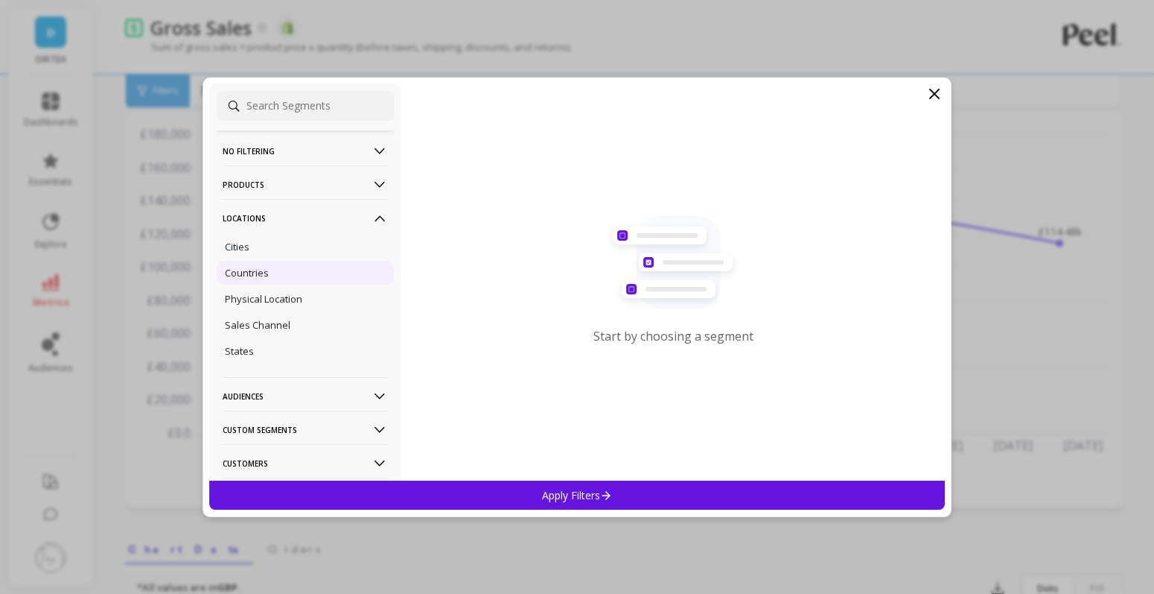
click at [275, 273] on div "Countries" at bounding box center [305, 273] width 177 height 24
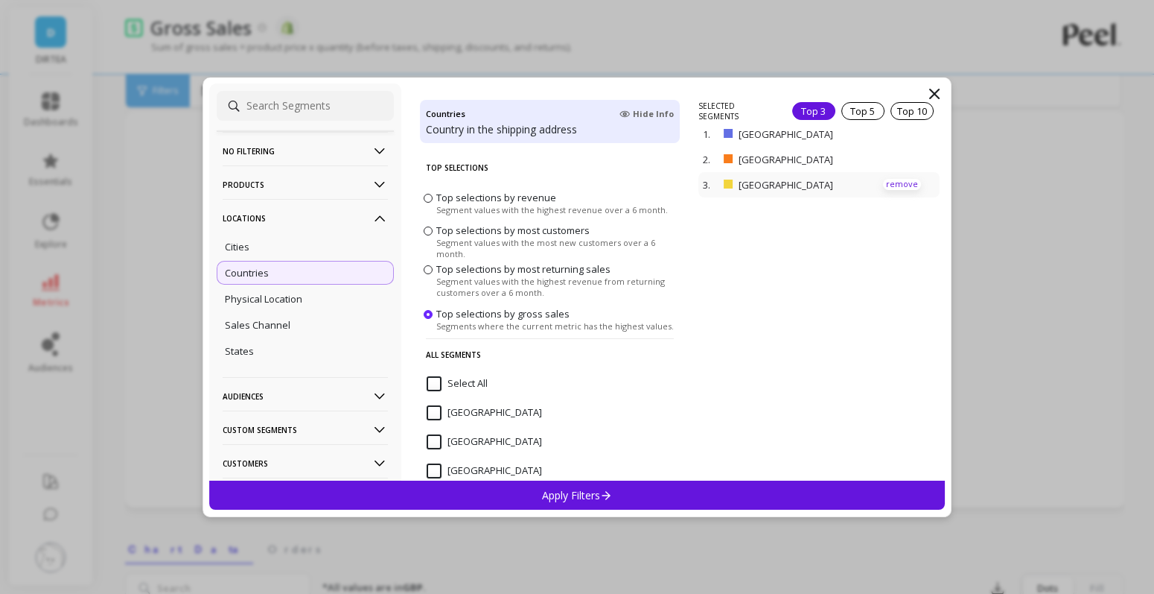
click at [901, 180] on p "remove" at bounding box center [902, 184] width 38 height 11
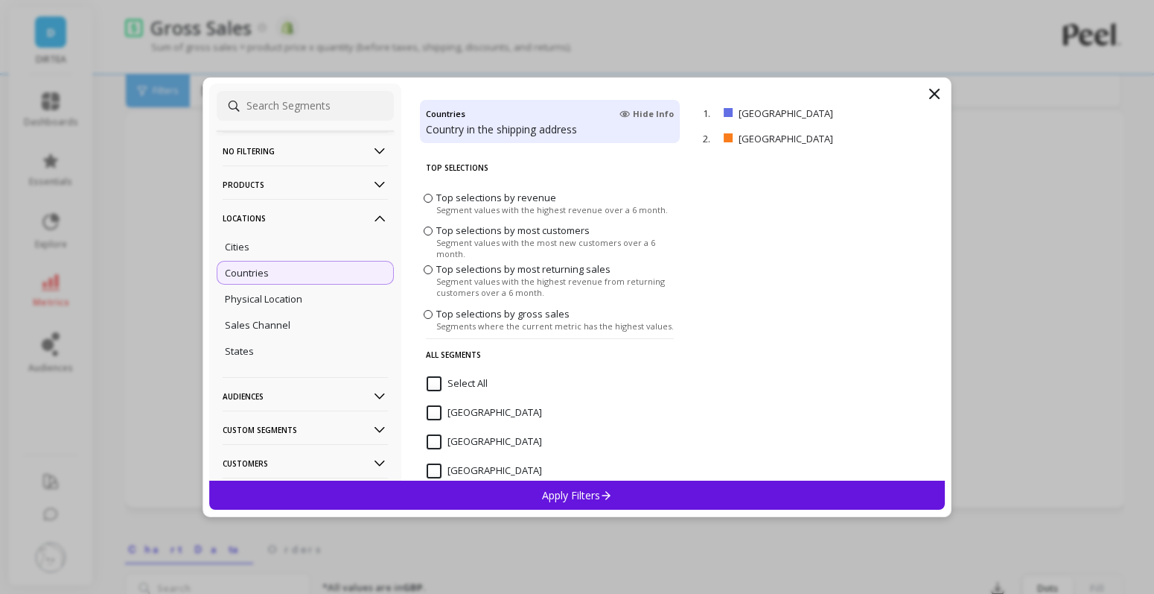
click at [688, 497] on div "Apply Filters" at bounding box center [577, 494] width 736 height 29
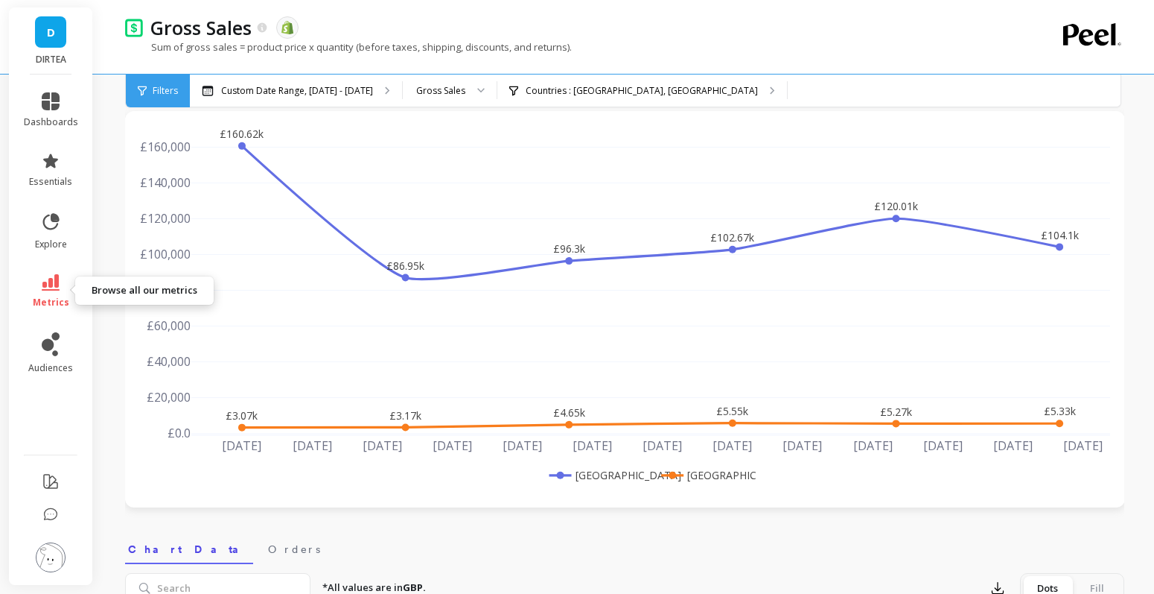
click at [55, 294] on link "metrics" at bounding box center [51, 291] width 54 height 34
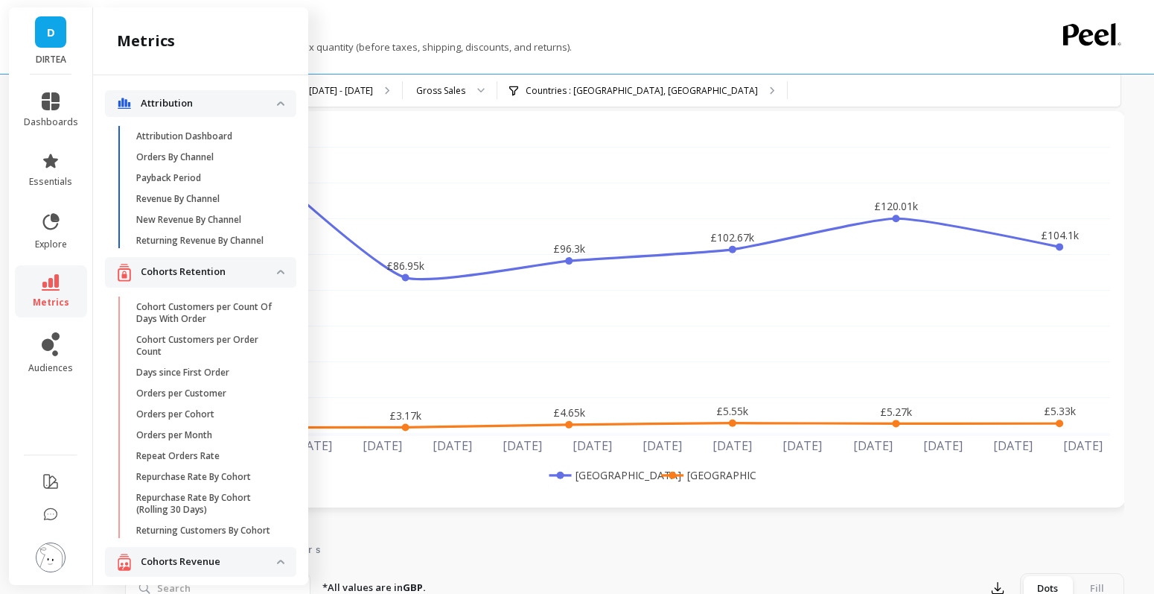
scroll to position [3268, 0]
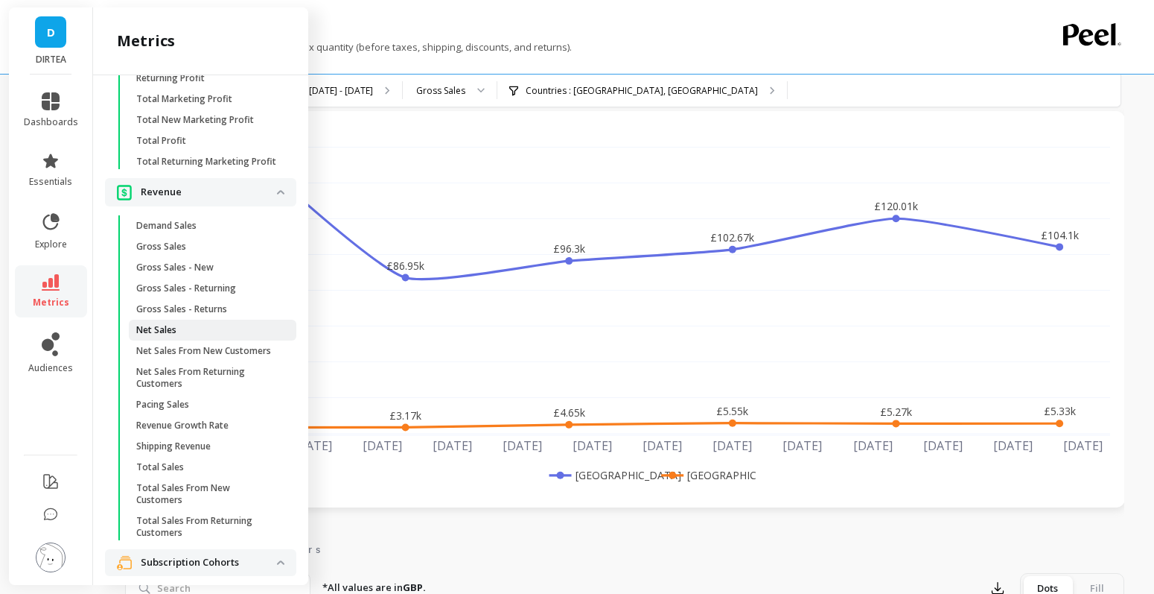
click at [213, 324] on span "Net Sales" at bounding box center [207, 330] width 142 height 12
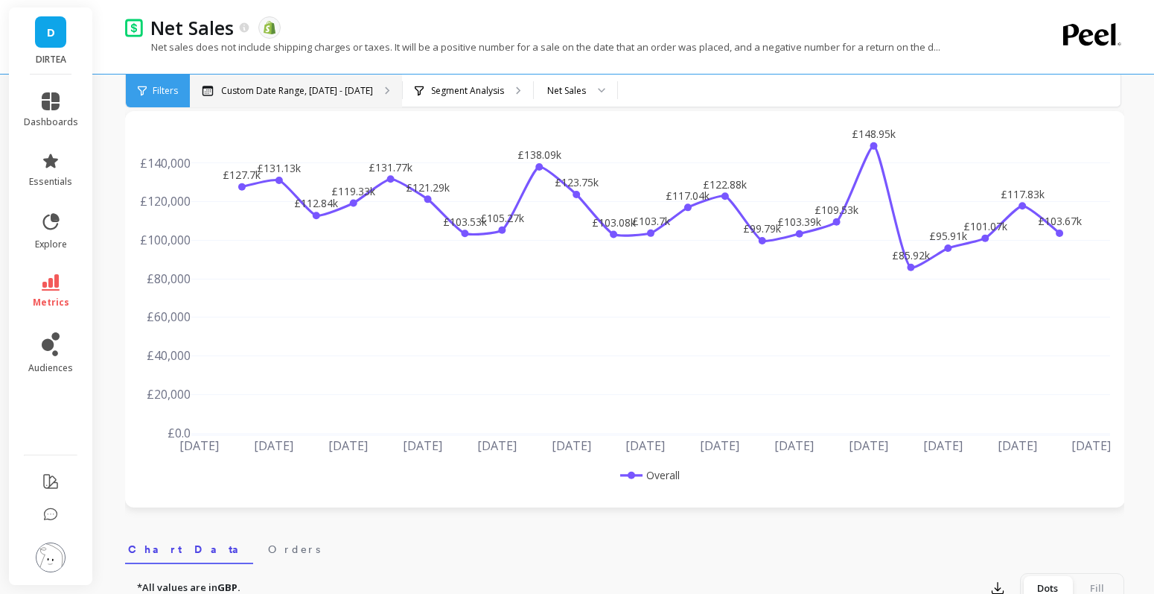
click at [355, 85] on p "Custom Date Range, [DATE] - [DATE]" at bounding box center [297, 91] width 152 height 12
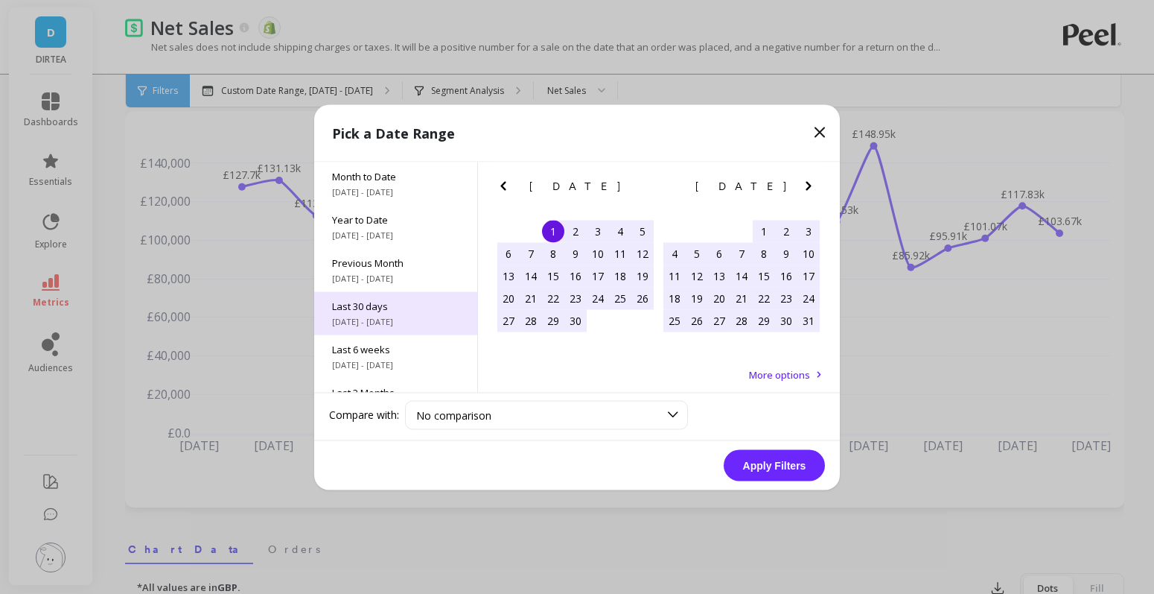
click at [386, 311] on span "Last 30 days" at bounding box center [395, 305] width 127 height 13
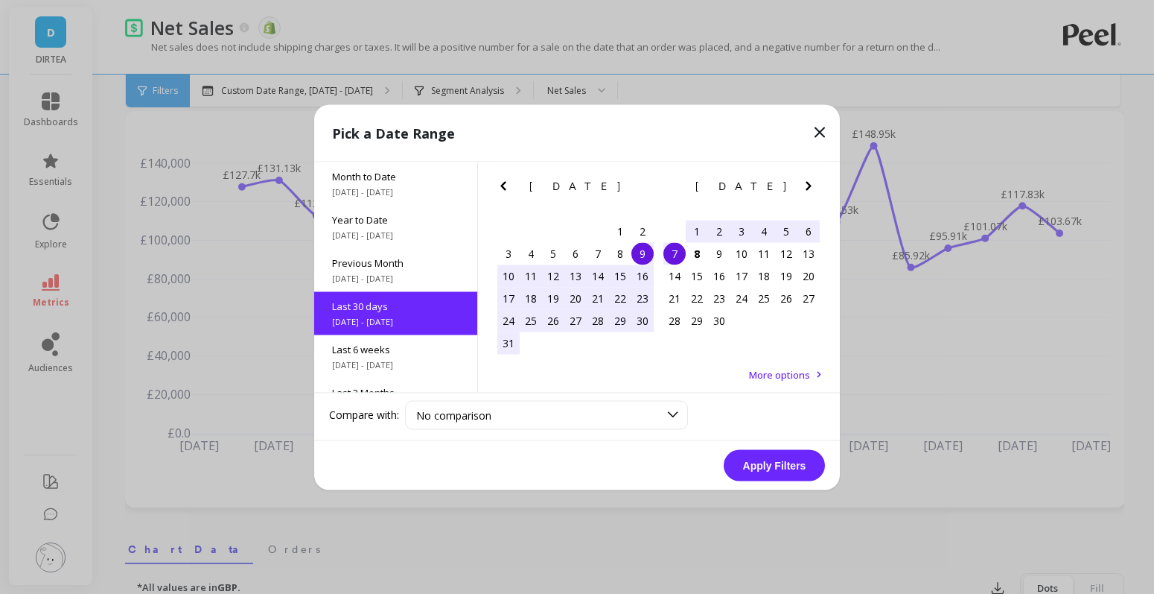
scroll to position [36, 0]
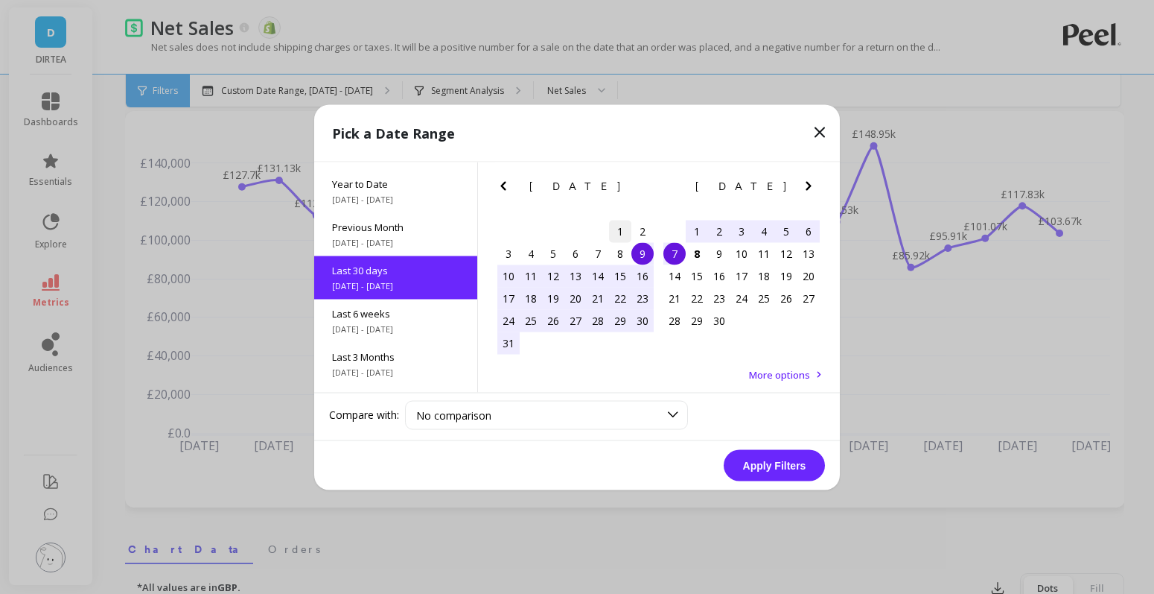
click at [616, 232] on div "1" at bounding box center [620, 231] width 22 height 22
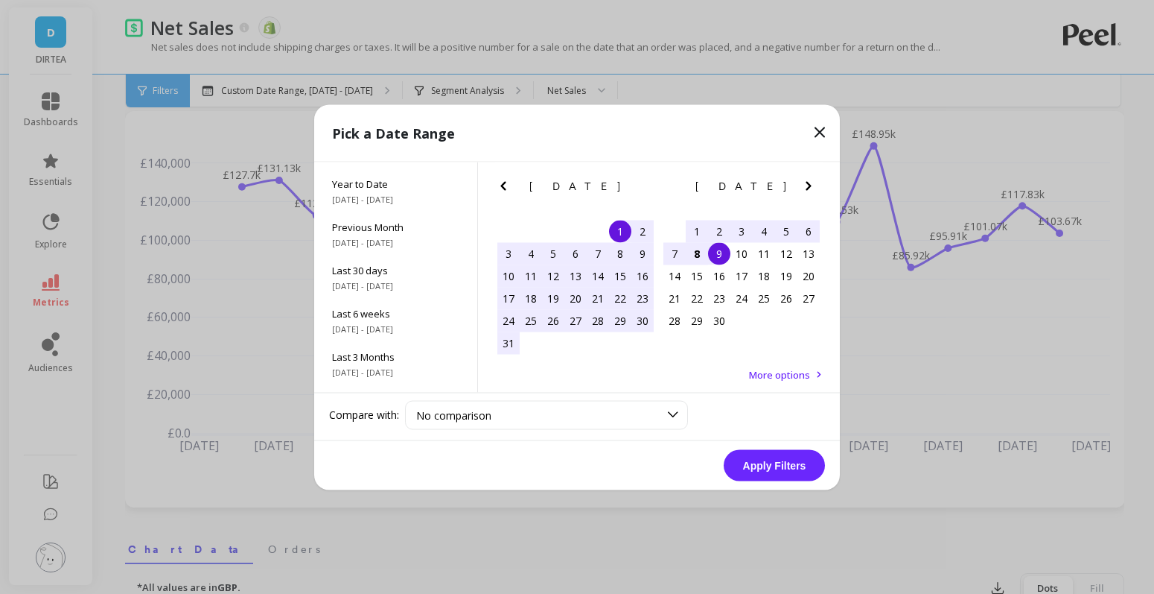
click at [705, 254] on div "8" at bounding box center [697, 253] width 22 height 22
click at [771, 465] on button "Apply Filters" at bounding box center [774, 464] width 101 height 31
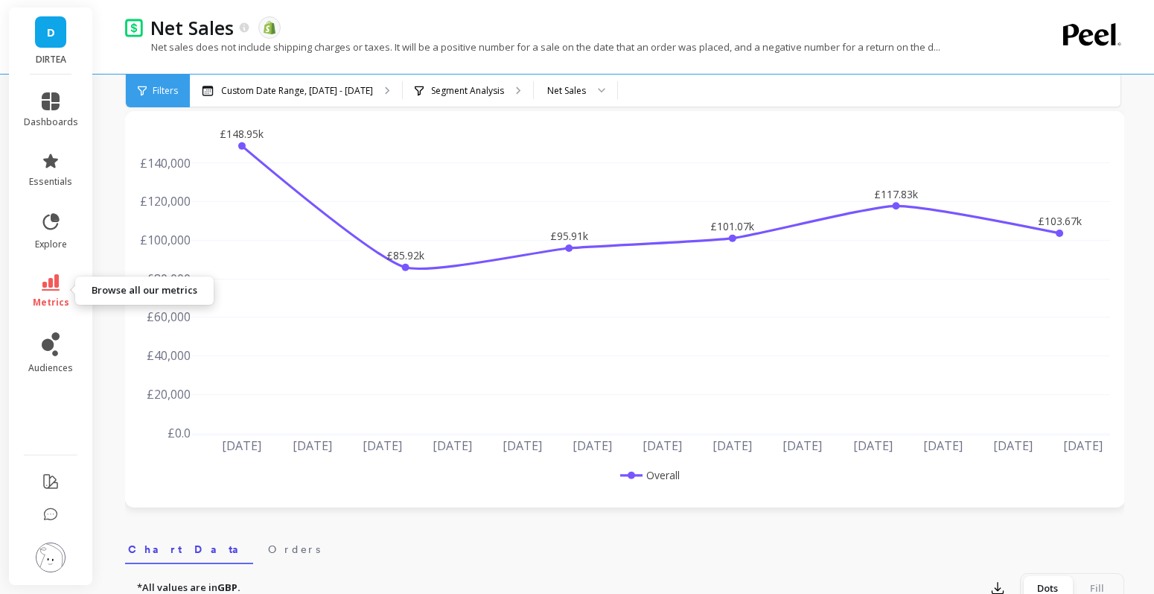
click at [49, 285] on icon at bounding box center [51, 282] width 18 height 16
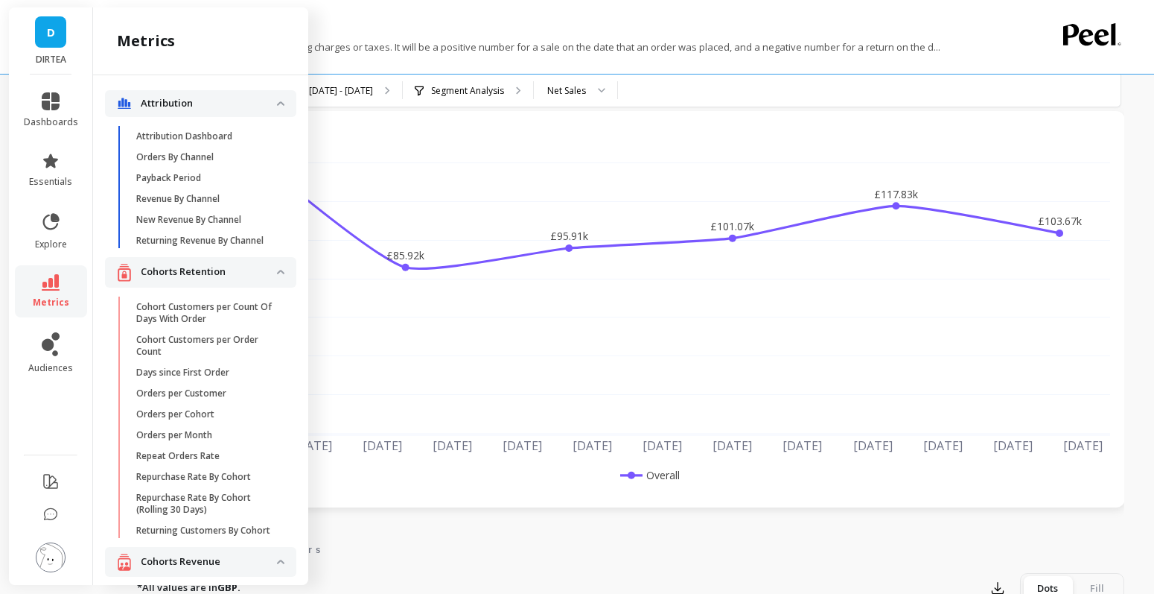
scroll to position [3256, 0]
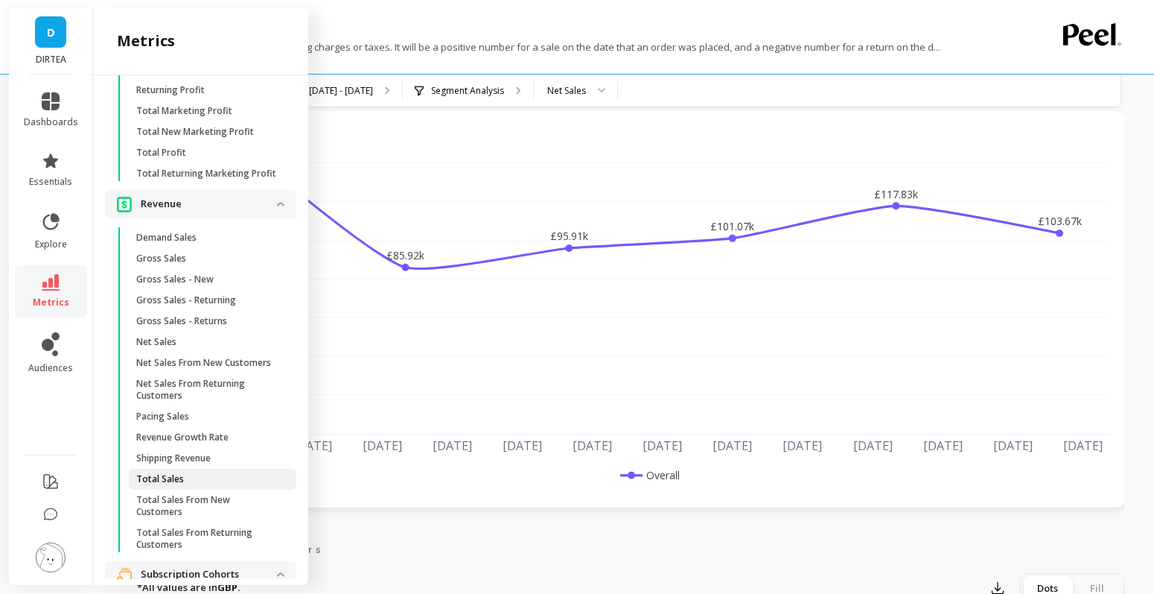
click at [208, 470] on link "Total Sales" at bounding box center [213, 478] width 168 height 21
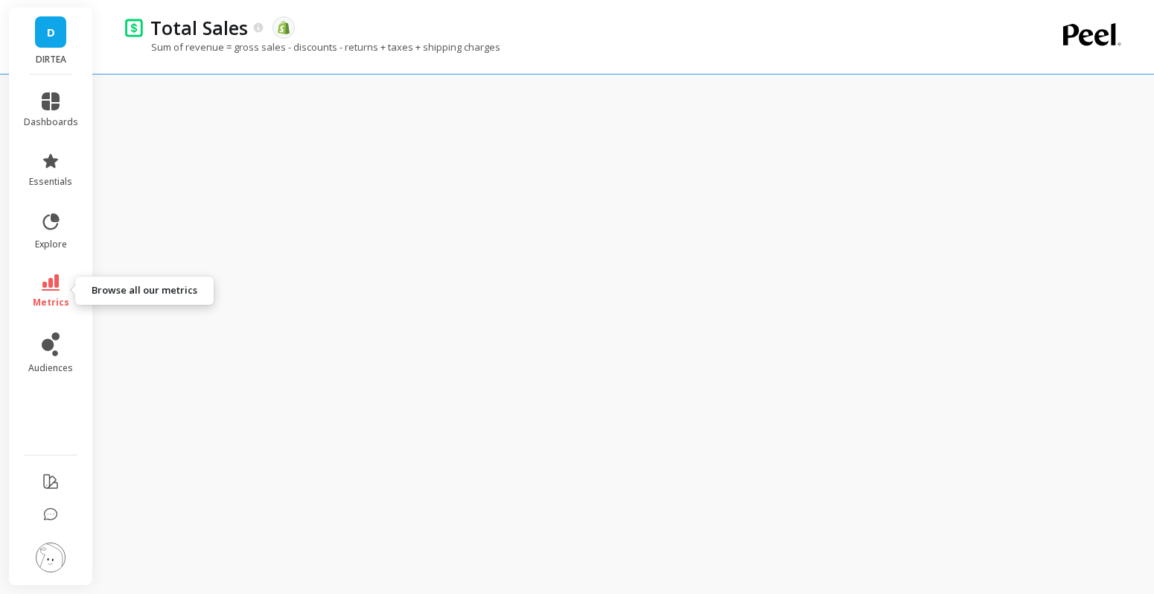
click at [51, 281] on icon at bounding box center [51, 282] width 18 height 16
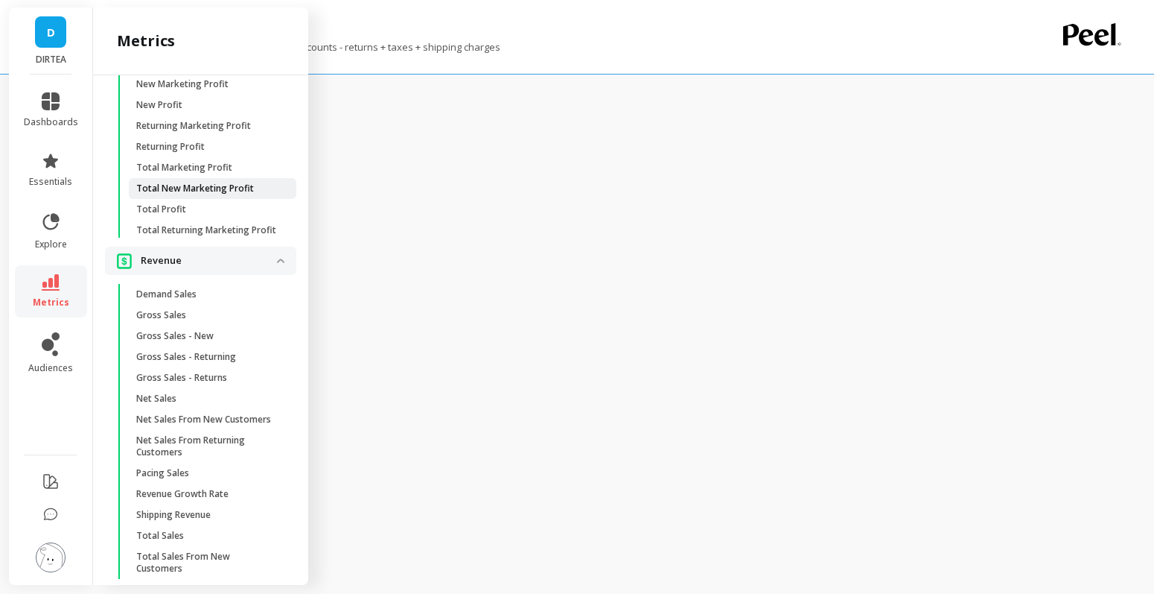
scroll to position [3205, 0]
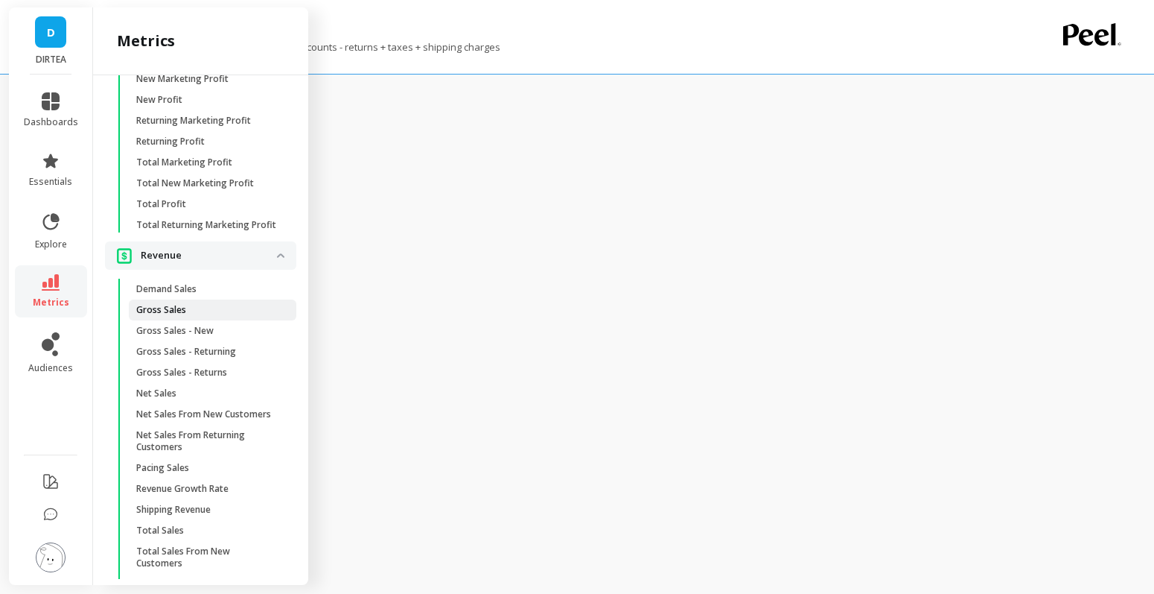
click at [174, 313] on p "Gross Sales" at bounding box center [161, 310] width 50 height 12
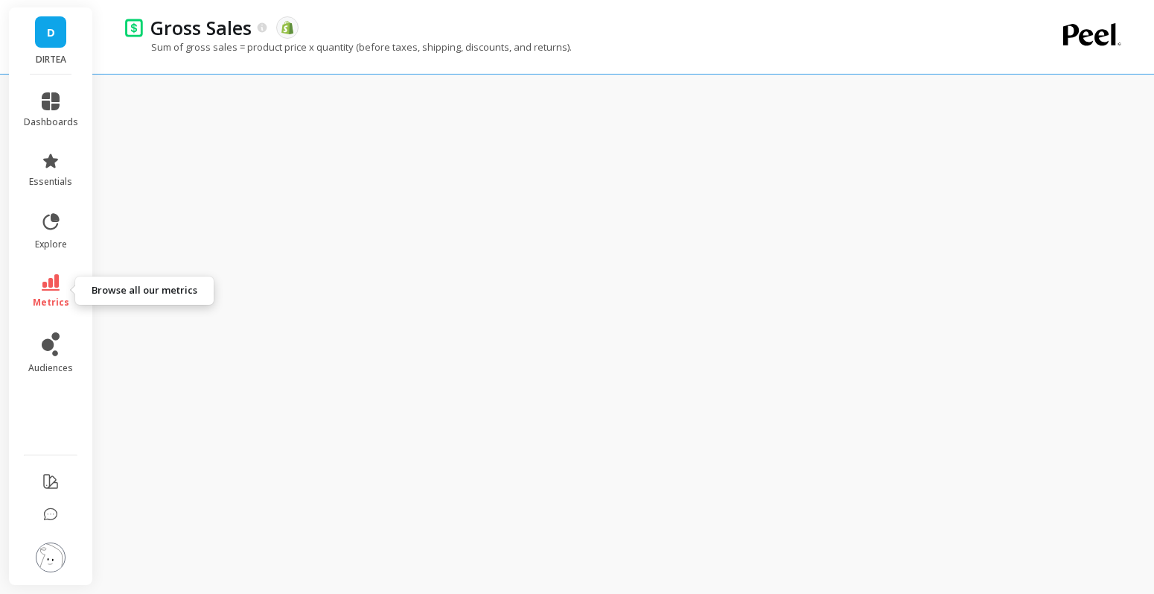
click at [56, 287] on icon at bounding box center [51, 282] width 18 height 16
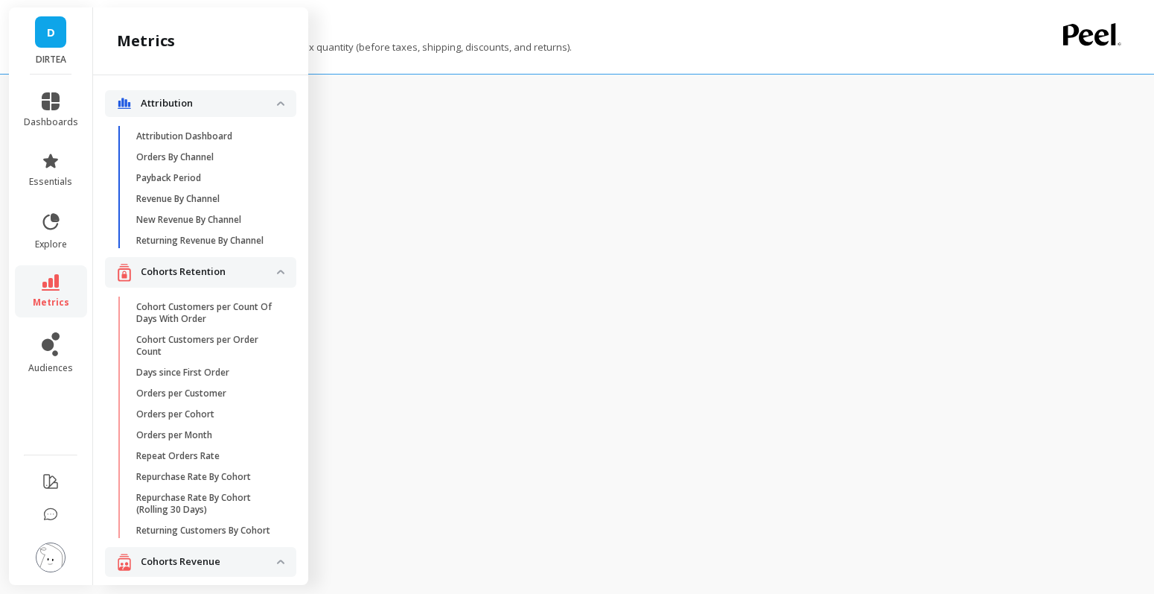
scroll to position [3193, 0]
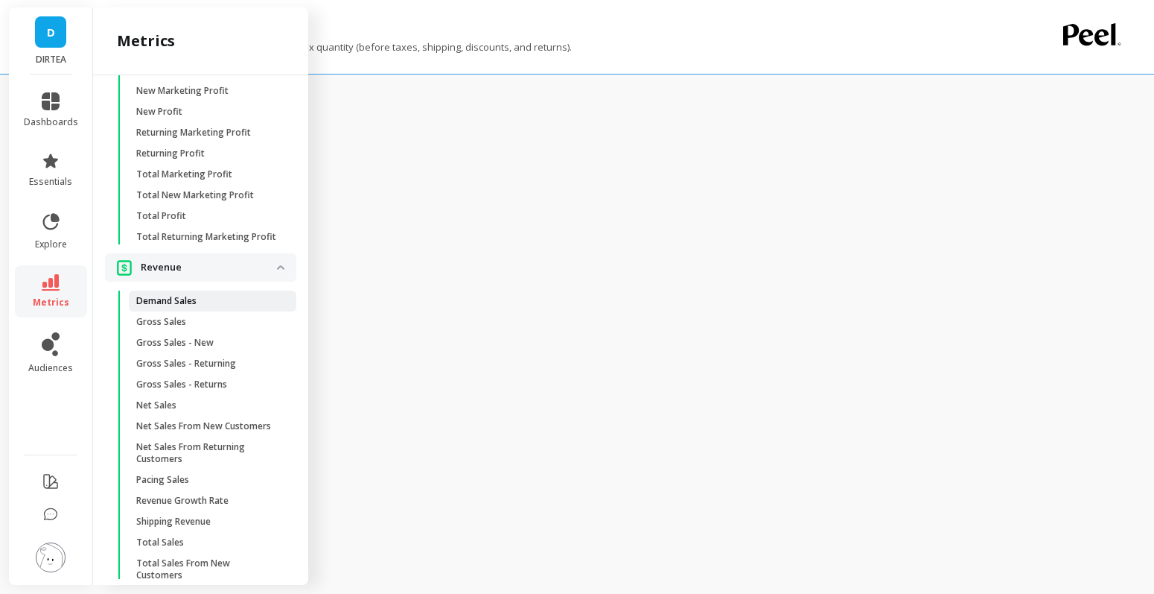
click at [155, 298] on p "Demand Sales" at bounding box center [166, 301] width 60 height 12
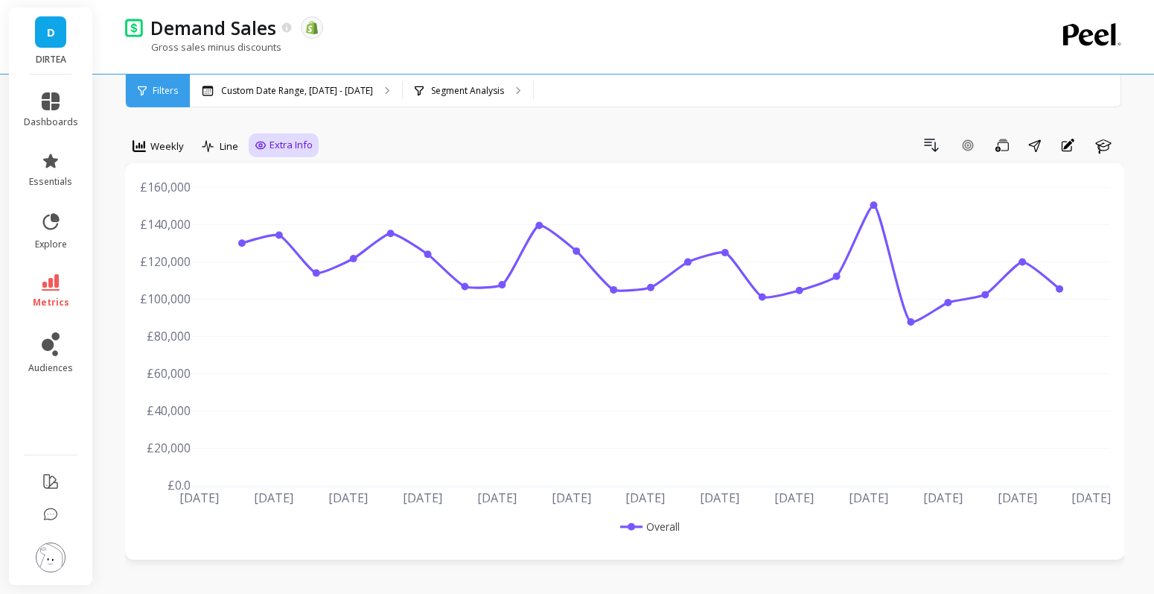
click at [279, 147] on span "Extra Info" at bounding box center [291, 145] width 43 height 15
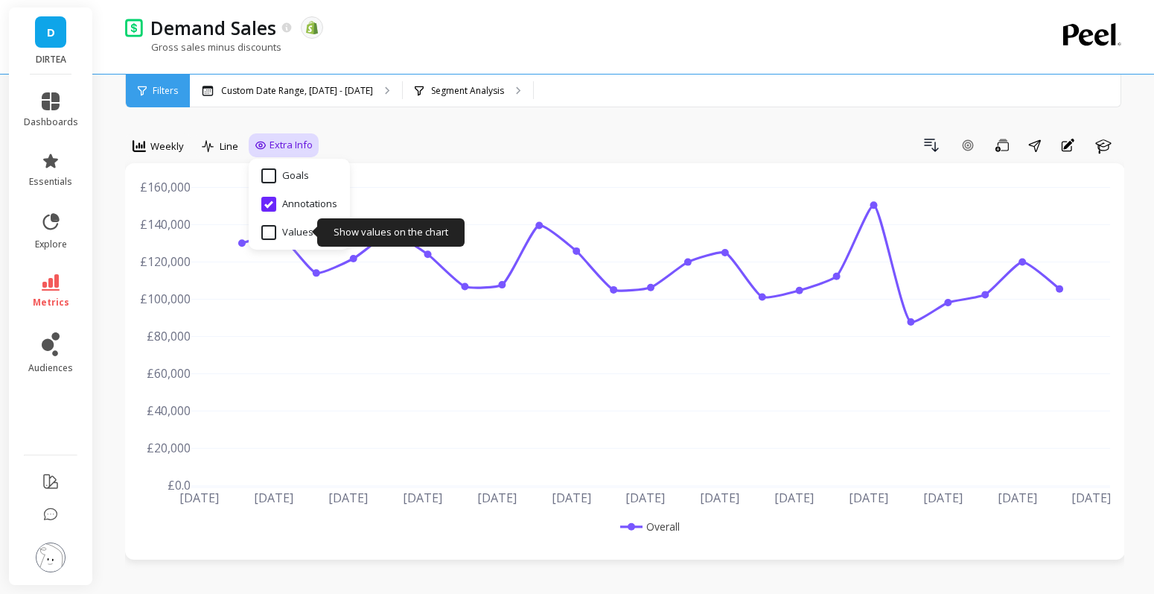
click at [281, 239] on input "Values" at bounding box center [287, 232] width 52 height 15
checkbox input "true"
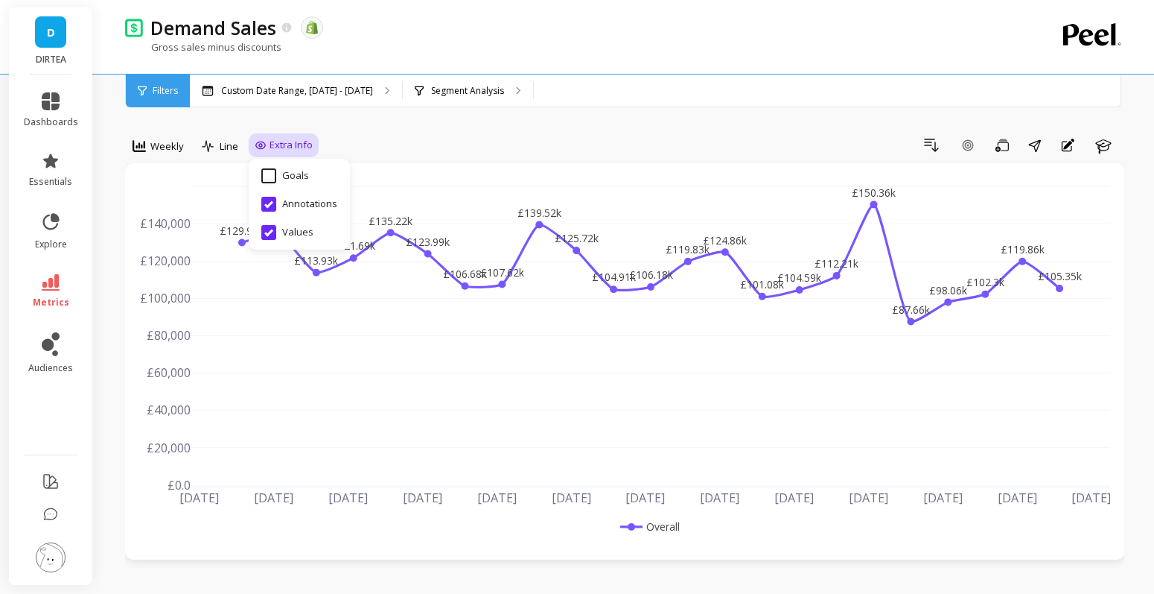
click at [447, 136] on div "Drill Down Add Goal Save Share Annotations Learn" at bounding box center [722, 145] width 806 height 24
click at [440, 87] on p "Segment Analysis" at bounding box center [467, 91] width 73 height 12
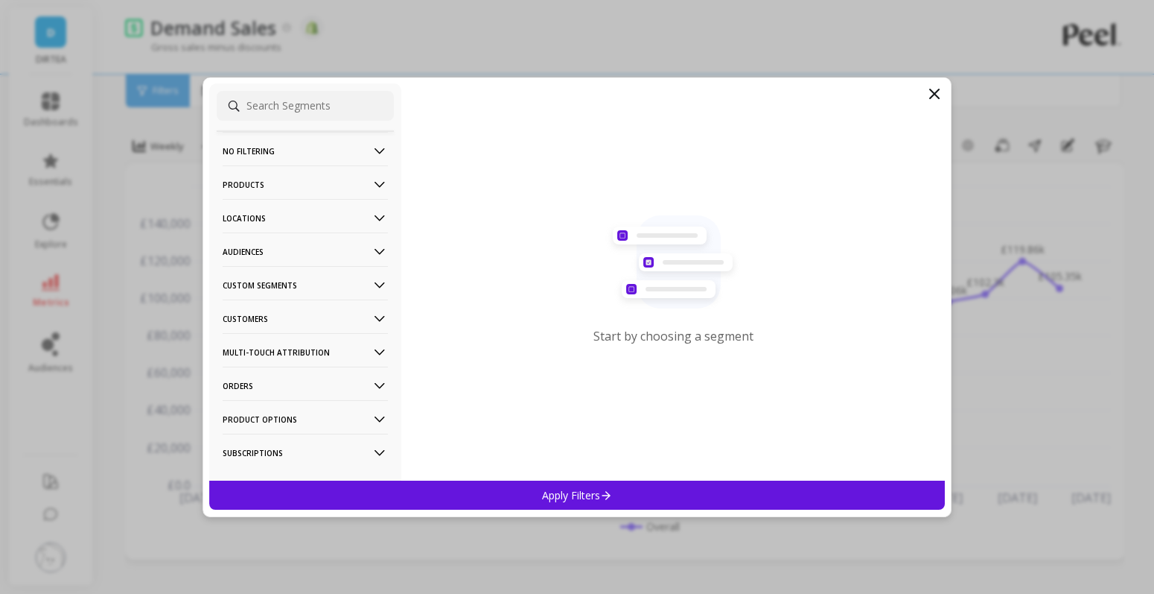
click at [337, 217] on p "Locations" at bounding box center [305, 218] width 165 height 38
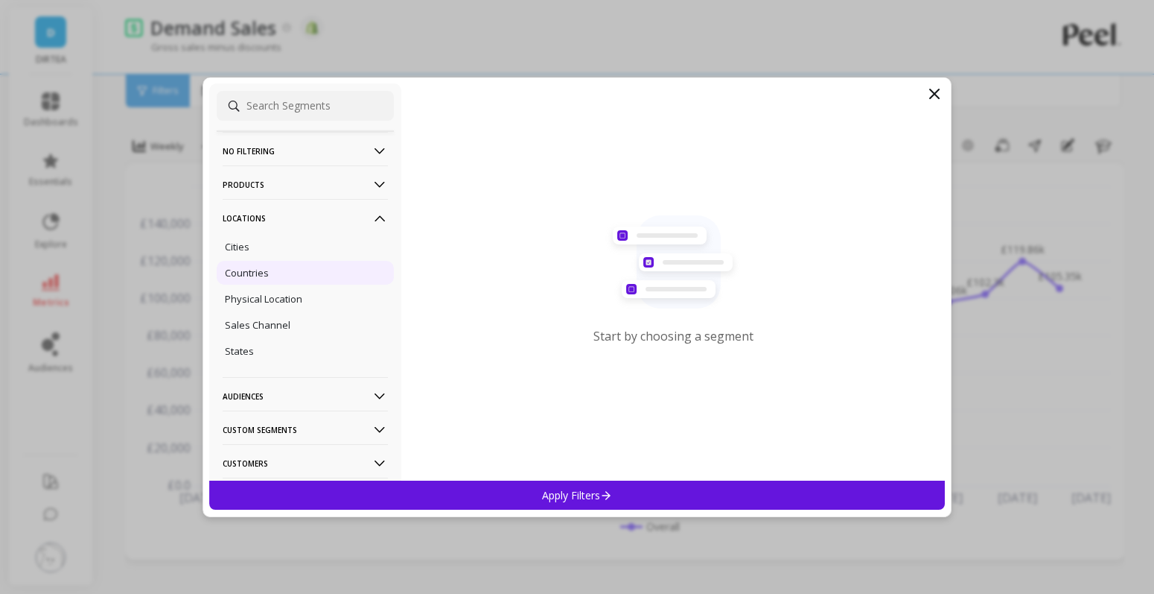
click at [256, 276] on p "Countries" at bounding box center [247, 272] width 44 height 13
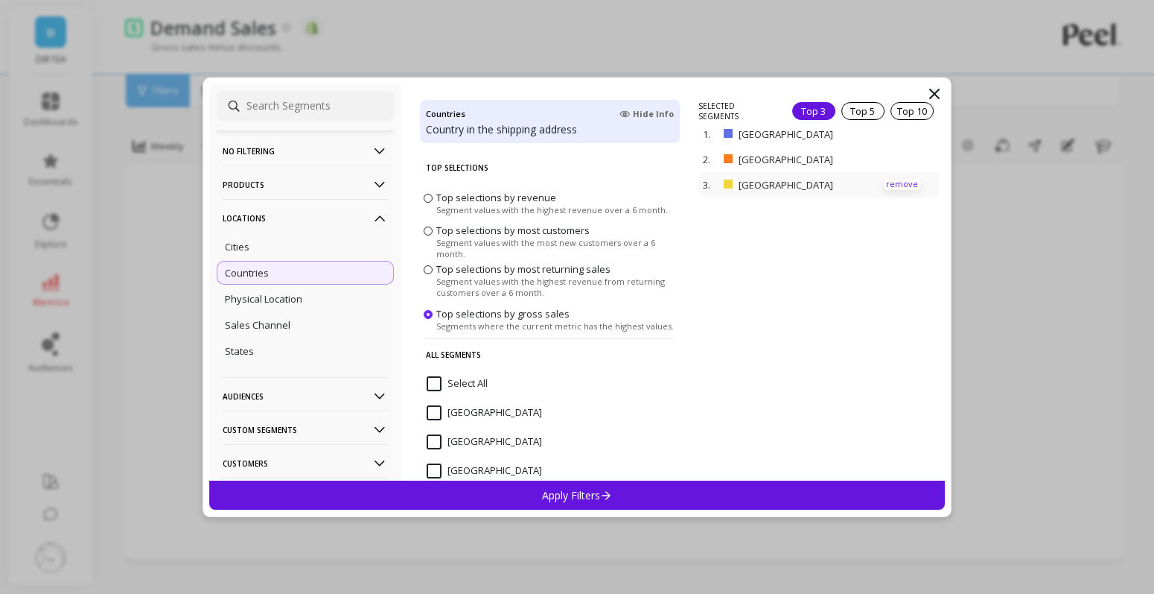
click at [911, 179] on p "remove" at bounding box center [902, 184] width 38 height 11
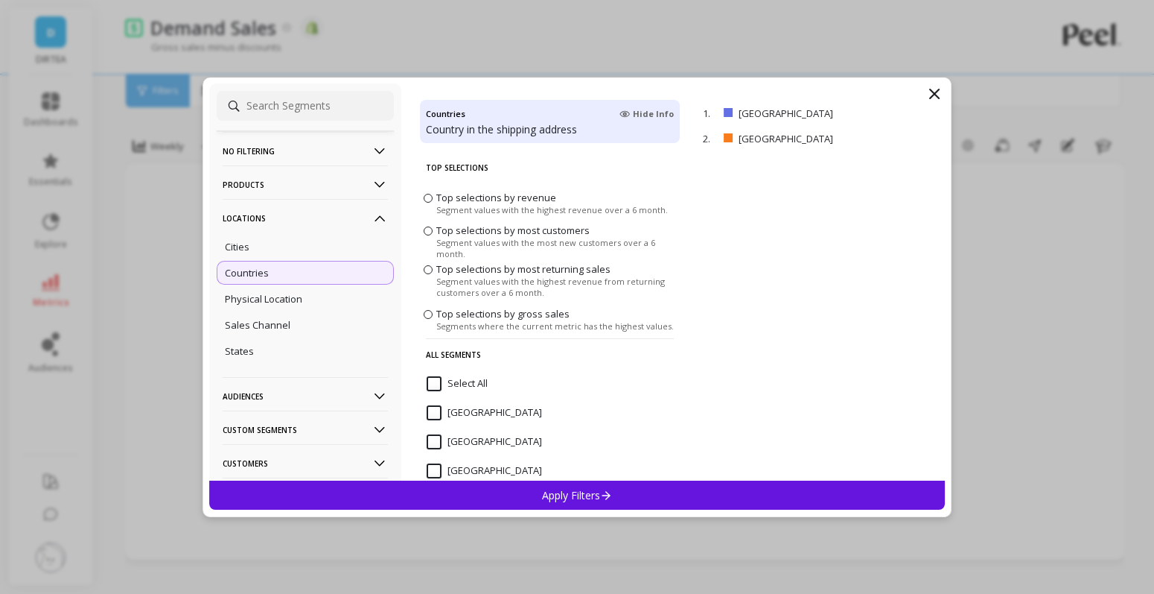
click at [601, 489] on icon at bounding box center [606, 495] width 13 height 13
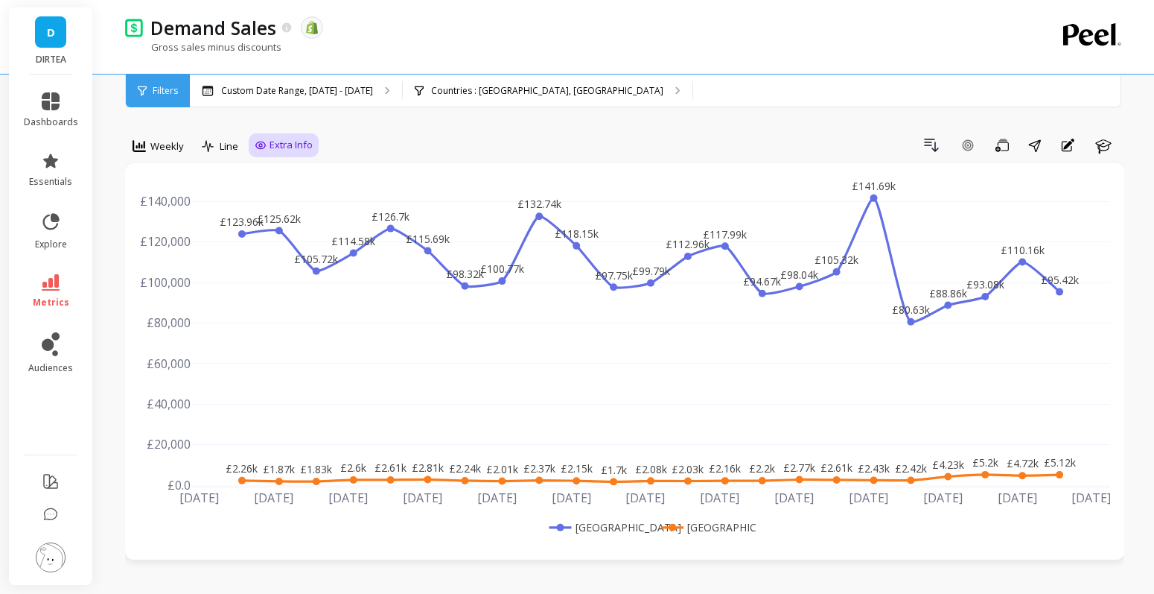
click at [273, 144] on span "Extra Info" at bounding box center [291, 145] width 43 height 15
click at [317, 64] on div "Gross sales minus discounts" at bounding box center [563, 54] width 877 height 28
click at [311, 93] on p "Custom Date Range, [DATE] - [DATE]" at bounding box center [297, 91] width 152 height 12
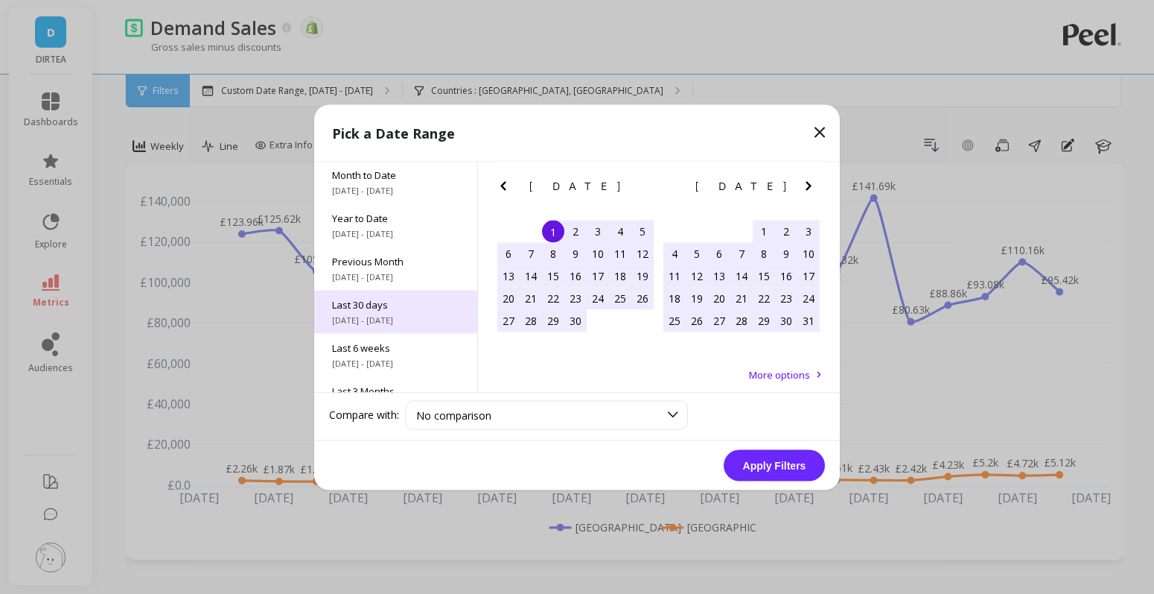
click at [377, 298] on span "Last 30 days" at bounding box center [395, 303] width 127 height 13
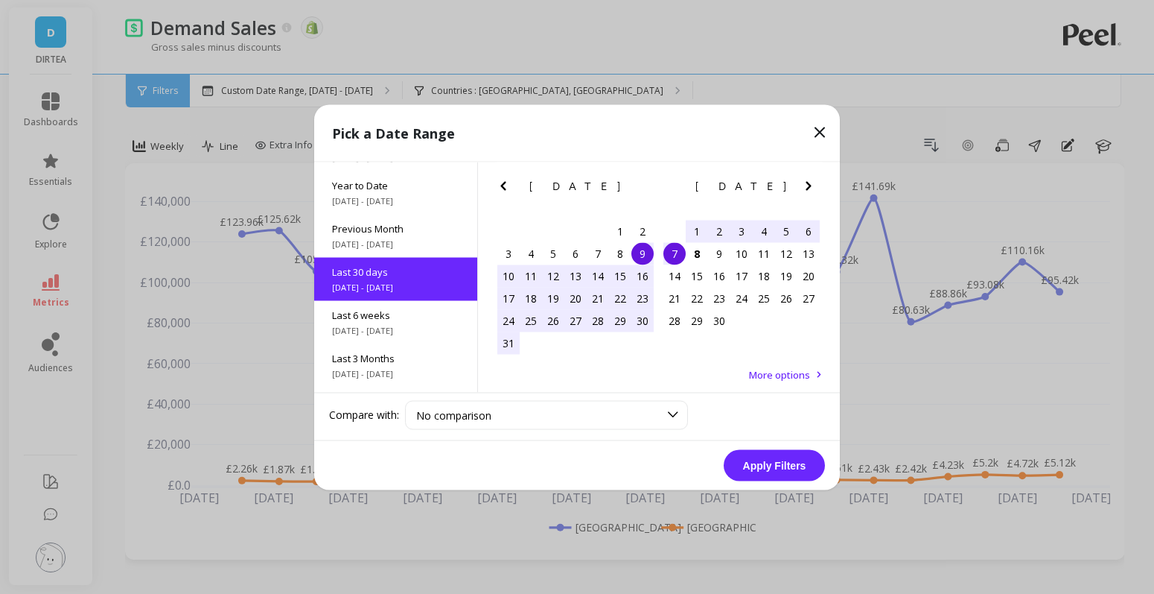
scroll to position [36, 0]
click at [625, 227] on div "1" at bounding box center [620, 231] width 22 height 22
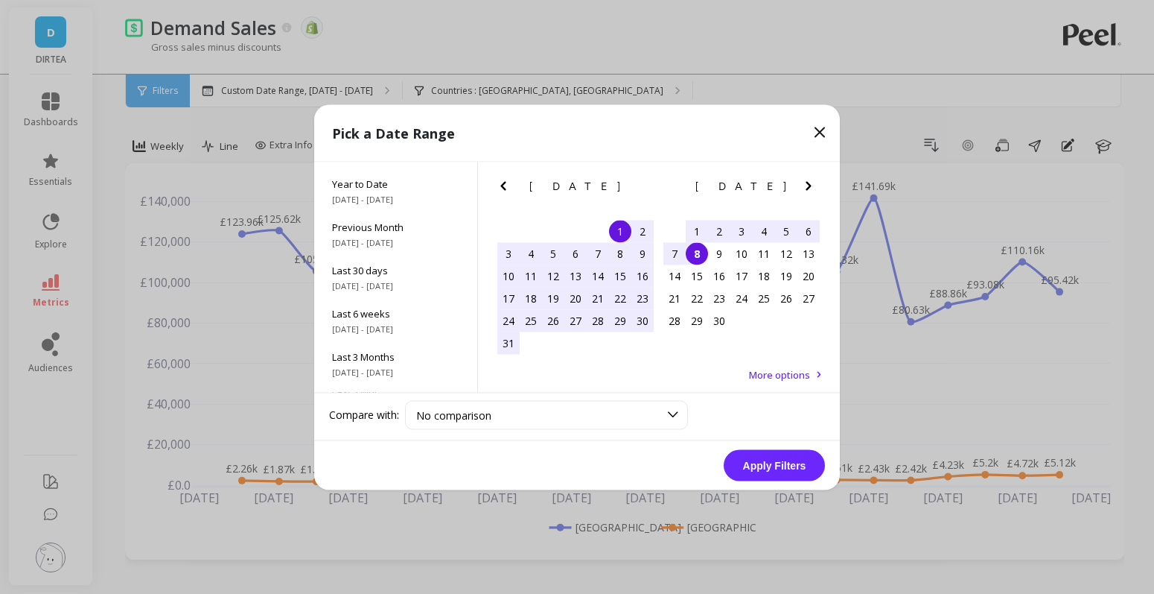
click at [701, 247] on div "8" at bounding box center [697, 253] width 22 height 22
click at [771, 468] on button "Apply Filters" at bounding box center [774, 464] width 101 height 31
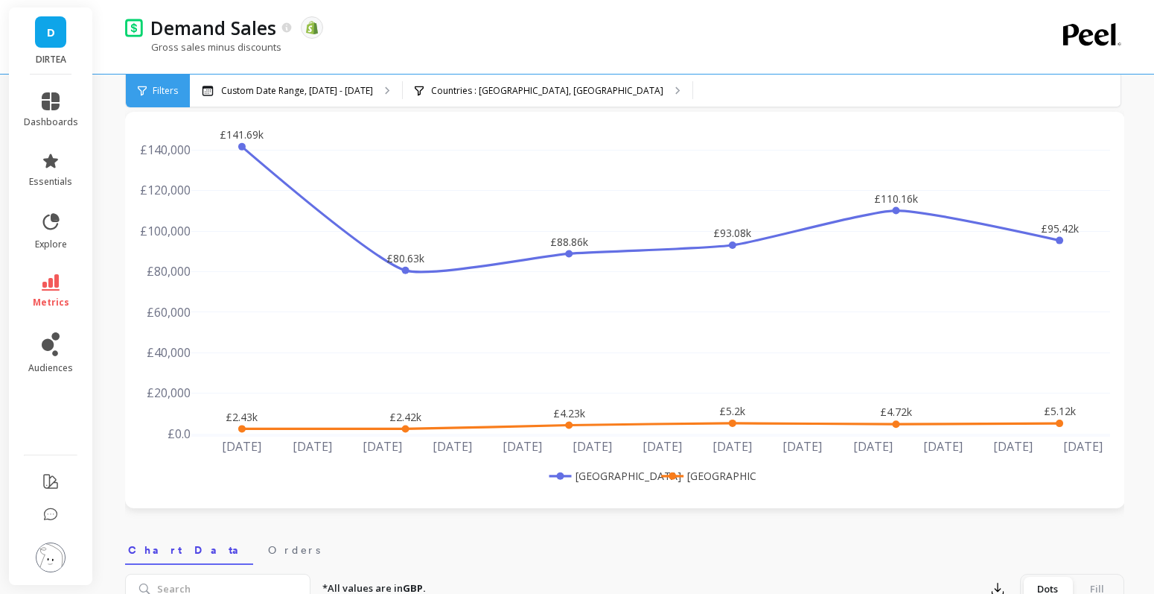
scroll to position [54, 0]
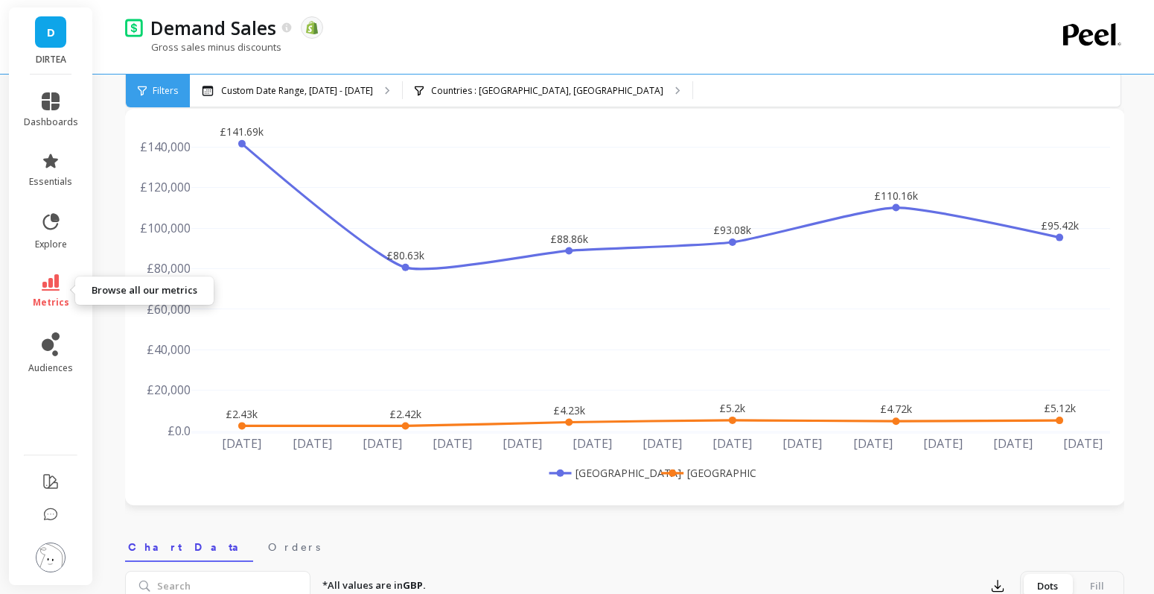
click at [54, 298] on span "metrics" at bounding box center [51, 302] width 36 height 12
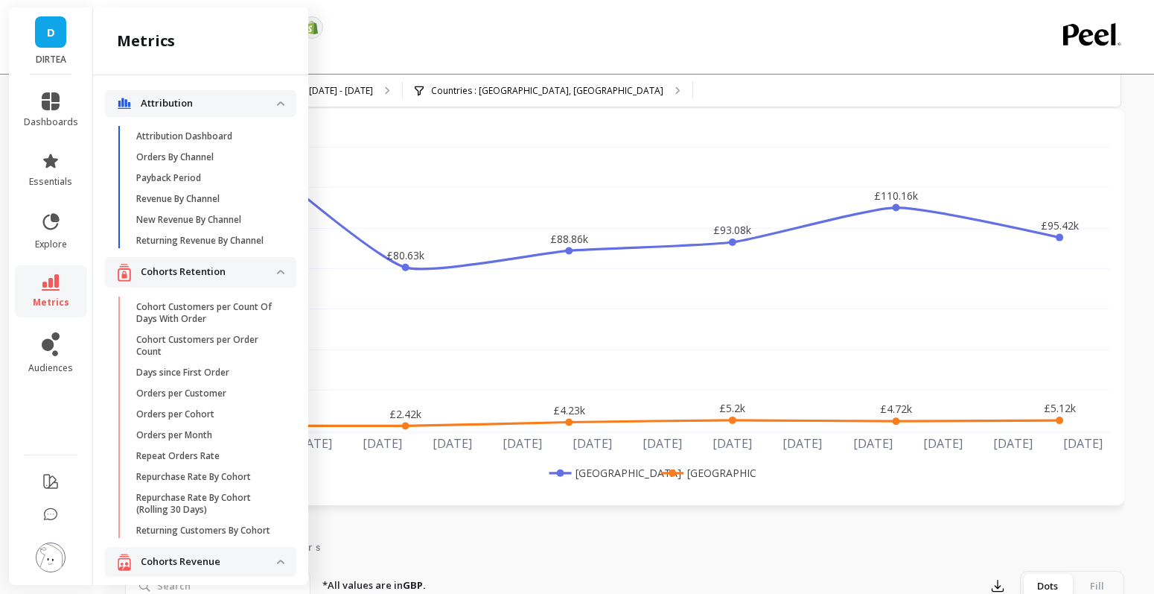
scroll to position [3193, 0]
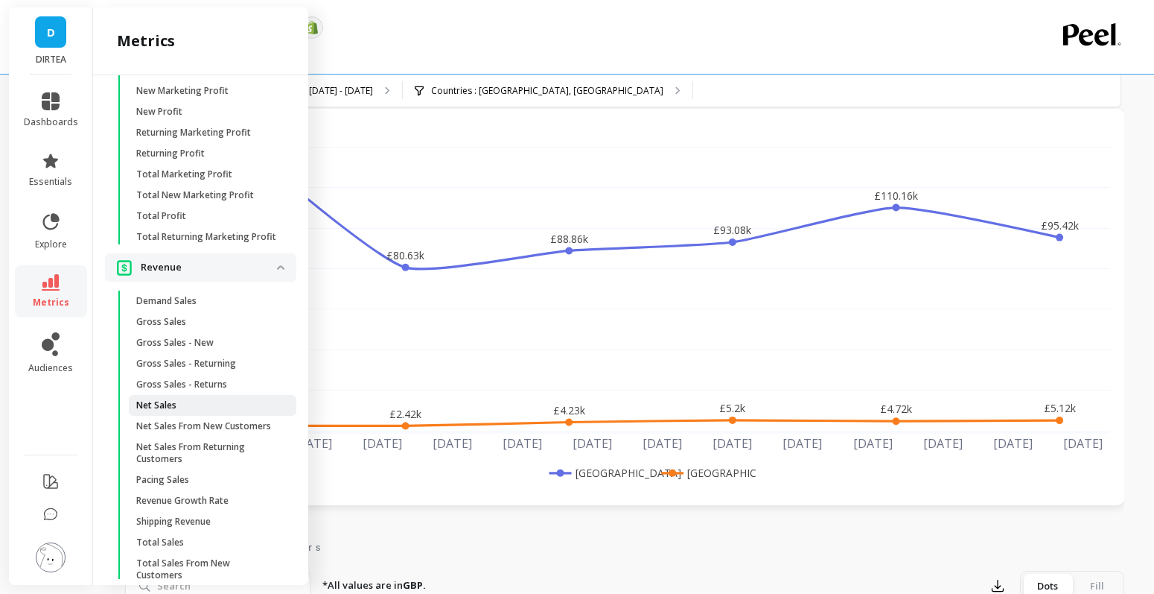
click at [193, 404] on span "Net Sales" at bounding box center [207, 405] width 142 height 12
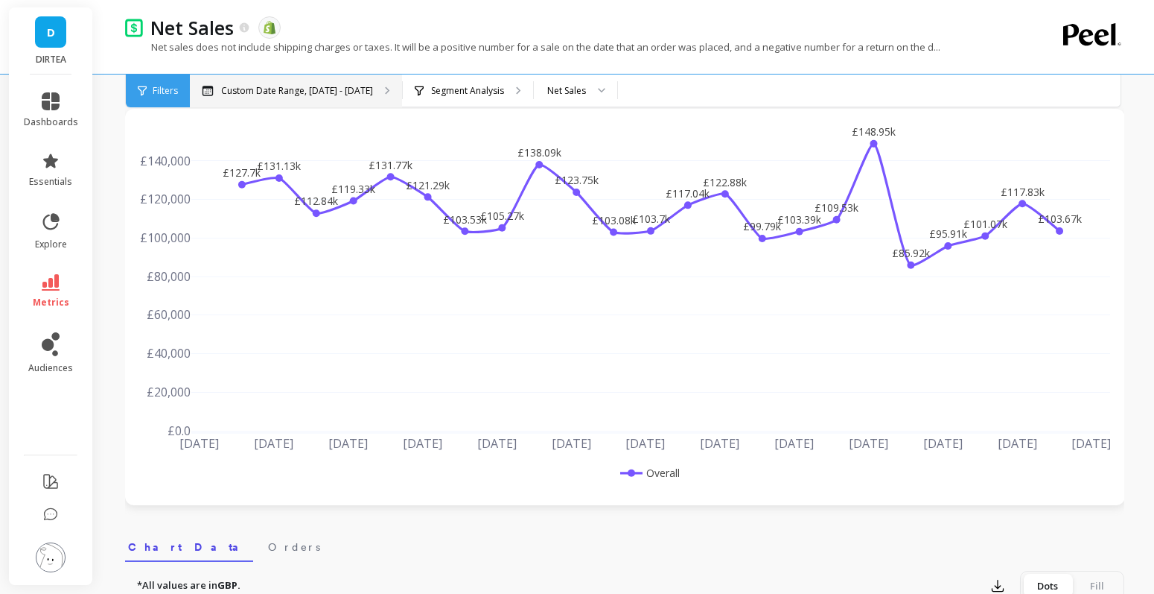
click at [319, 90] on p "Custom Date Range, [DATE] - [DATE]" at bounding box center [297, 91] width 152 height 12
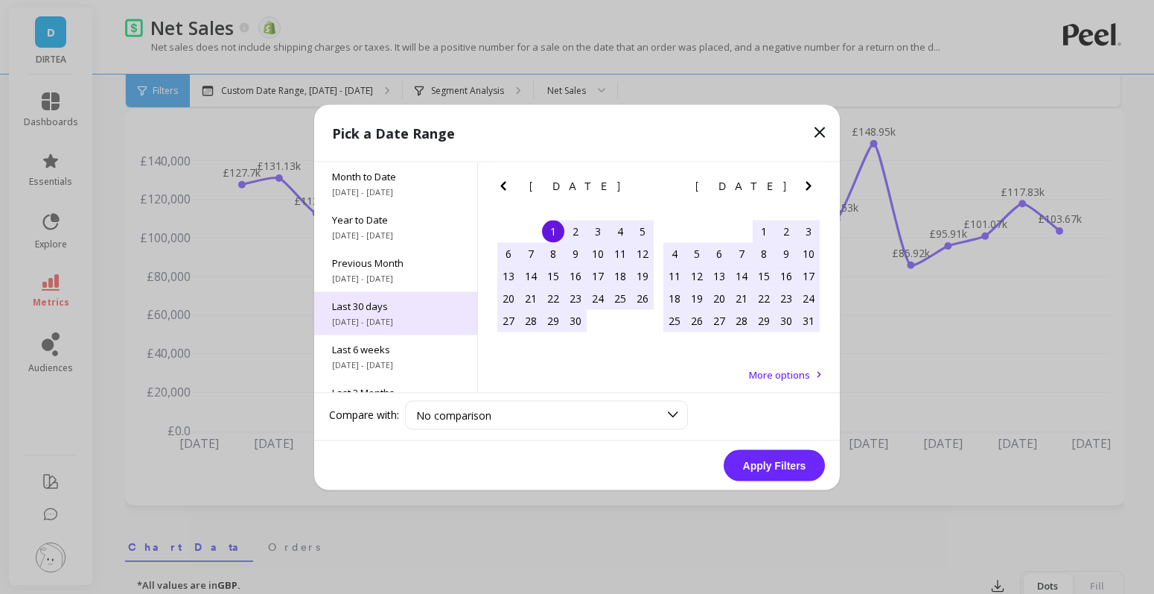
click at [368, 319] on span "[DATE] - [DATE]" at bounding box center [395, 321] width 127 height 12
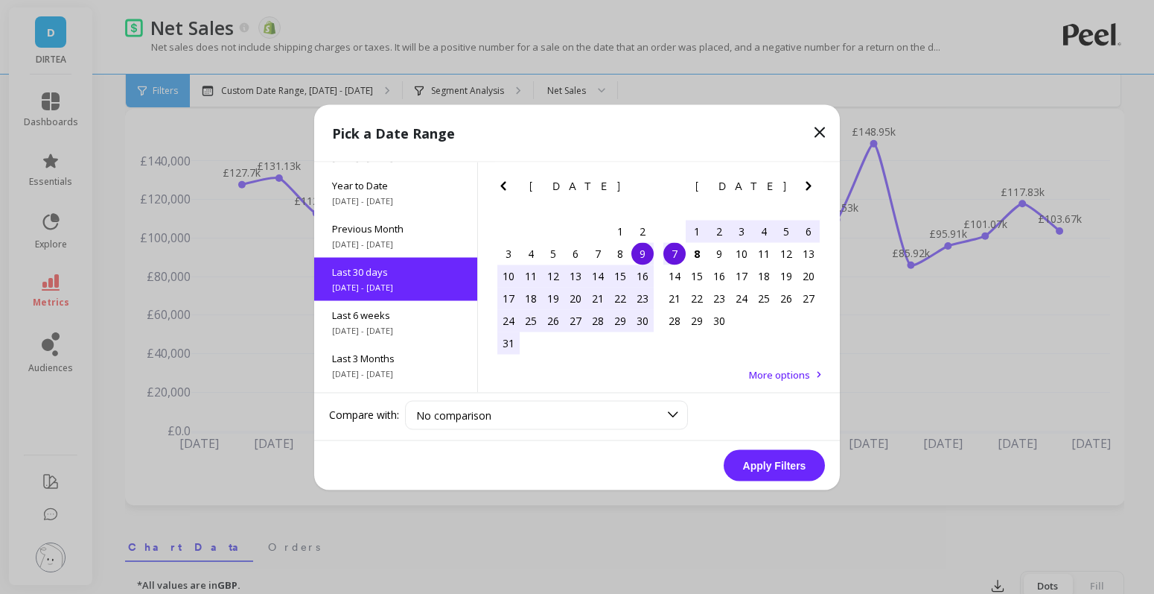
scroll to position [36, 0]
click at [785, 462] on button "Apply Filters" at bounding box center [774, 464] width 101 height 31
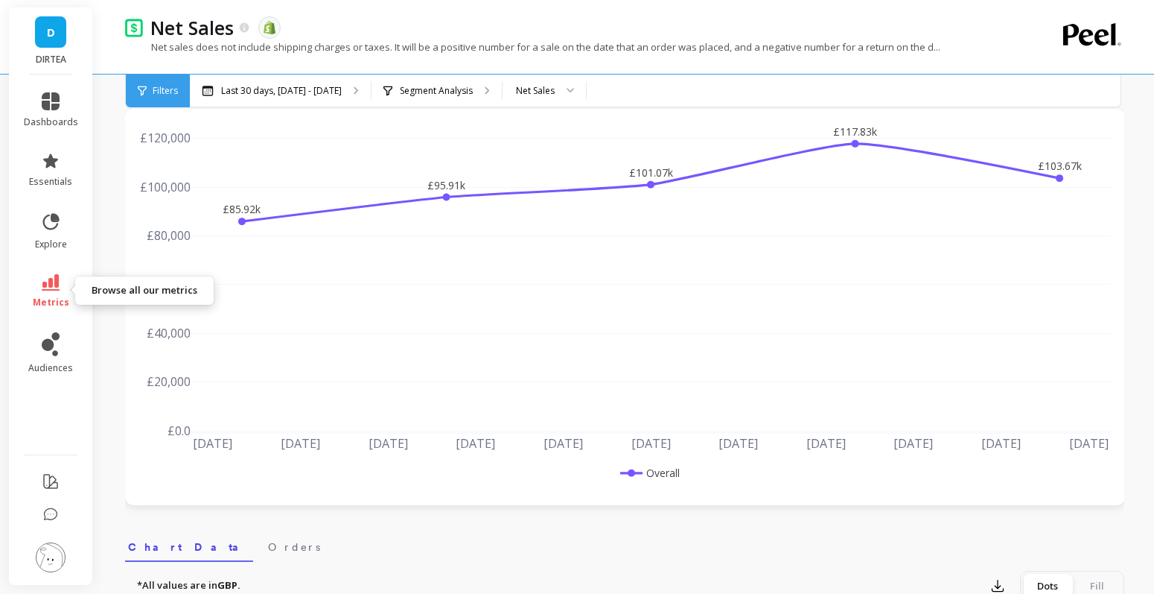
click at [36, 293] on link "metrics" at bounding box center [51, 291] width 54 height 34
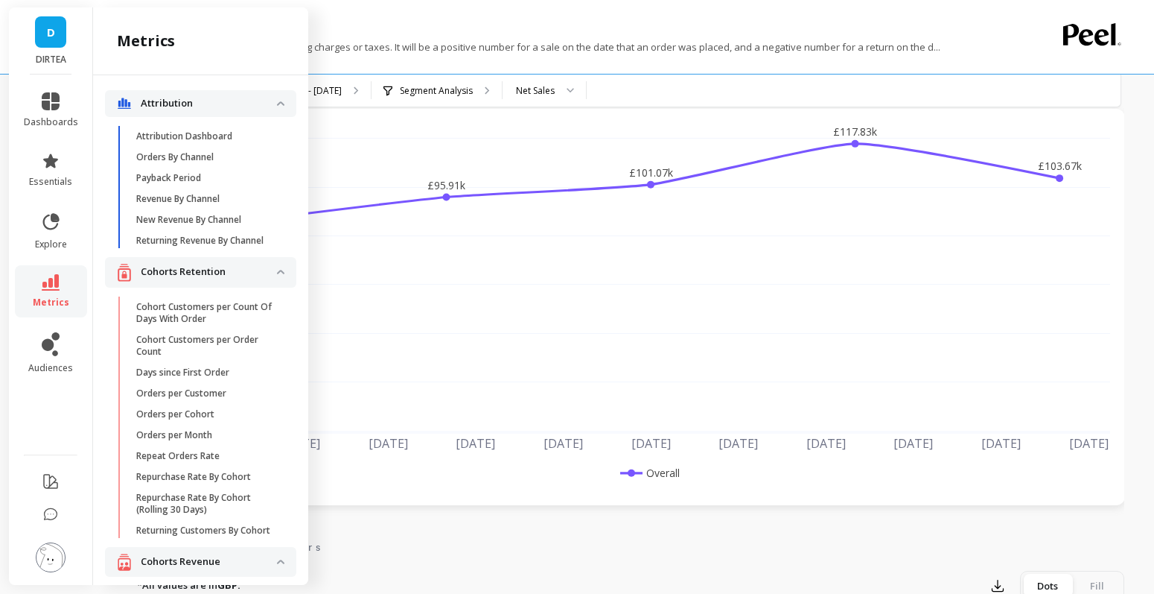
scroll to position [3193, 0]
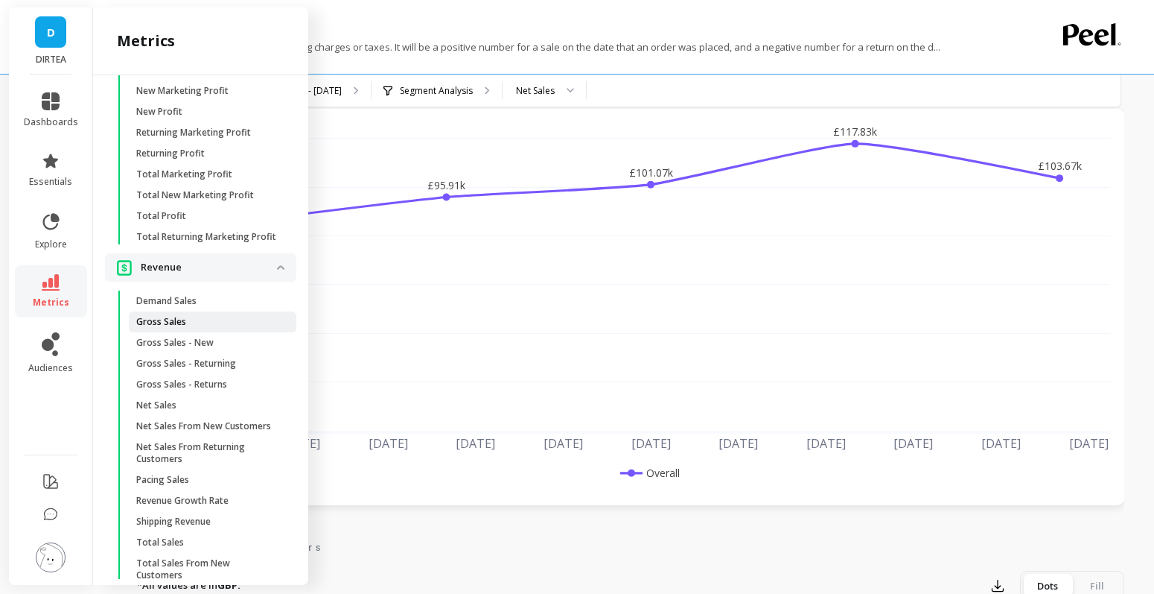
click at [199, 321] on span "Gross Sales" at bounding box center [207, 322] width 142 height 12
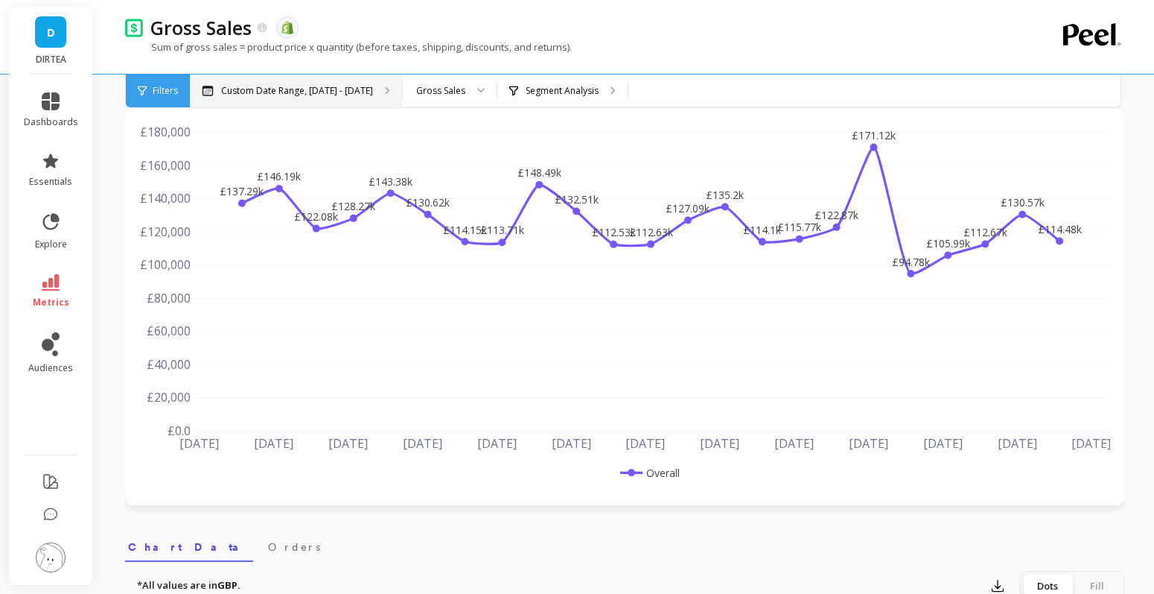
click at [316, 95] on p "Custom Date Range, [DATE] - [DATE]" at bounding box center [297, 91] width 152 height 12
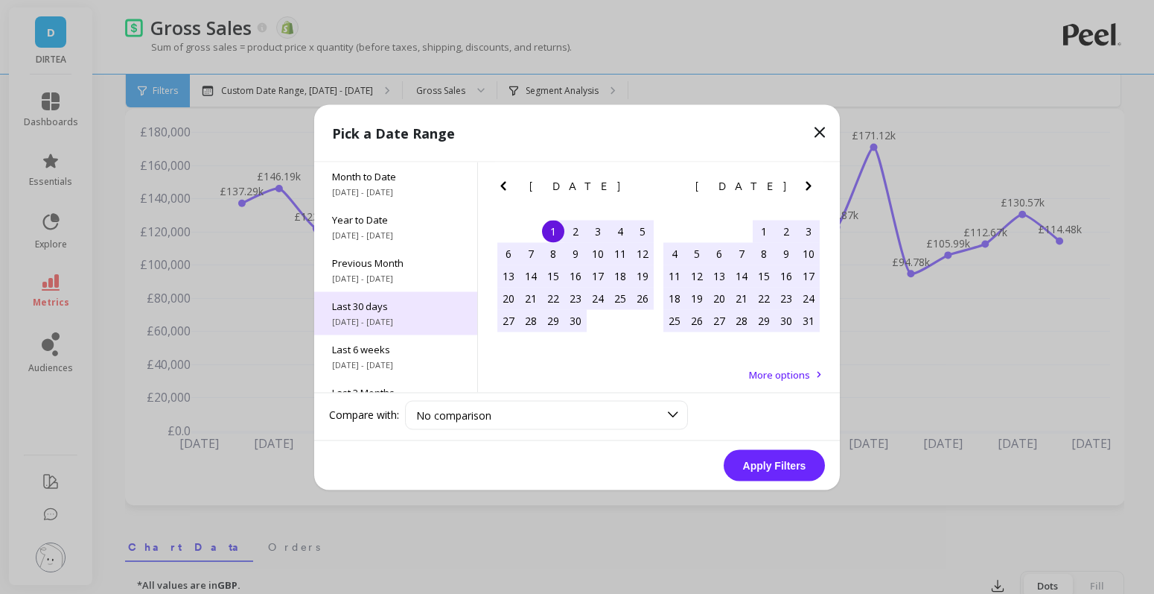
click at [357, 312] on div "Last 30 days 8/9/2025 - 9/7/2025" at bounding box center [395, 312] width 163 height 43
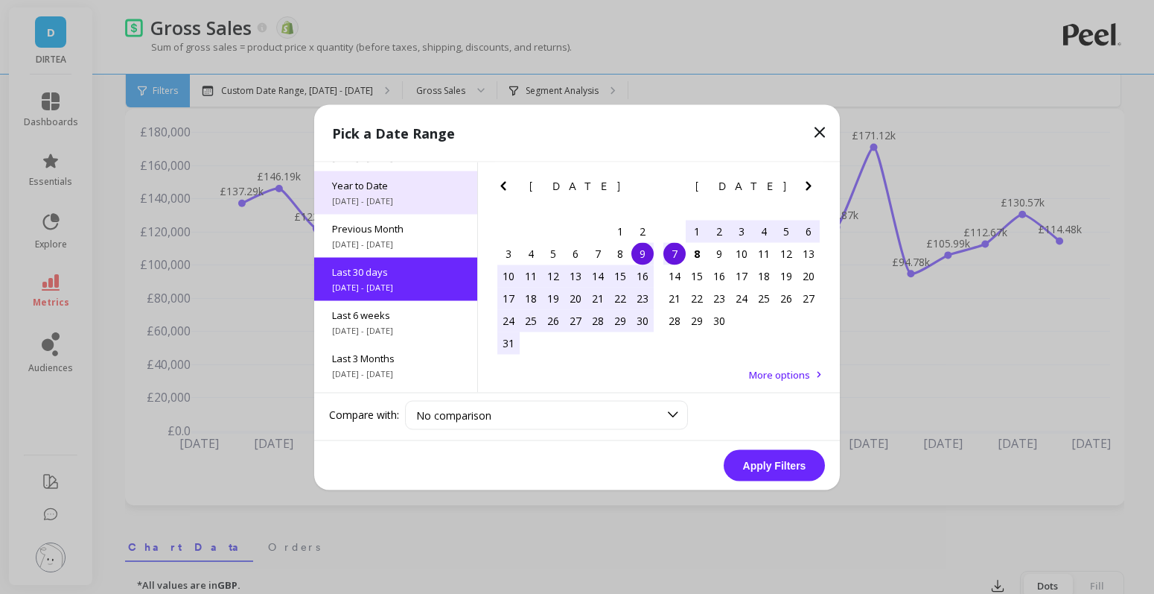
scroll to position [36, 0]
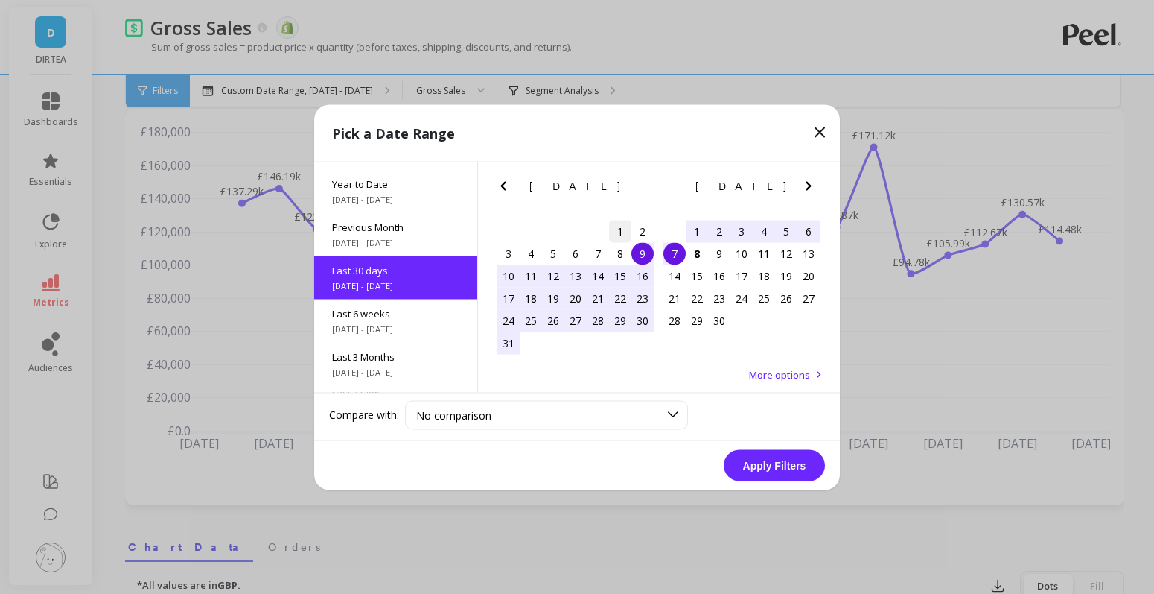
click at [623, 230] on div "1" at bounding box center [620, 231] width 22 height 22
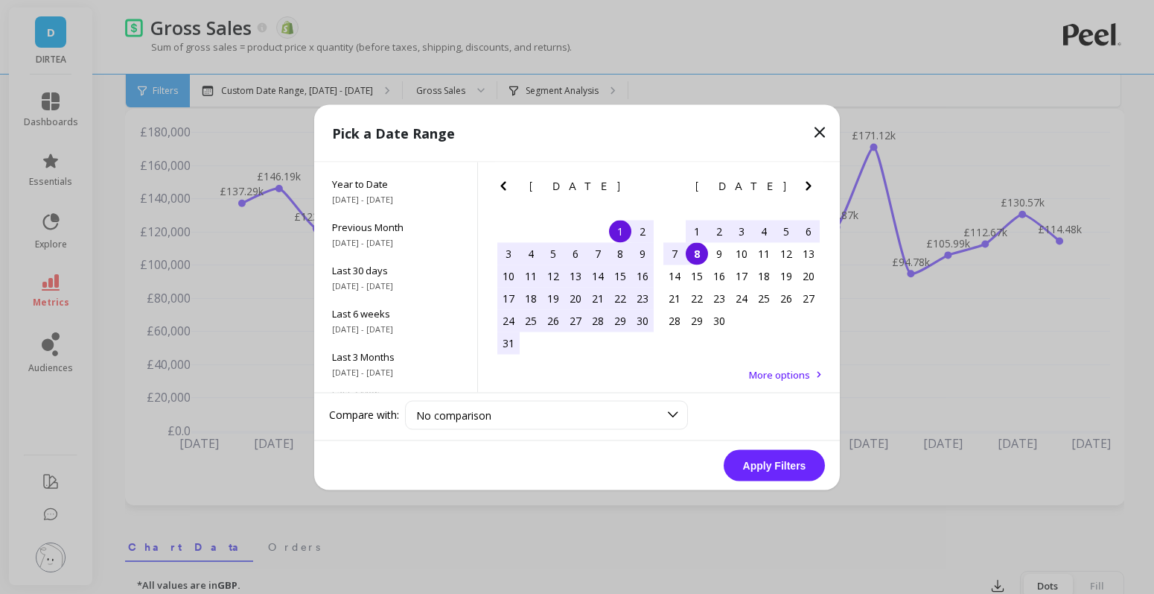
click at [697, 250] on div "8" at bounding box center [697, 253] width 22 height 22
click at [760, 459] on button "Apply Filters" at bounding box center [774, 464] width 101 height 31
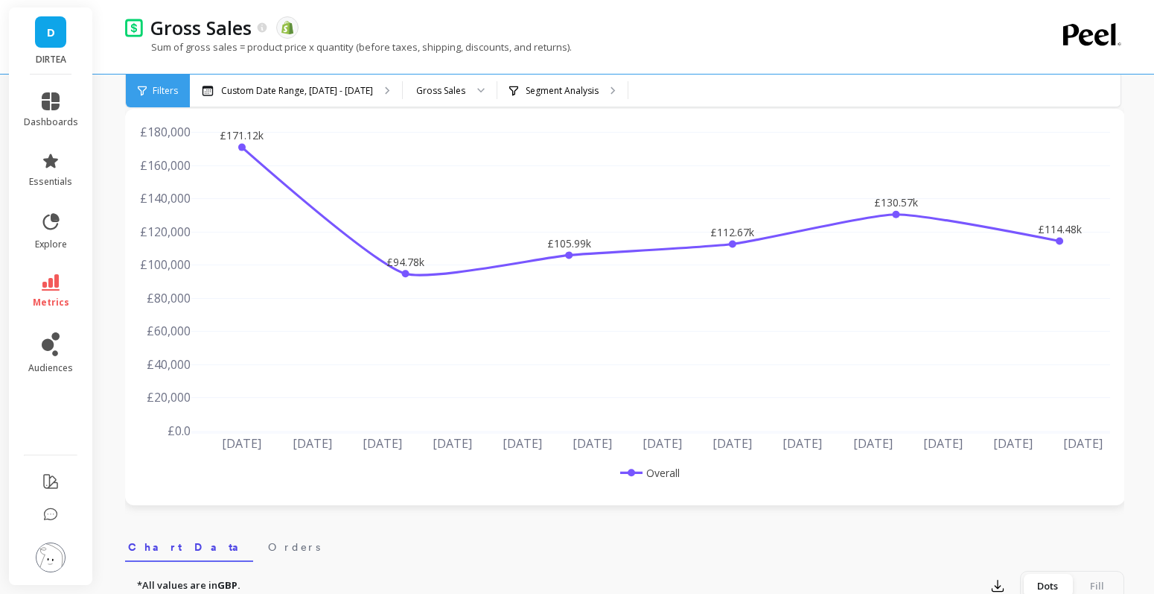
click at [564, 109] on div "£171.12k £94.78k £105.99k £112.67k £130.57k £114.48k Jul 28 2025 Jul 31 Aug 3 A…" at bounding box center [625, 307] width 1000 height 396
click at [564, 102] on div "Segment Analysis" at bounding box center [562, 90] width 130 height 33
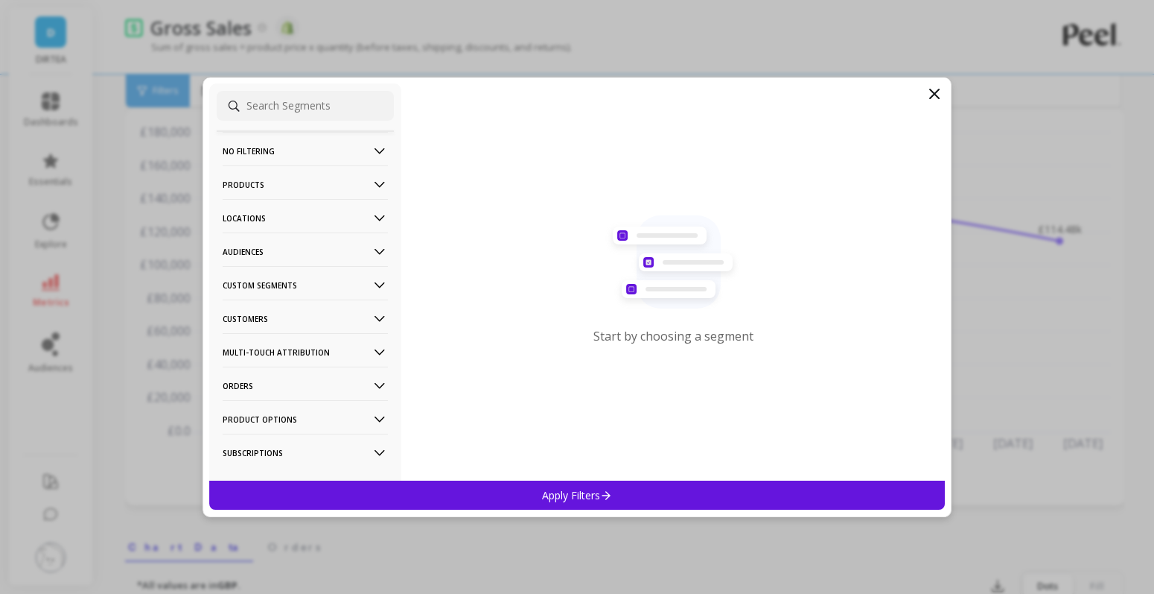
click at [304, 213] on p "Locations" at bounding box center [305, 218] width 165 height 38
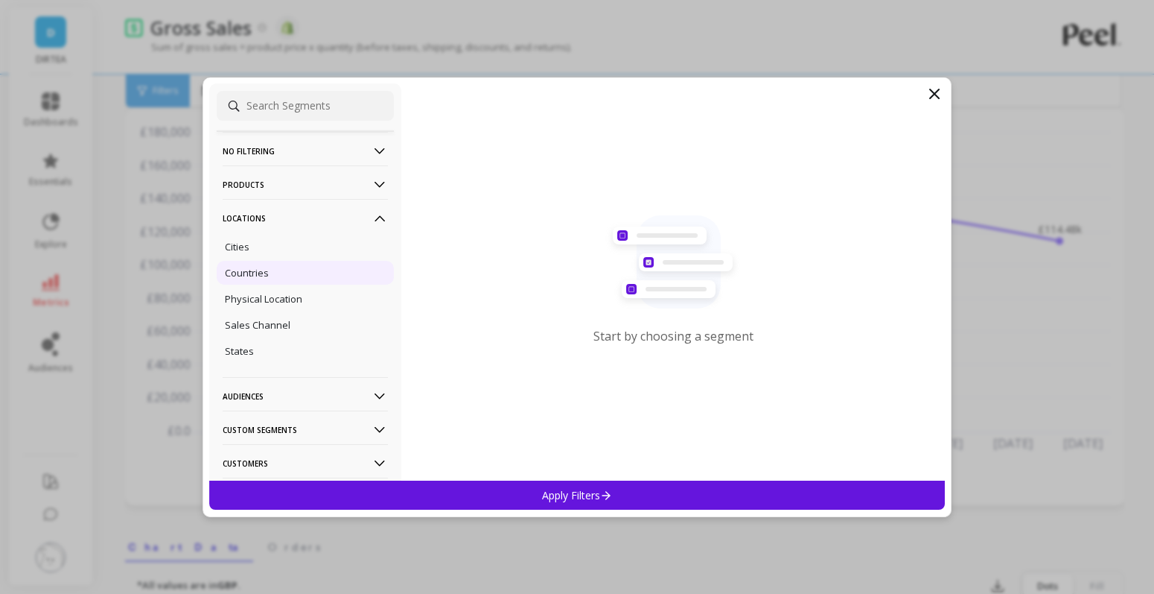
click at [275, 268] on div "Countries" at bounding box center [305, 273] width 177 height 24
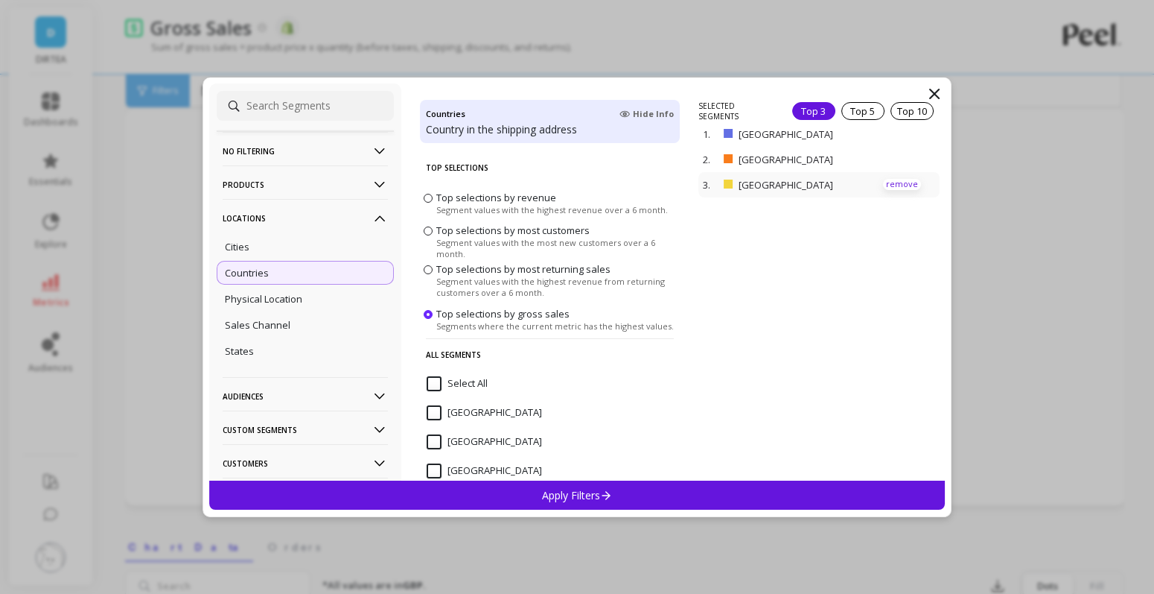
click at [899, 180] on p "remove" at bounding box center [902, 184] width 38 height 11
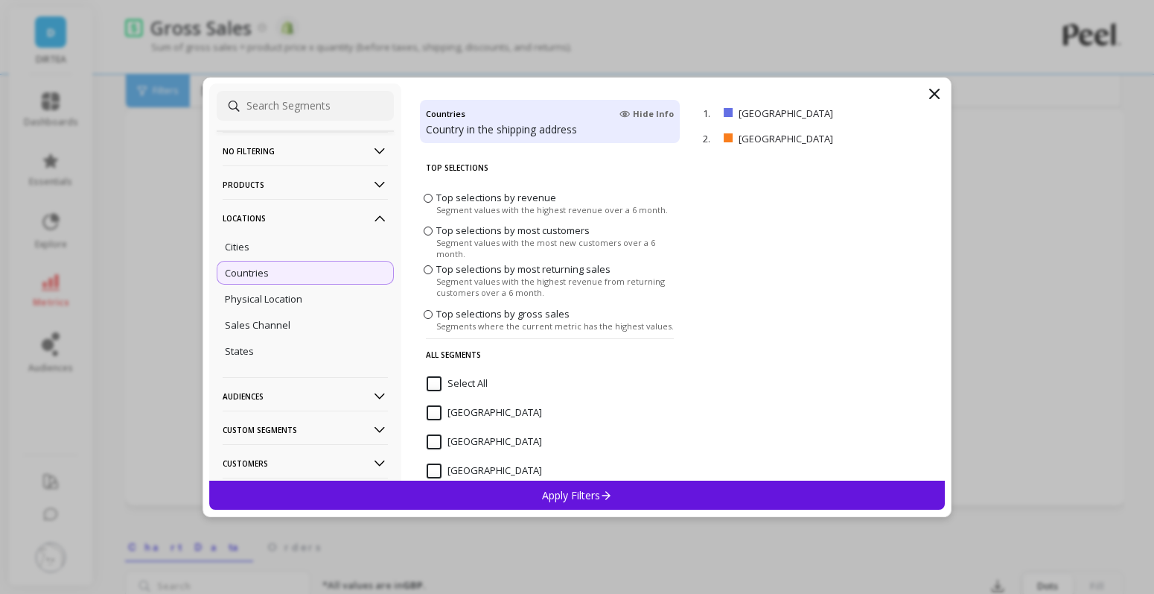
click at [745, 501] on div "Apply Filters" at bounding box center [577, 494] width 736 height 29
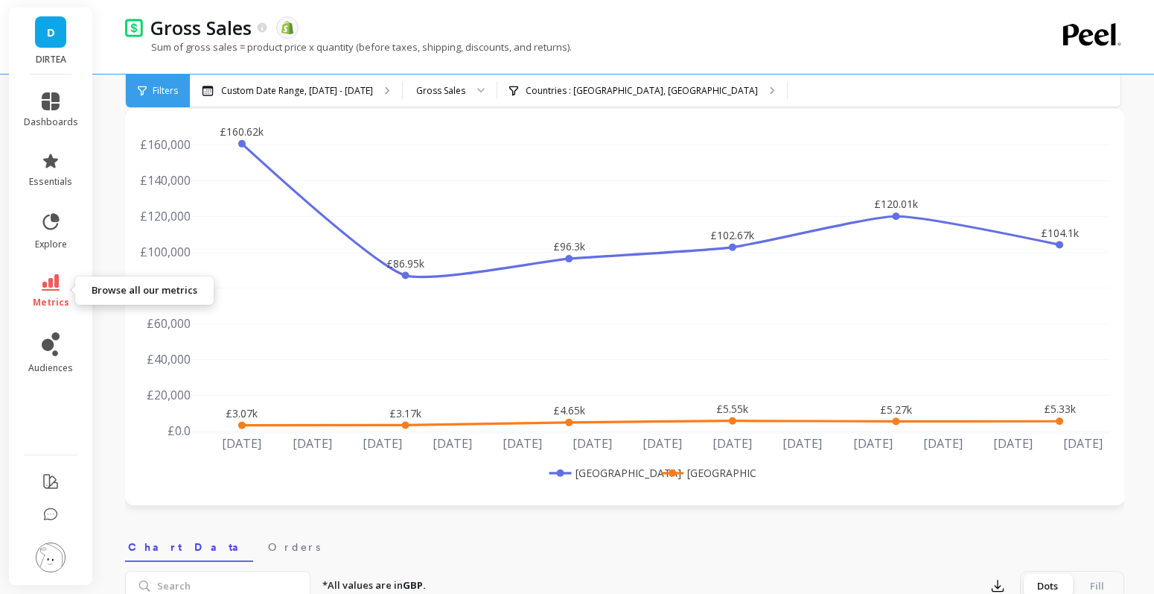
click at [60, 281] on link "metrics" at bounding box center [51, 291] width 54 height 34
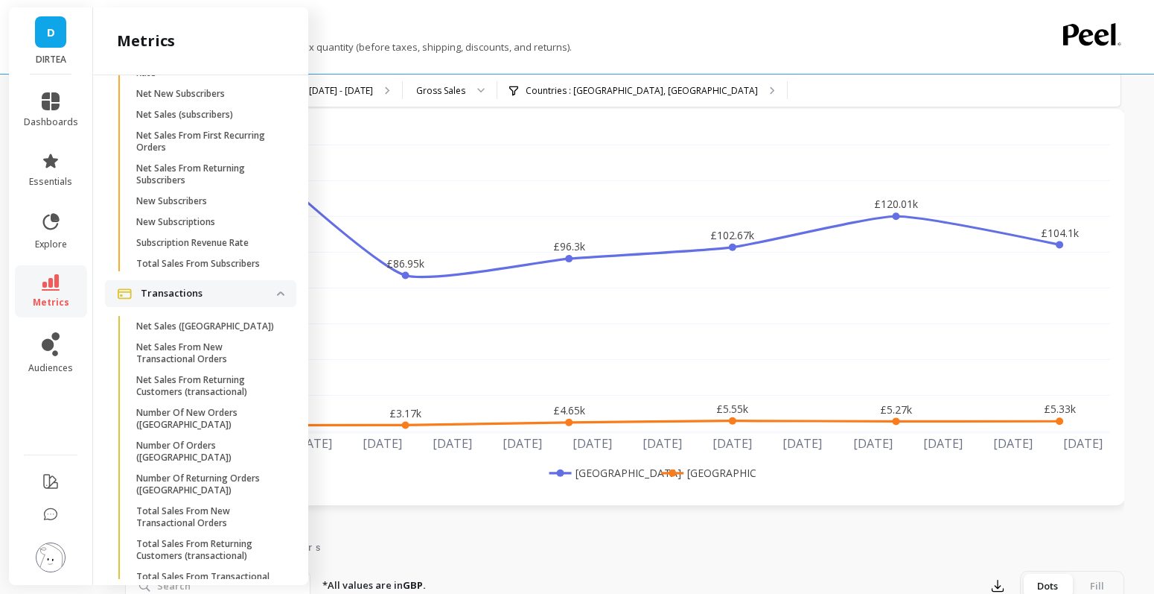
scroll to position [4448, 0]
click at [197, 213] on p "New Subscriptions" at bounding box center [175, 219] width 79 height 12
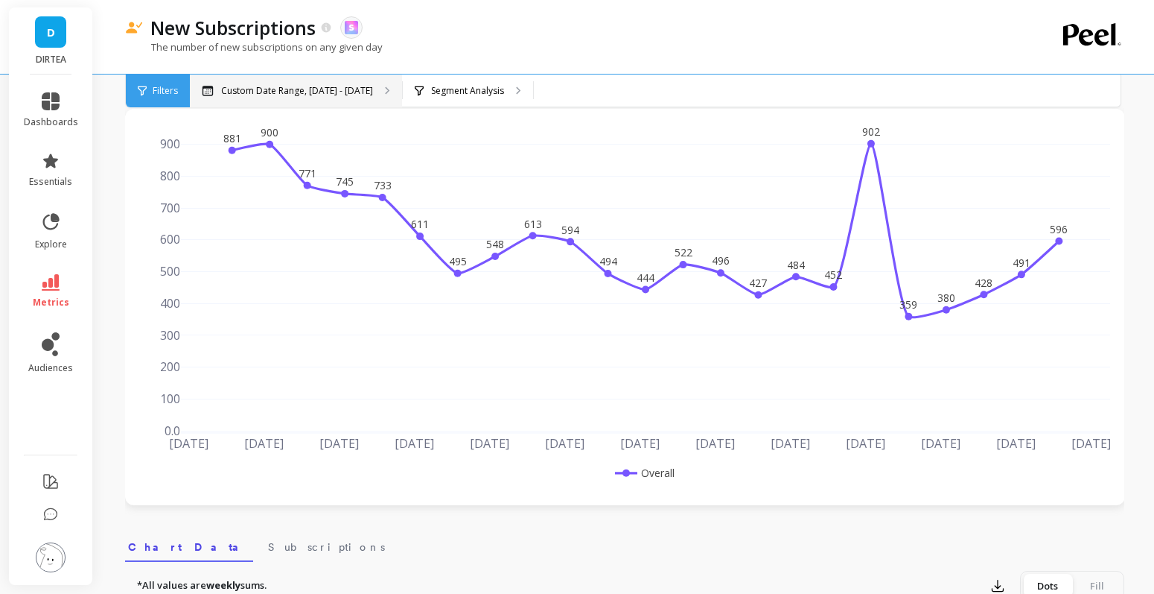
click at [309, 86] on p "Custom Date Range, [DATE] - [DATE]" at bounding box center [297, 91] width 152 height 12
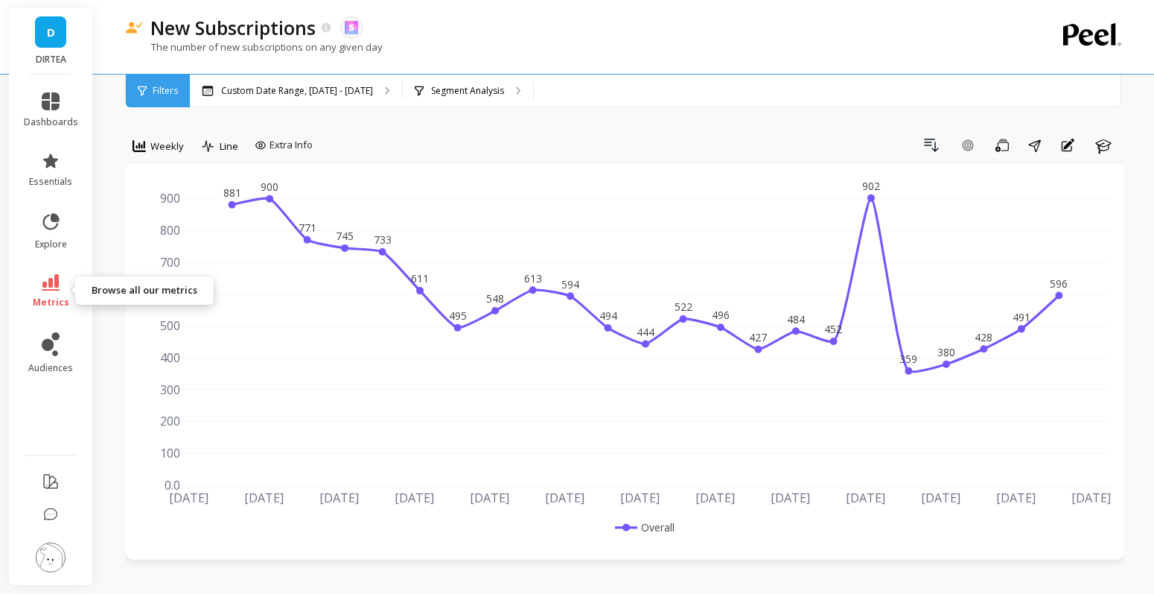
click at [30, 284] on link "metrics" at bounding box center [51, 291] width 54 height 34
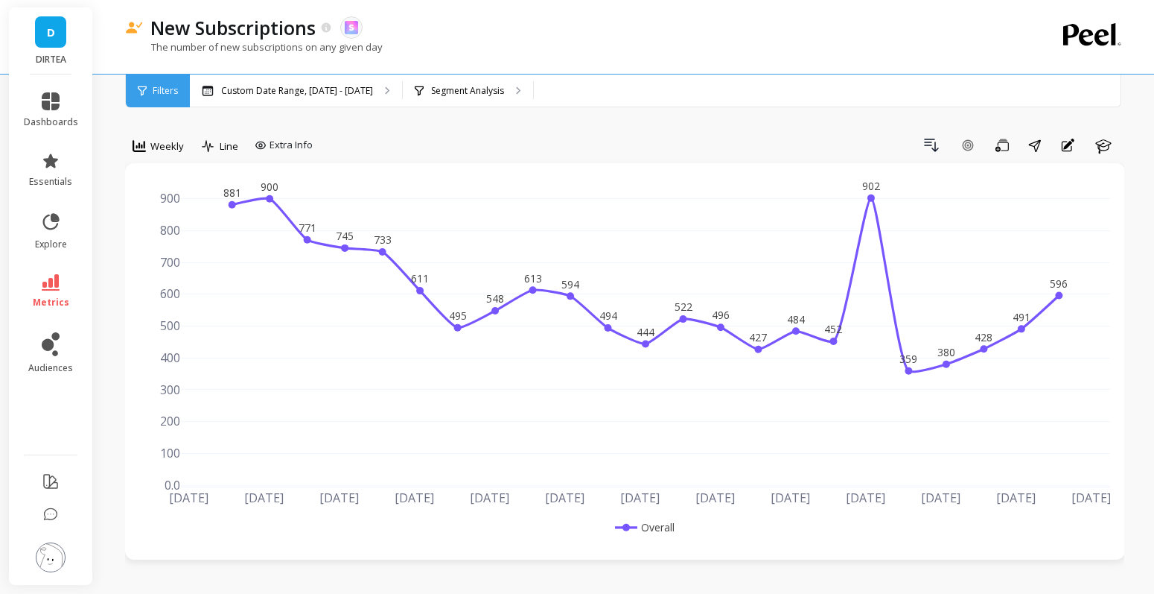
drag, startPoint x: 1046, startPoint y: 33, endPoint x: 1137, endPoint y: 29, distance: 91.7
click at [1138, 30] on div "New Subscriptions The data you are viewing comes from: Skio The number of new s…" at bounding box center [626, 53] width 1050 height 107
drag, startPoint x: 1135, startPoint y: 32, endPoint x: 1019, endPoint y: 32, distance: 115.4
click at [1019, 32] on div "New Subscriptions The data you are viewing comes from: Skio The number of new s…" at bounding box center [626, 53] width 1050 height 107
click at [909, 16] on div "New Subscriptions The data you are viewing comes from: Skio" at bounding box center [572, 27] width 859 height 25
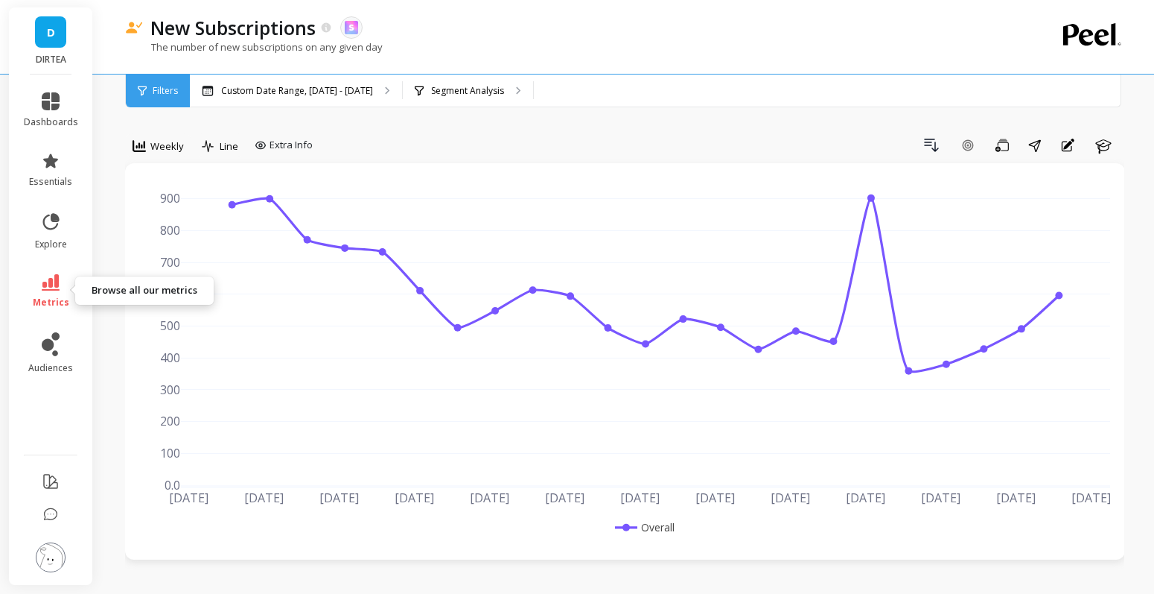
click at [42, 286] on icon at bounding box center [51, 282] width 18 height 16
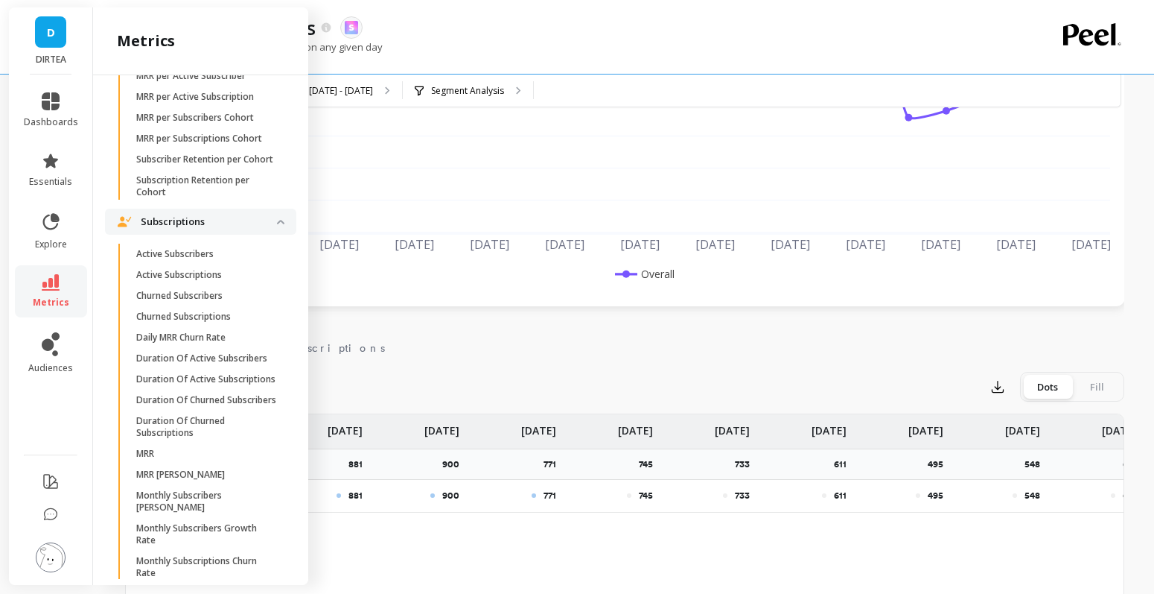
scroll to position [3908, 0]
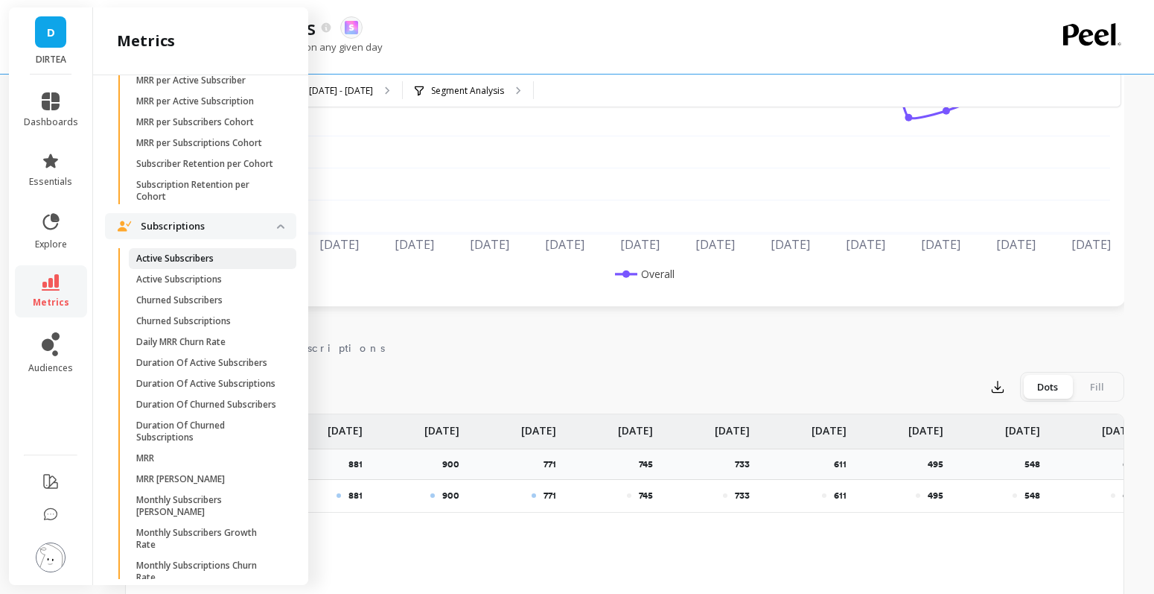
click at [183, 262] on p "Active Subscribers" at bounding box center [174, 258] width 77 height 12
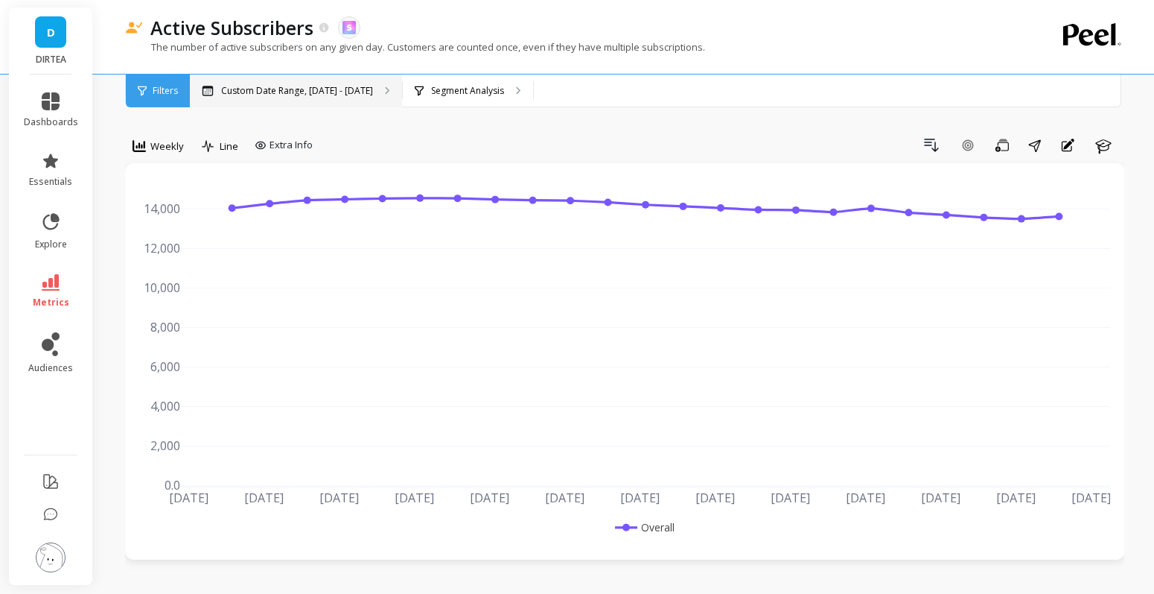
click at [264, 93] on p "Custom Date Range, [DATE] - [DATE]" at bounding box center [297, 91] width 152 height 12
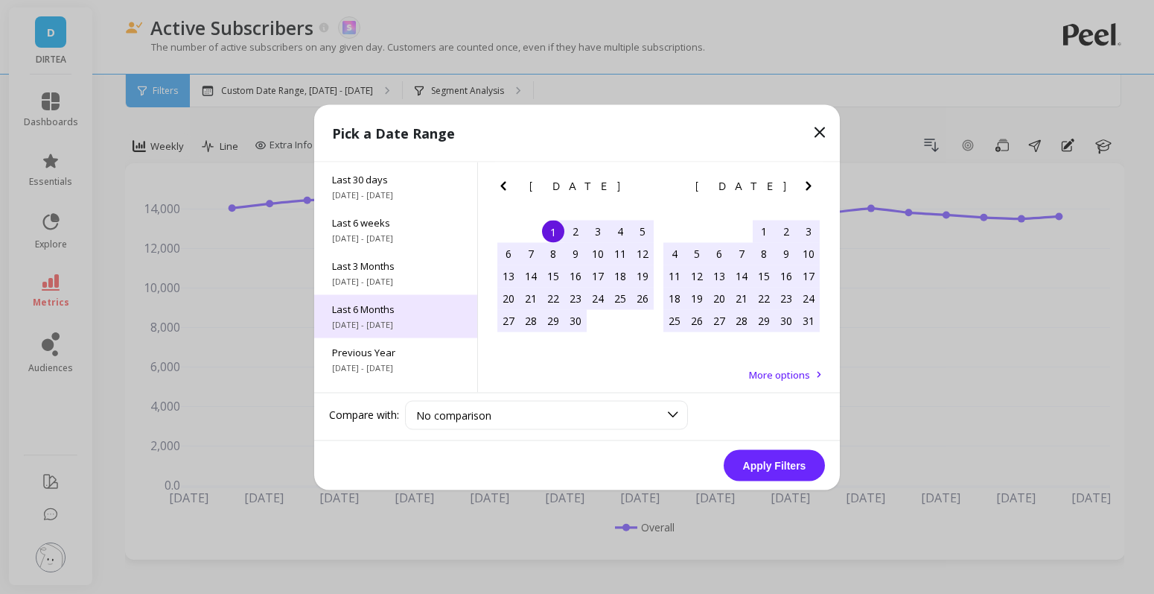
click at [386, 316] on div "Last 6 Months 4/1/2025 - 9/30/2025" at bounding box center [395, 315] width 163 height 43
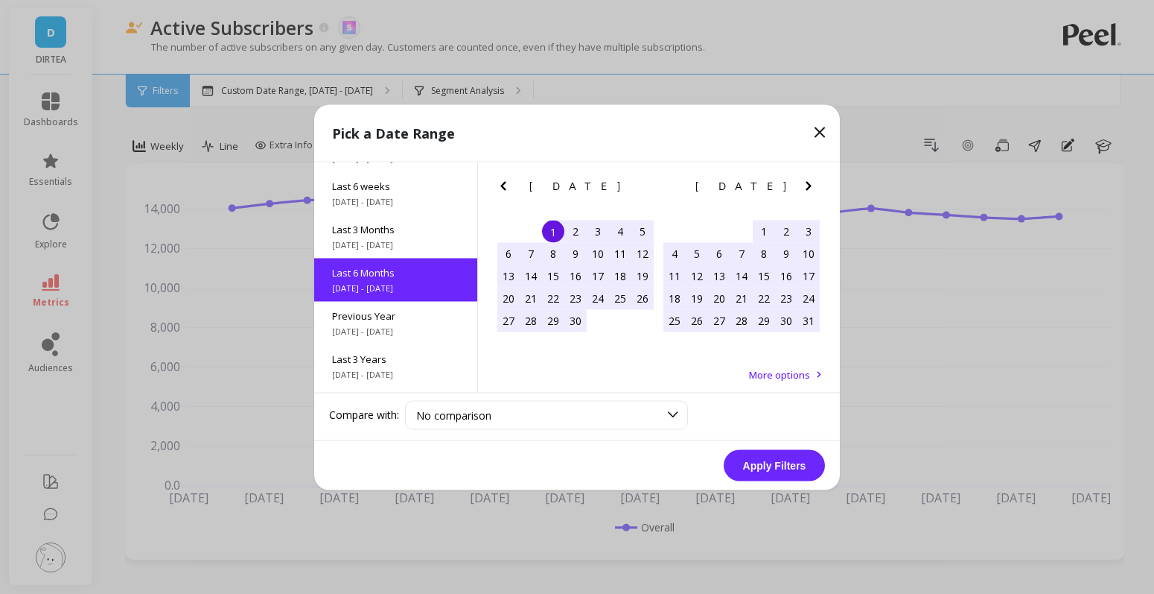
scroll to position [165, 0]
click at [778, 463] on button "Apply Filters" at bounding box center [774, 464] width 101 height 31
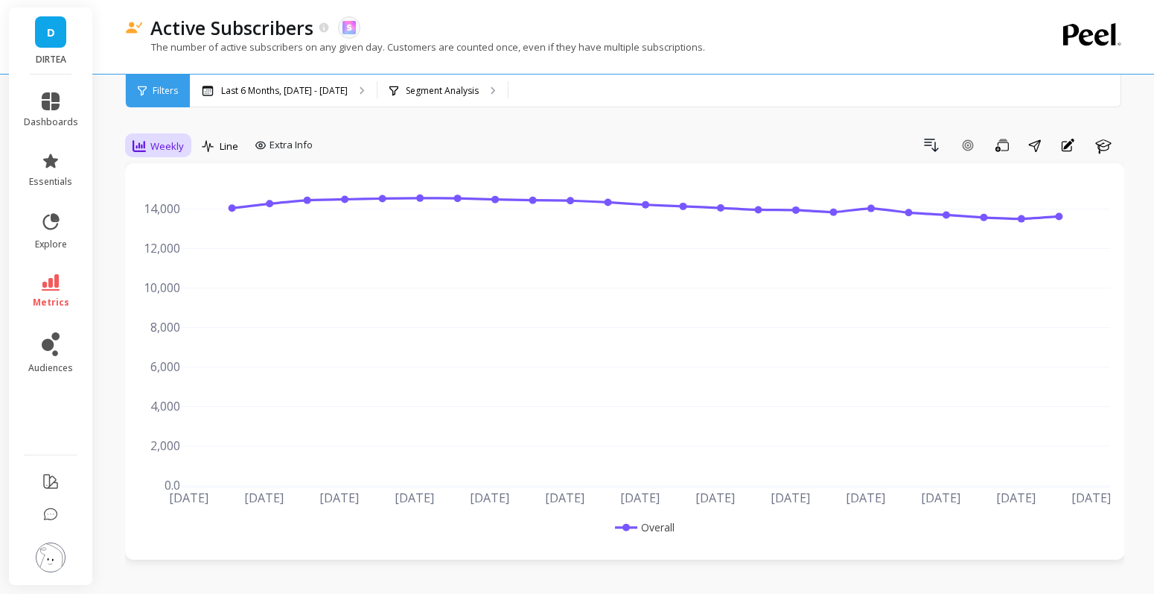
click at [171, 140] on span "Weekly" at bounding box center [167, 146] width 34 height 14
click at [287, 83] on div "Last 6 Months, Apr 1 - Sep 30" at bounding box center [283, 90] width 187 height 33
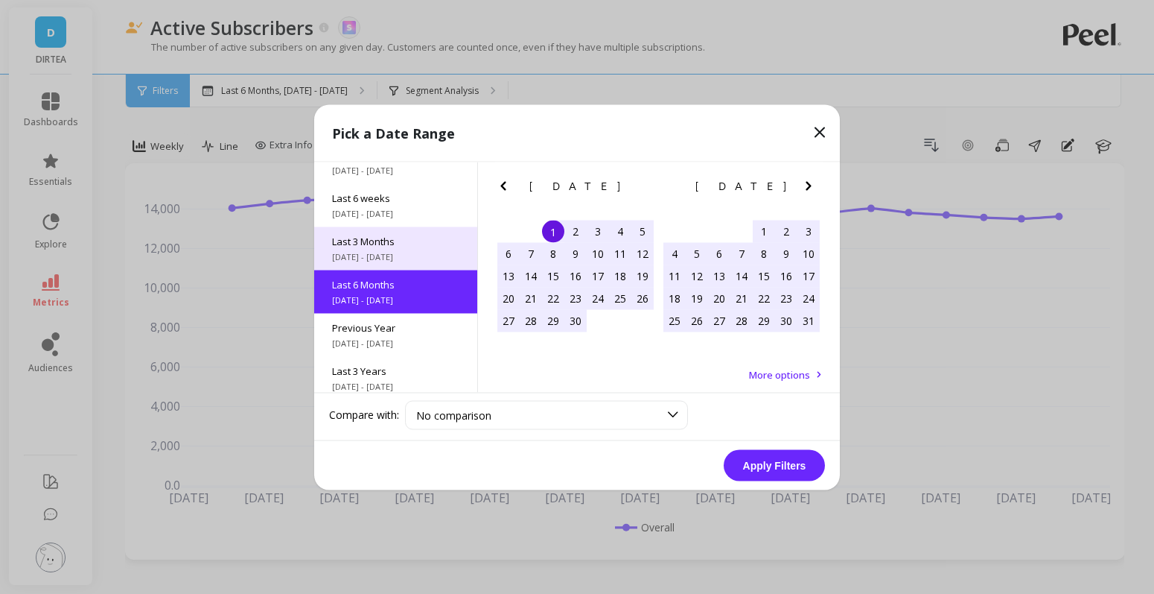
scroll to position [201, 0]
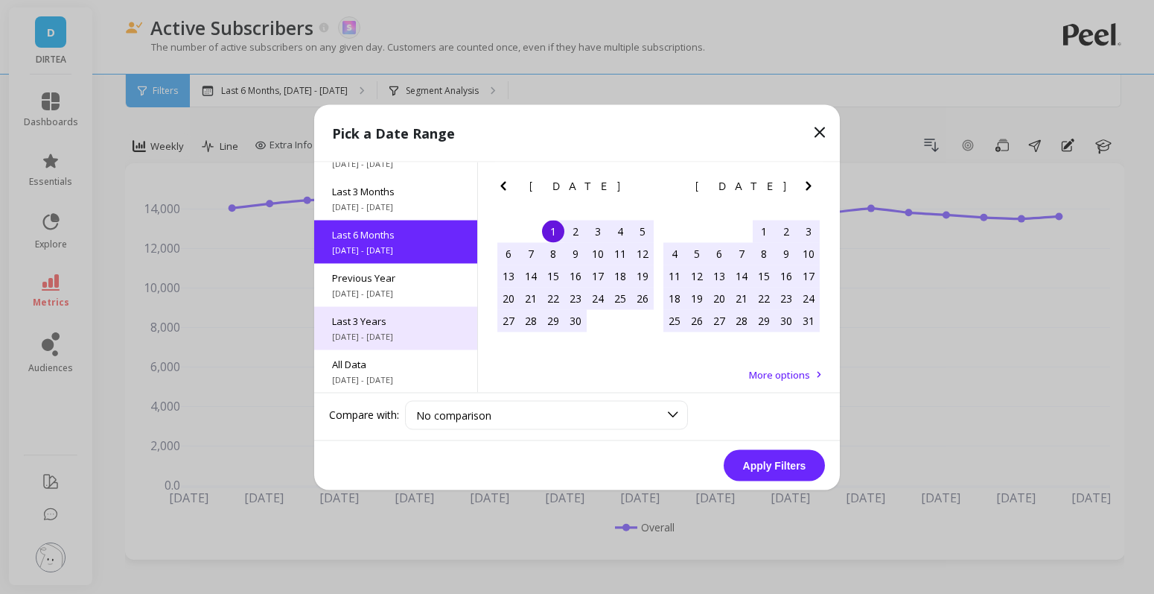
click at [411, 322] on span "Last 3 Years" at bounding box center [395, 320] width 127 height 13
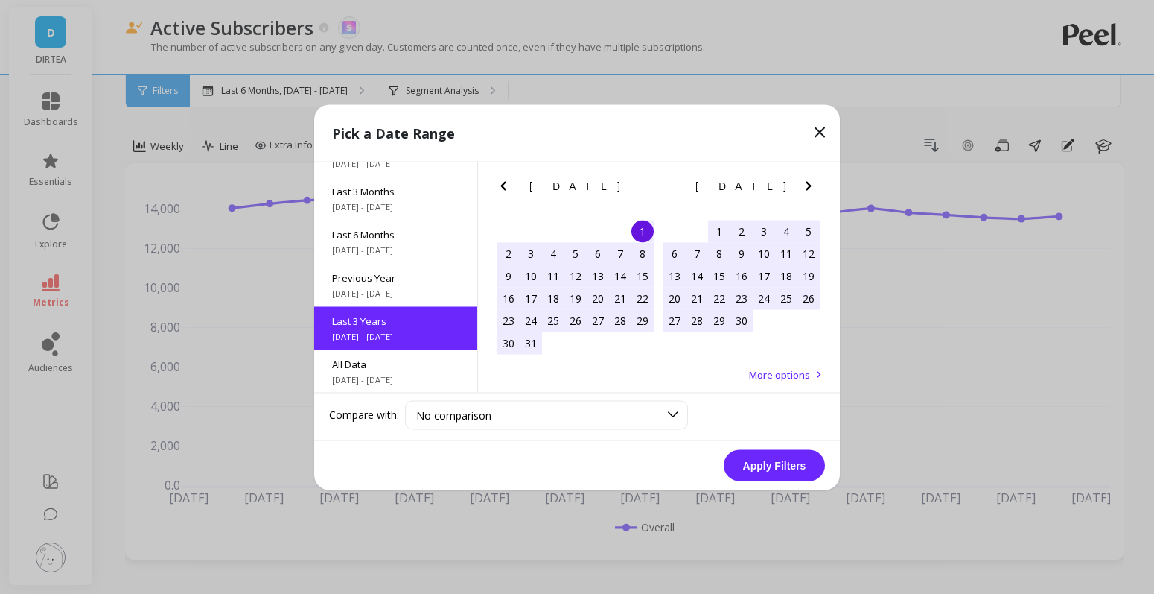
scroll to position [0, 0]
click at [784, 458] on button "Apply Filters" at bounding box center [774, 464] width 101 height 31
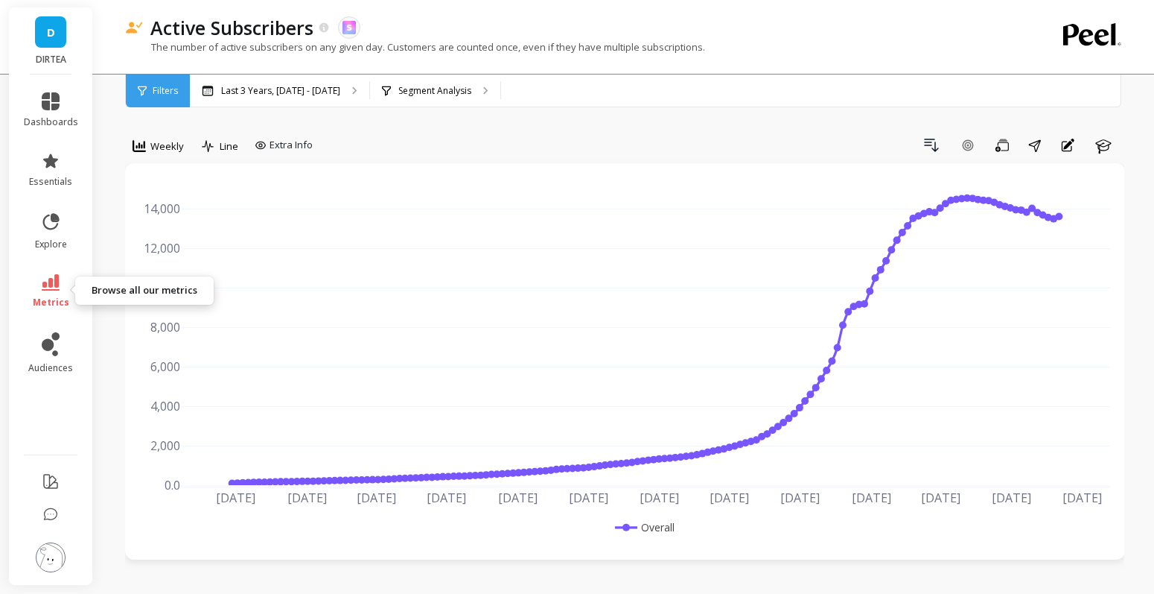
click at [48, 282] on icon at bounding box center [51, 282] width 18 height 16
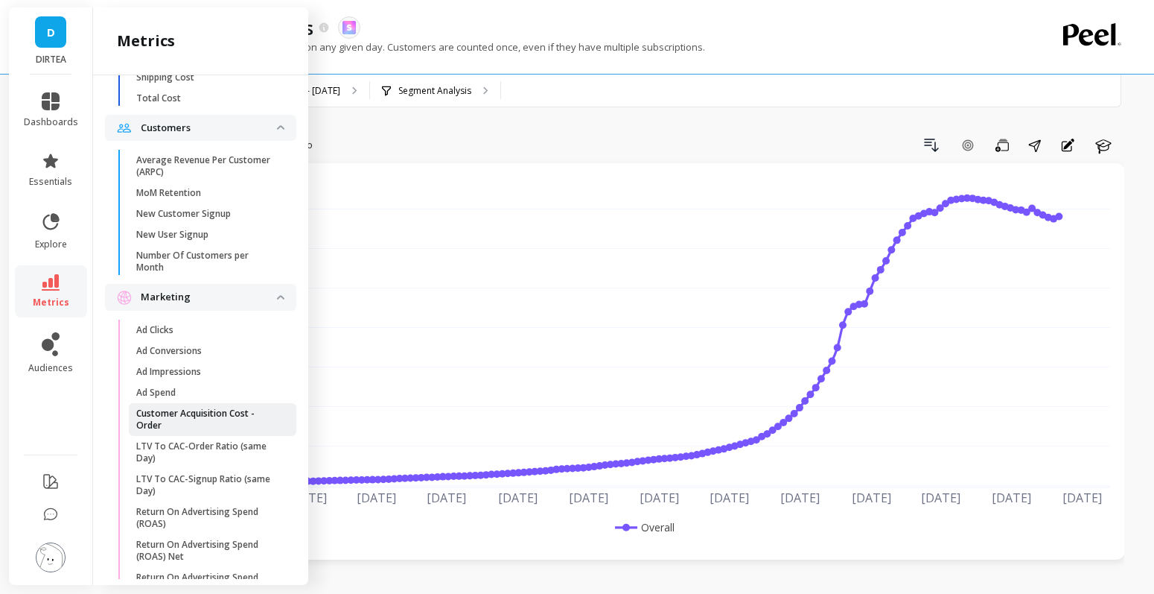
scroll to position [1199, 0]
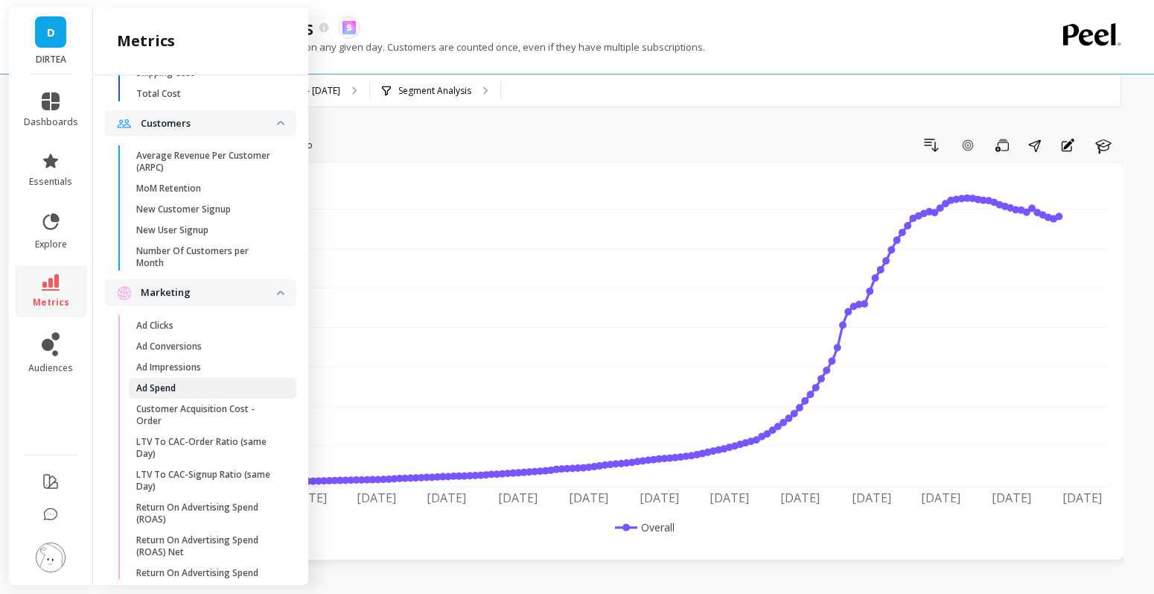
click at [187, 384] on span "Ad Spend" at bounding box center [207, 388] width 142 height 12
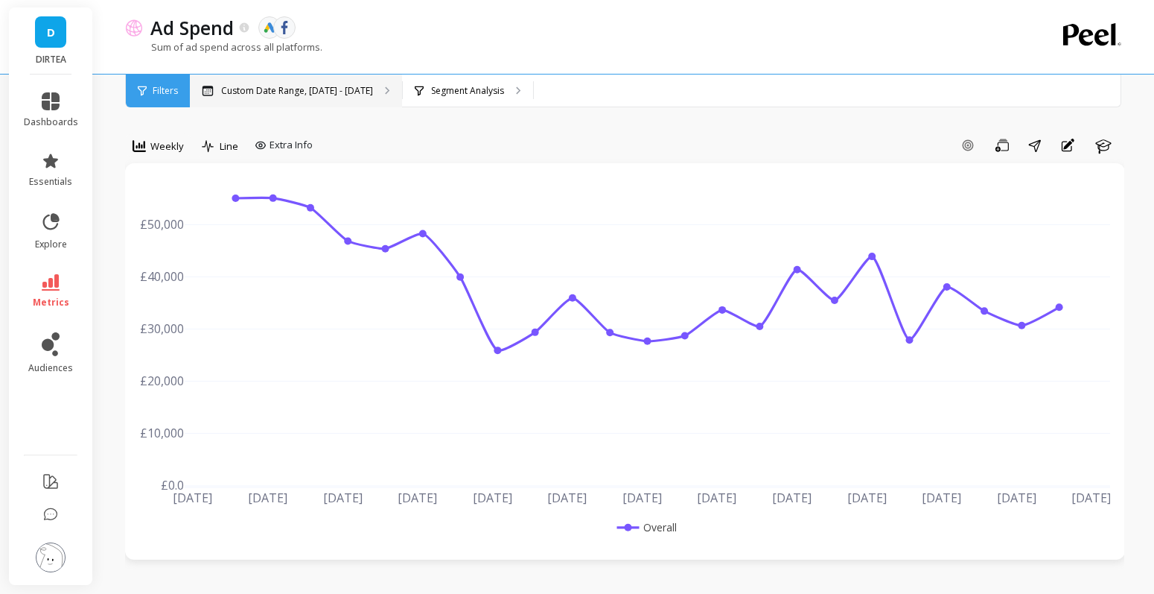
click at [314, 86] on p "Custom Date Range, [DATE] - [DATE]" at bounding box center [297, 91] width 152 height 12
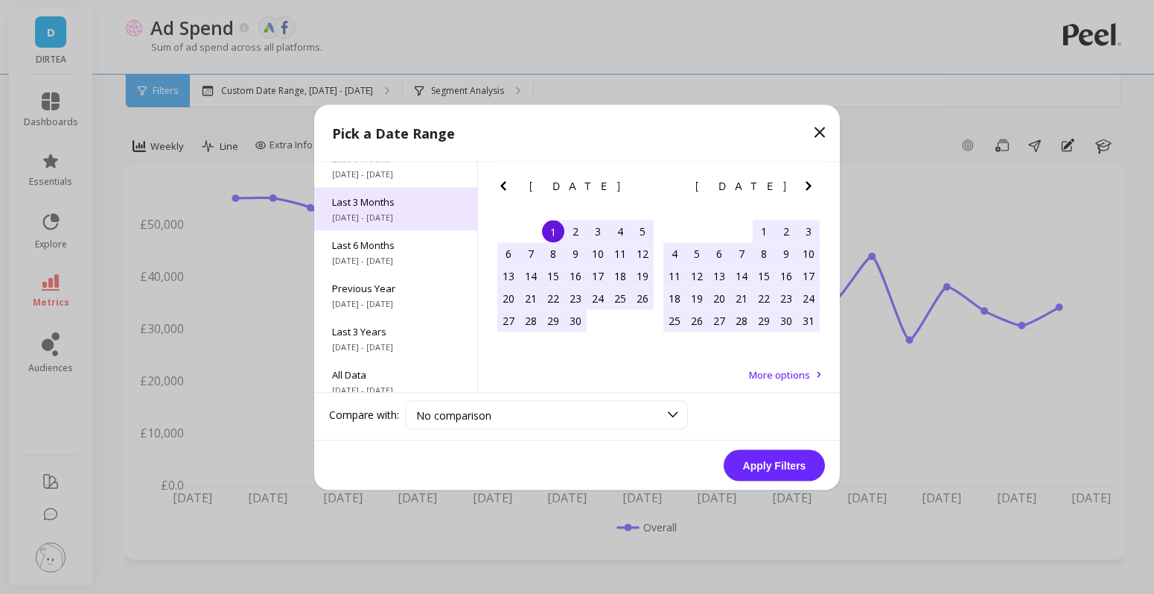
scroll to position [201, 0]
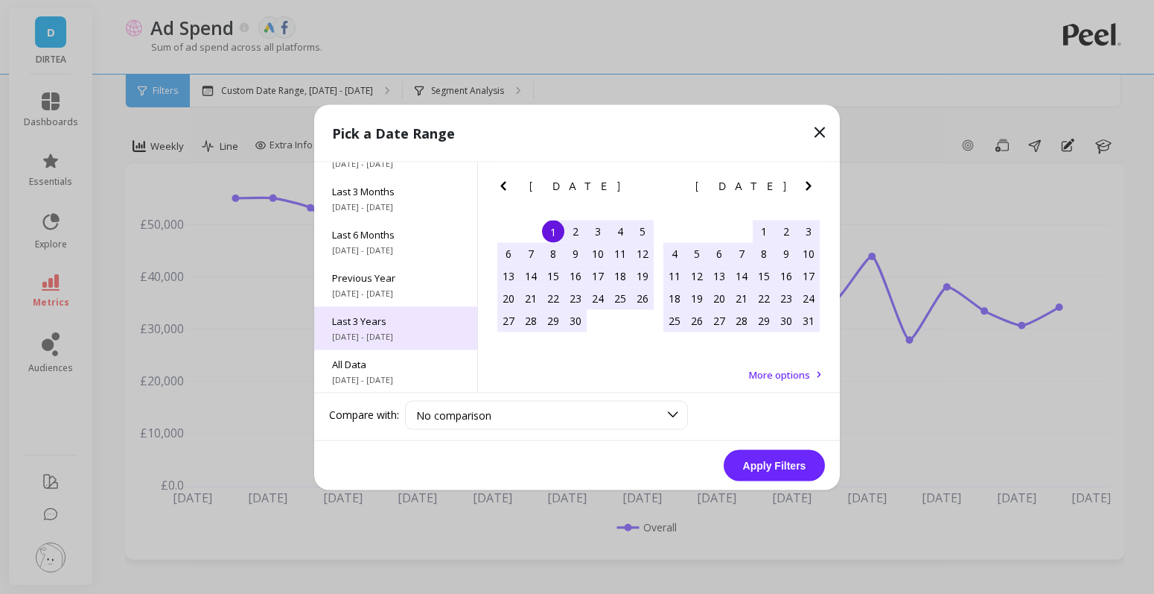
click at [398, 321] on span "Last 3 Years" at bounding box center [395, 320] width 127 height 13
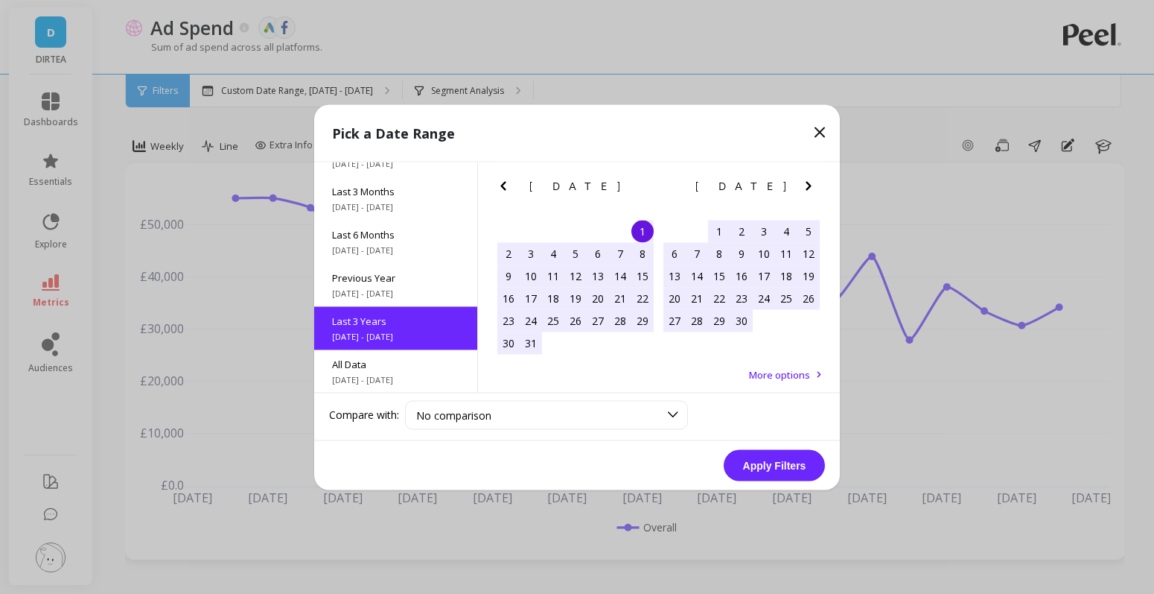
scroll to position [0, 0]
click at [786, 465] on button "Apply Filters" at bounding box center [774, 464] width 101 height 31
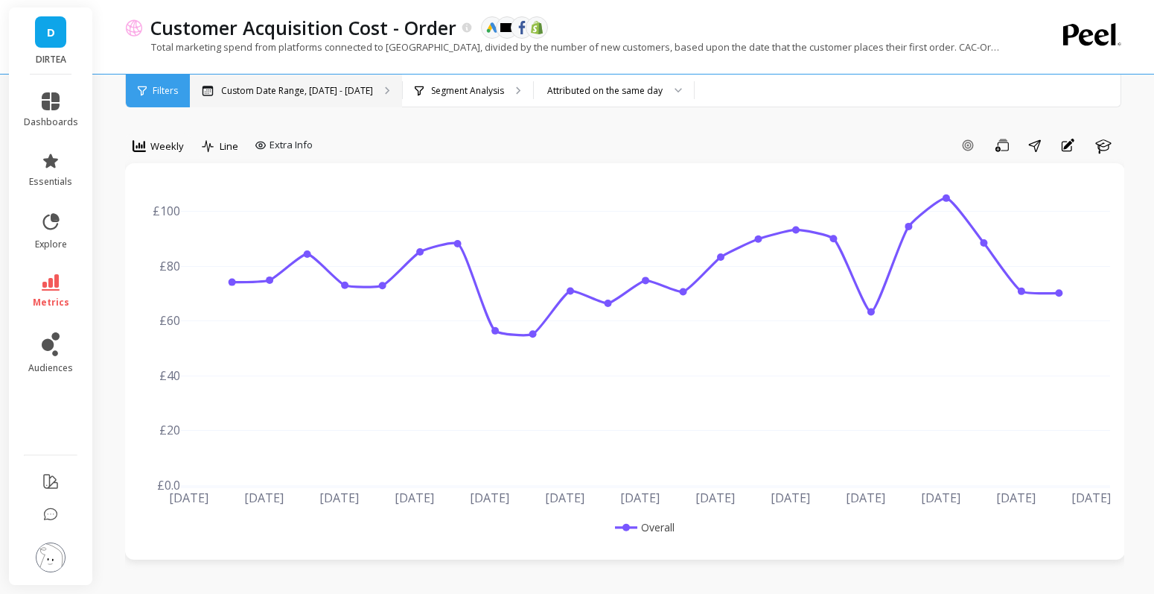
click at [251, 92] on p "Custom Date Range, [DATE] - [DATE]" at bounding box center [297, 91] width 152 height 12
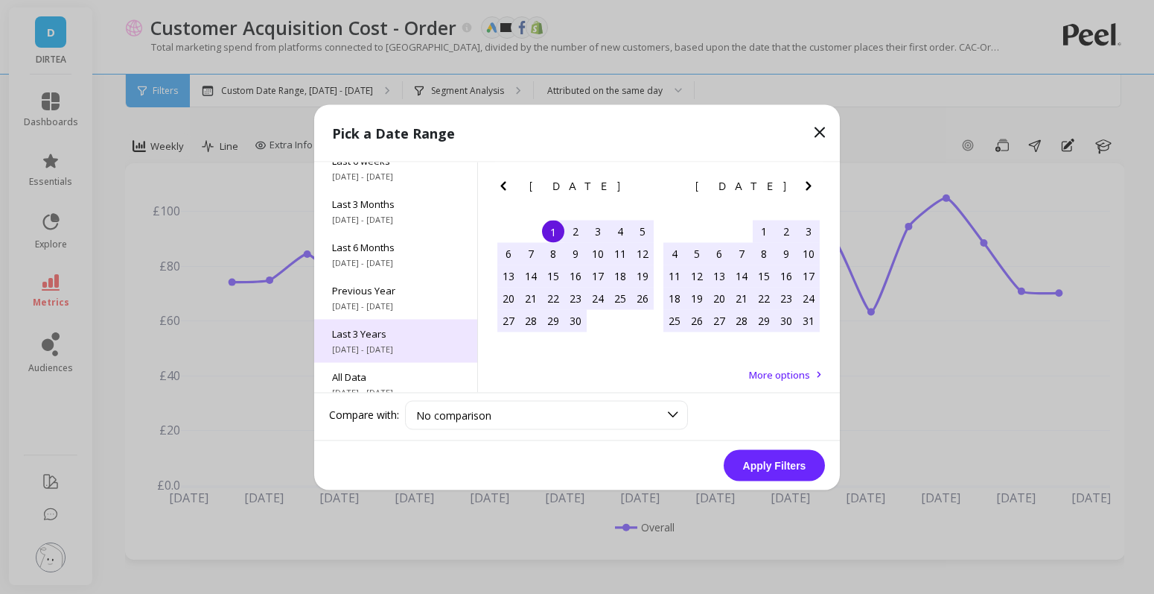
click at [412, 334] on span "Last 3 Years" at bounding box center [395, 332] width 127 height 13
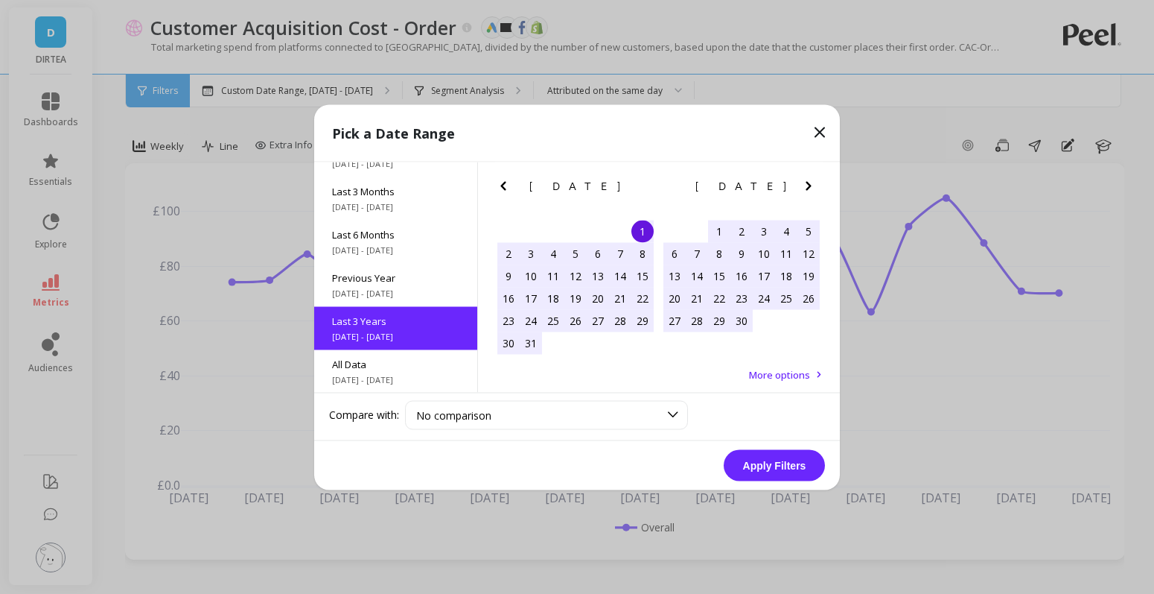
click at [774, 465] on button "Apply Filters" at bounding box center [774, 464] width 101 height 31
